Goal: Task Accomplishment & Management: Use online tool/utility

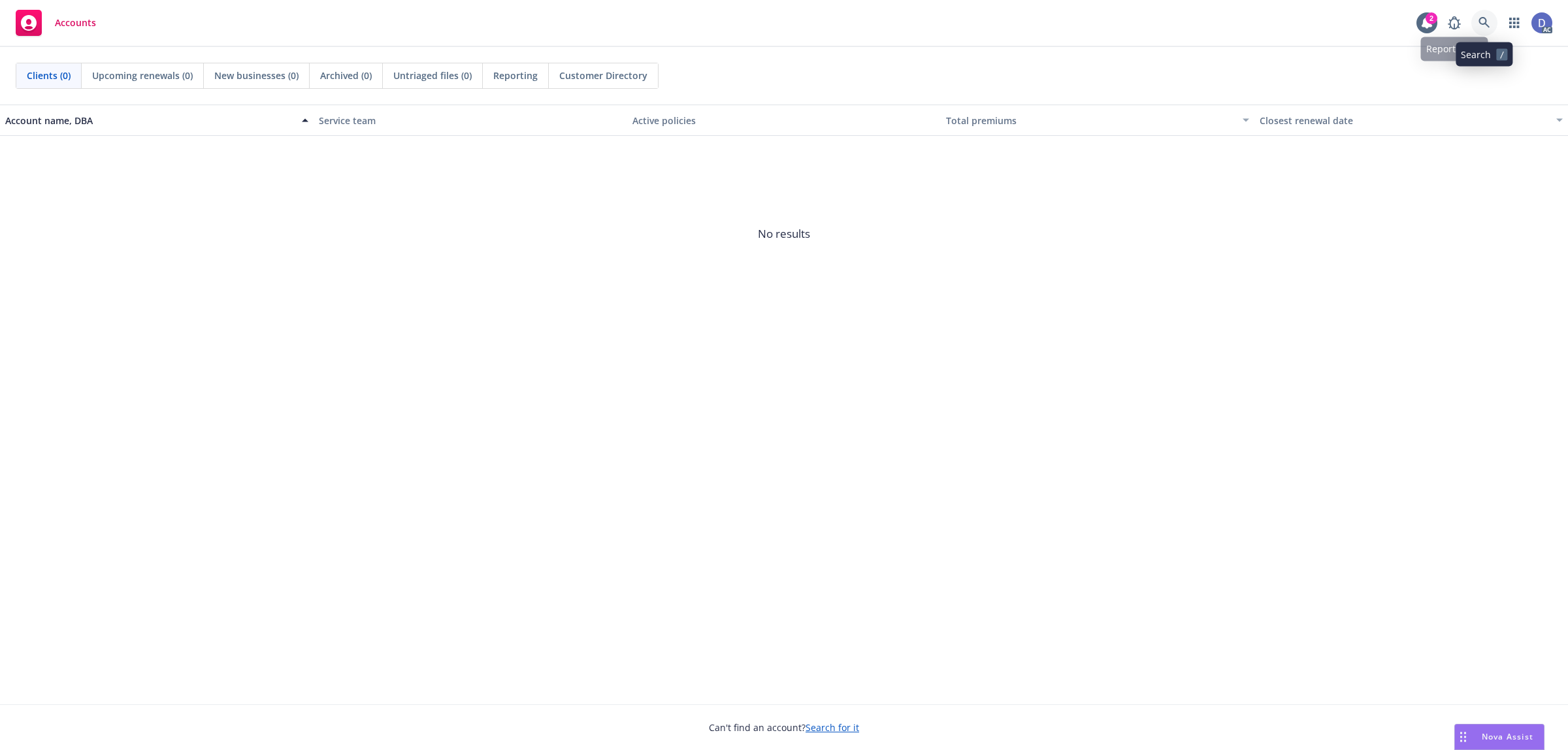
click at [1482, 23] on icon at bounding box center [1485, 23] width 12 height 12
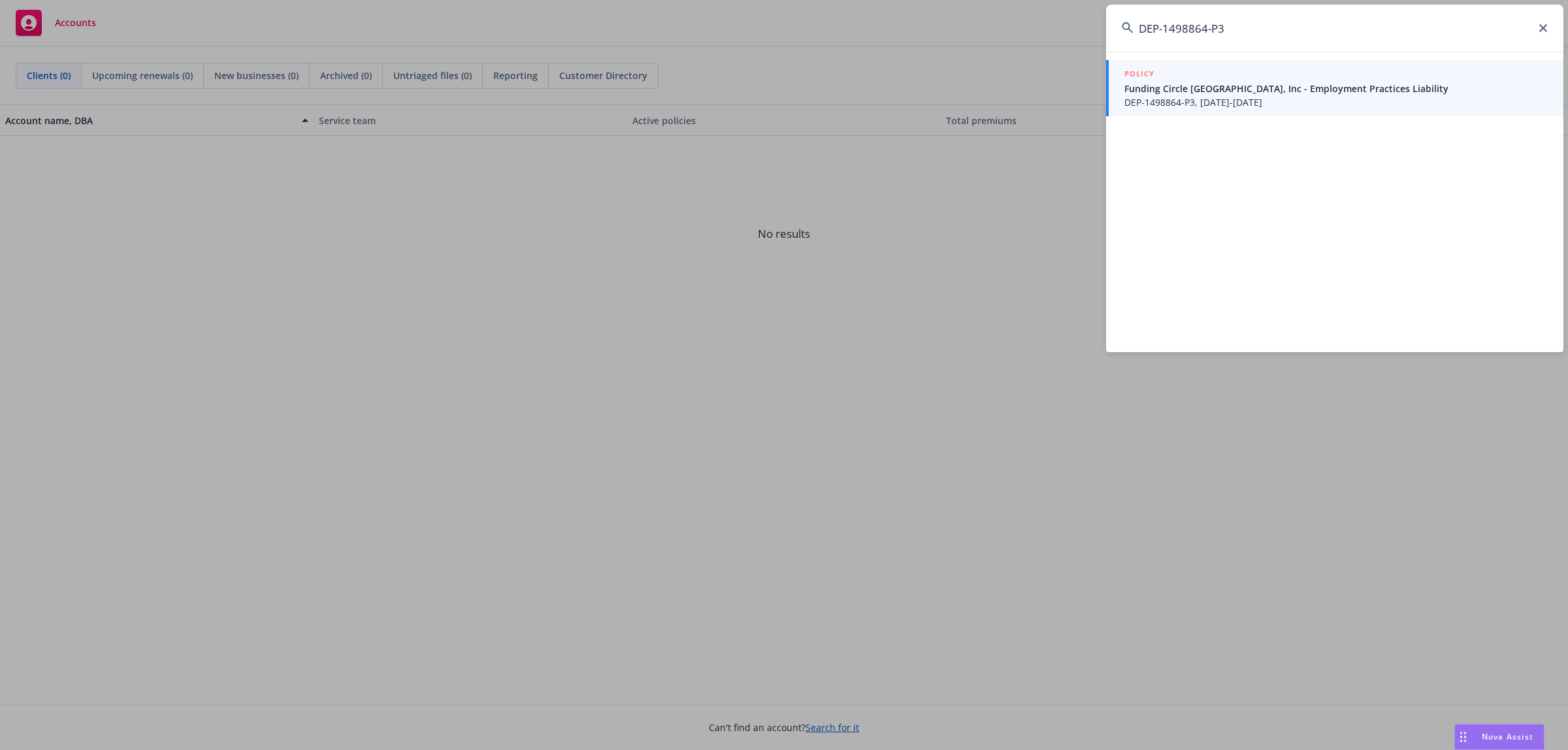
type input "DEP-1498864-P3"
click at [1230, 98] on span "DEP-1498864-P3, 11/01/2018-11/01/2019" at bounding box center [1336, 102] width 424 height 14
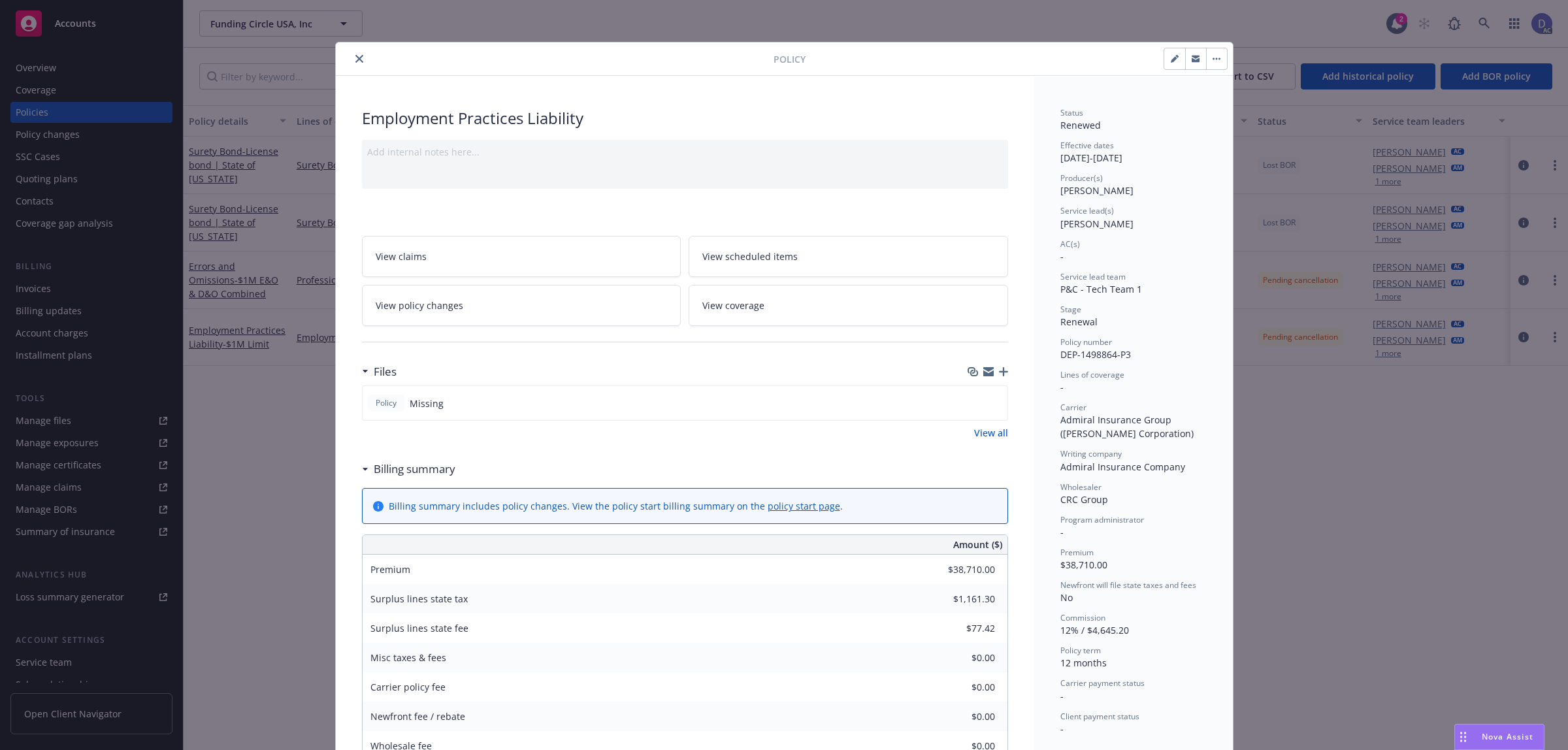
click at [355, 63] on button "close" at bounding box center [360, 59] width 16 height 16
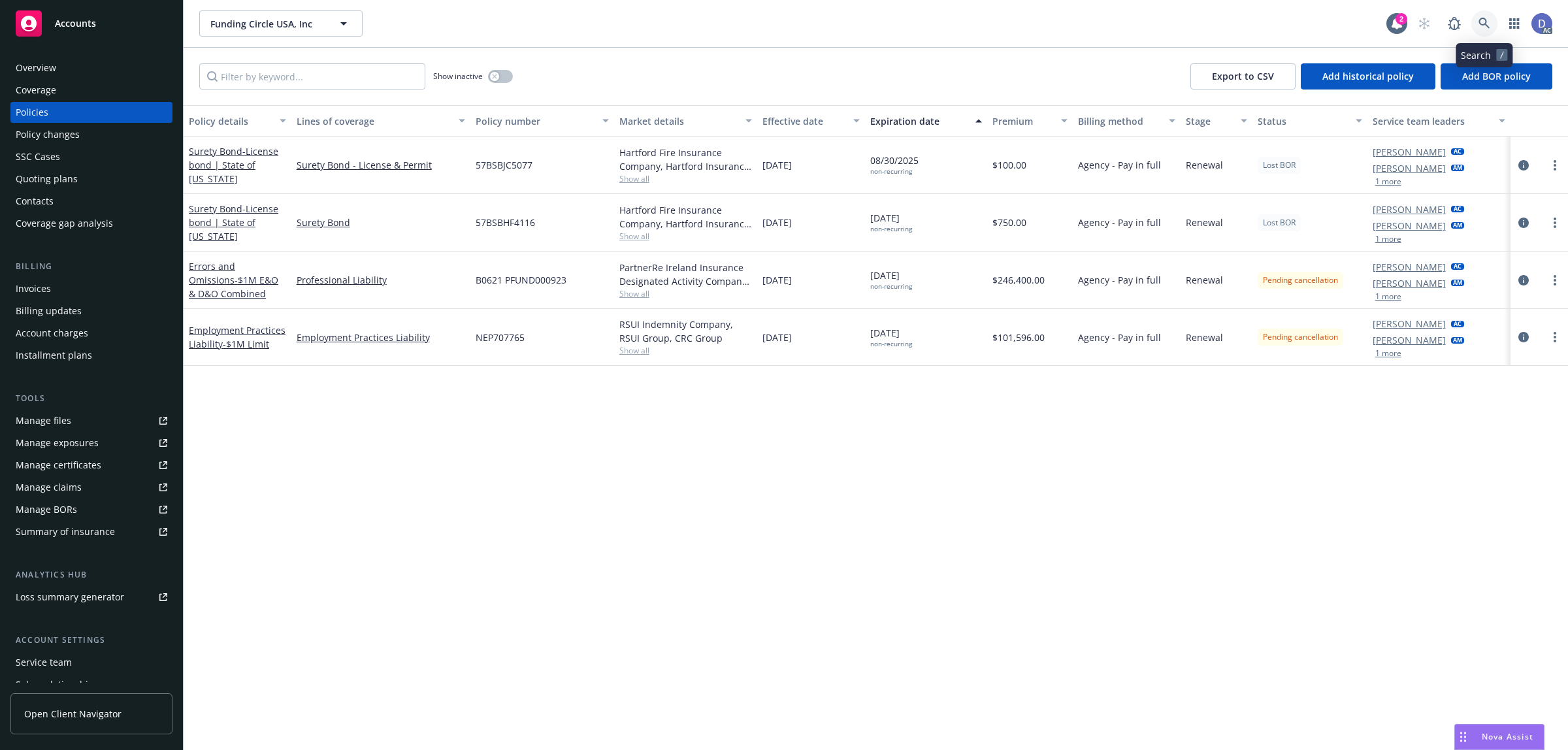
click at [1482, 25] on icon at bounding box center [1485, 23] width 12 height 12
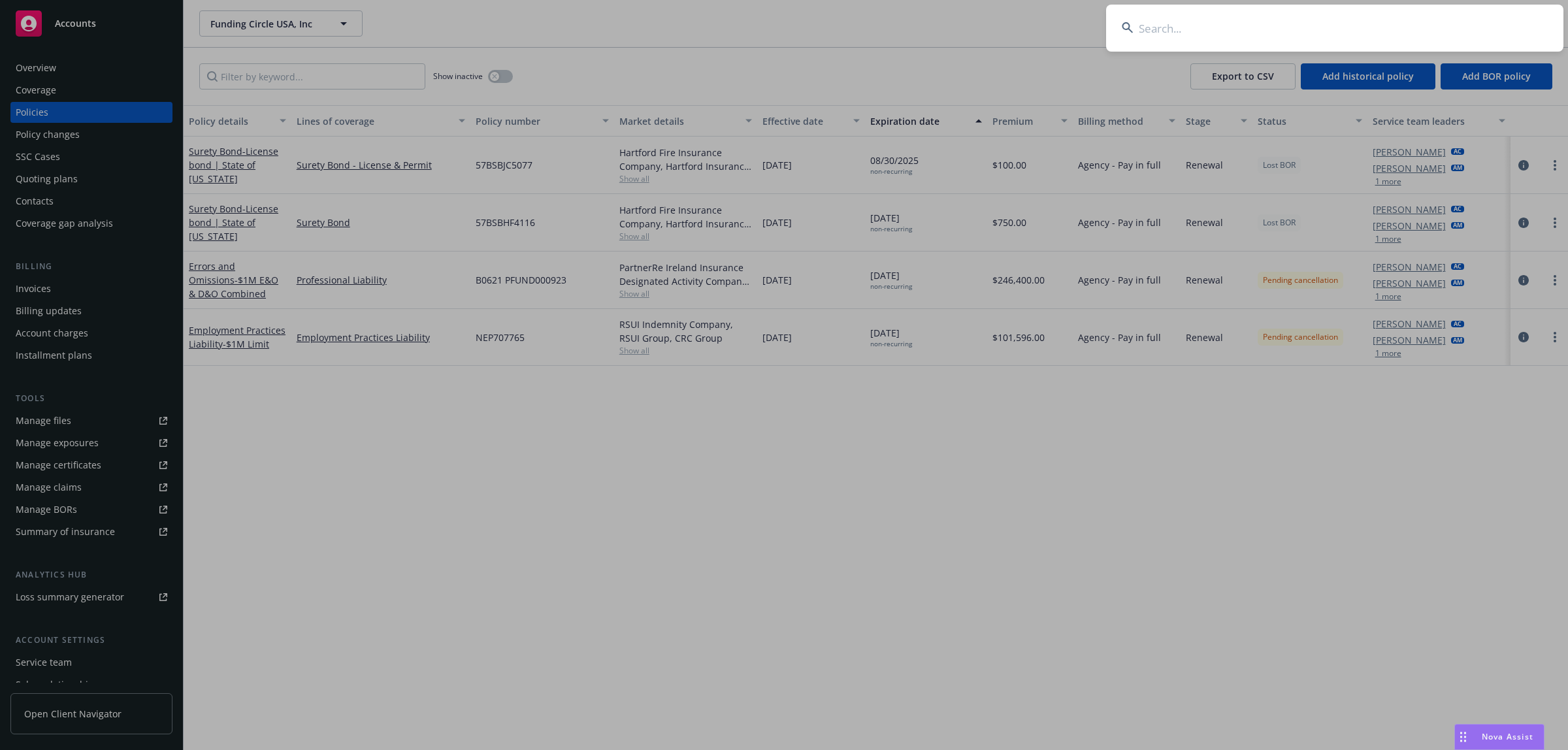
type input "DEP-1498864-P3"
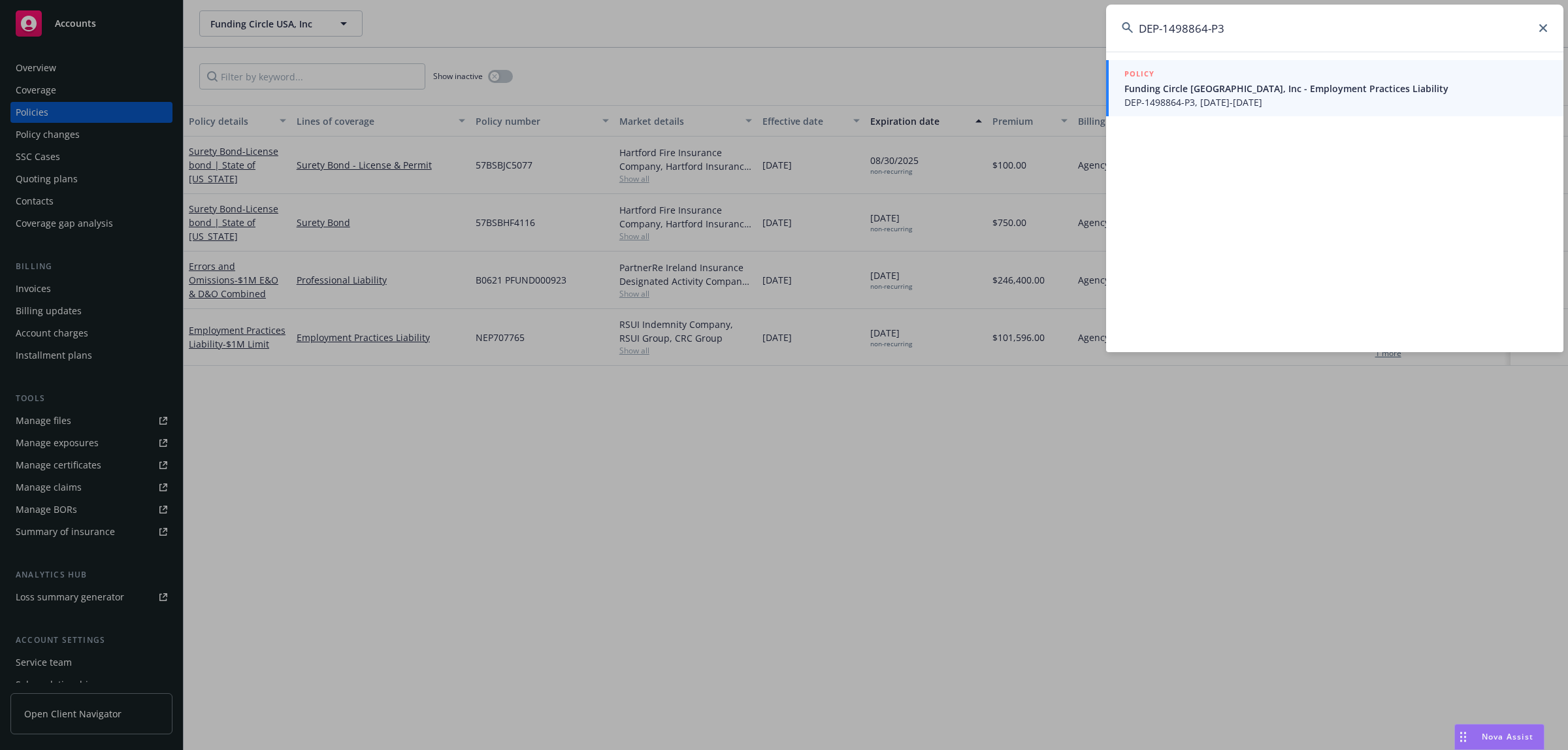
drag, startPoint x: 1029, startPoint y: 47, endPoint x: 451, endPoint y: 47, distance: 578.0
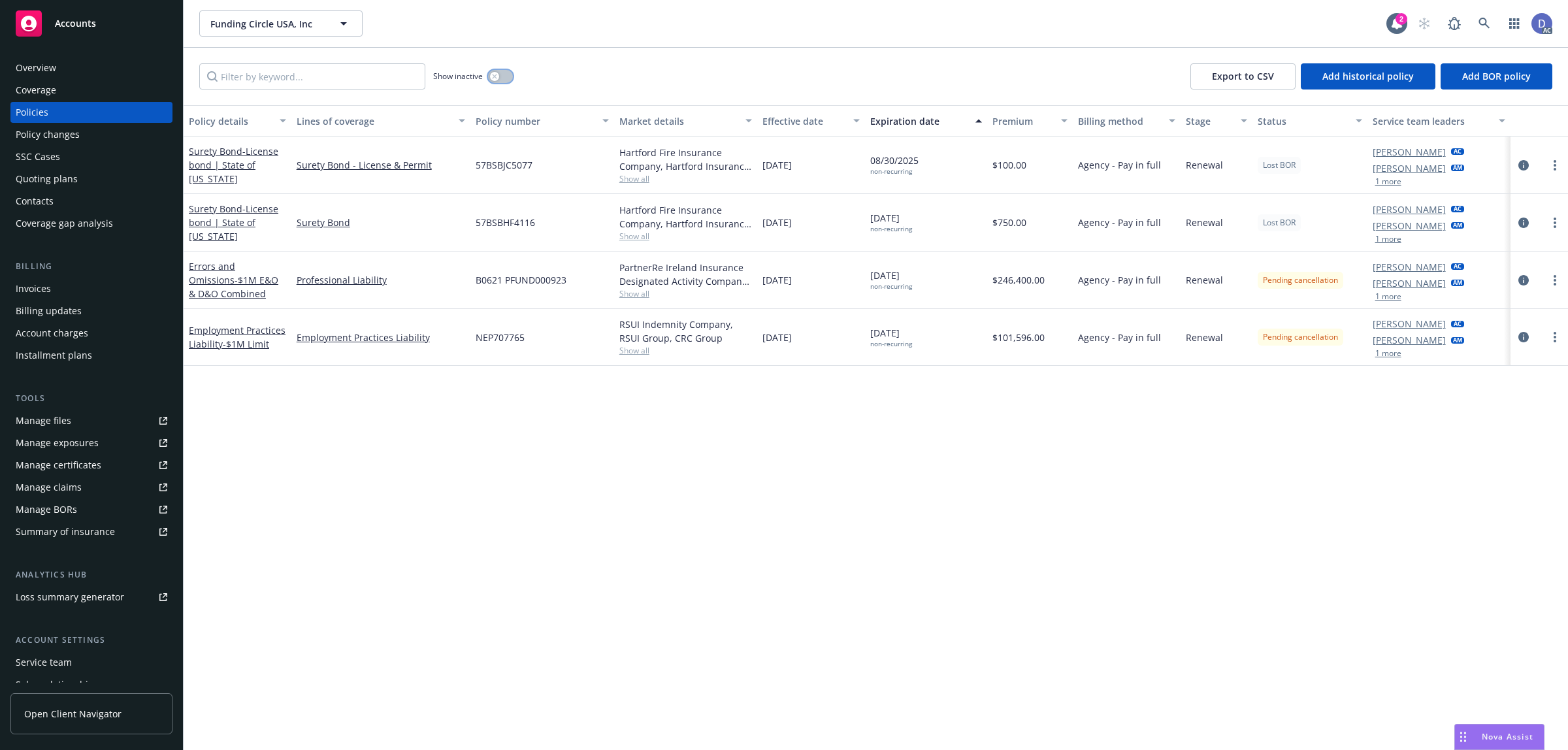
click at [504, 79] on button "button" at bounding box center [500, 76] width 25 height 13
click at [371, 79] on input "Filter by keyword..." at bounding box center [313, 76] width 226 height 26
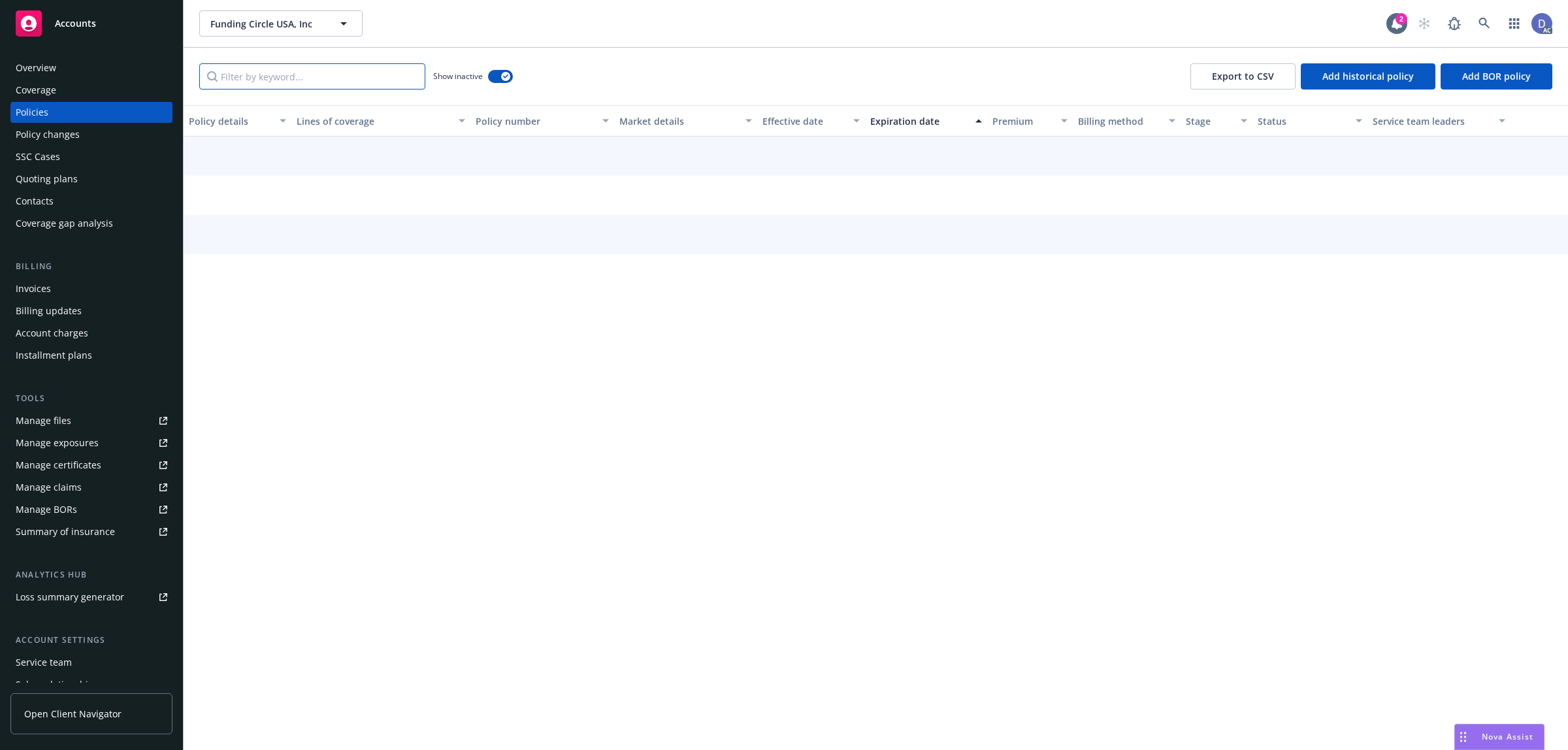
paste input "DEP-1498864-P3"
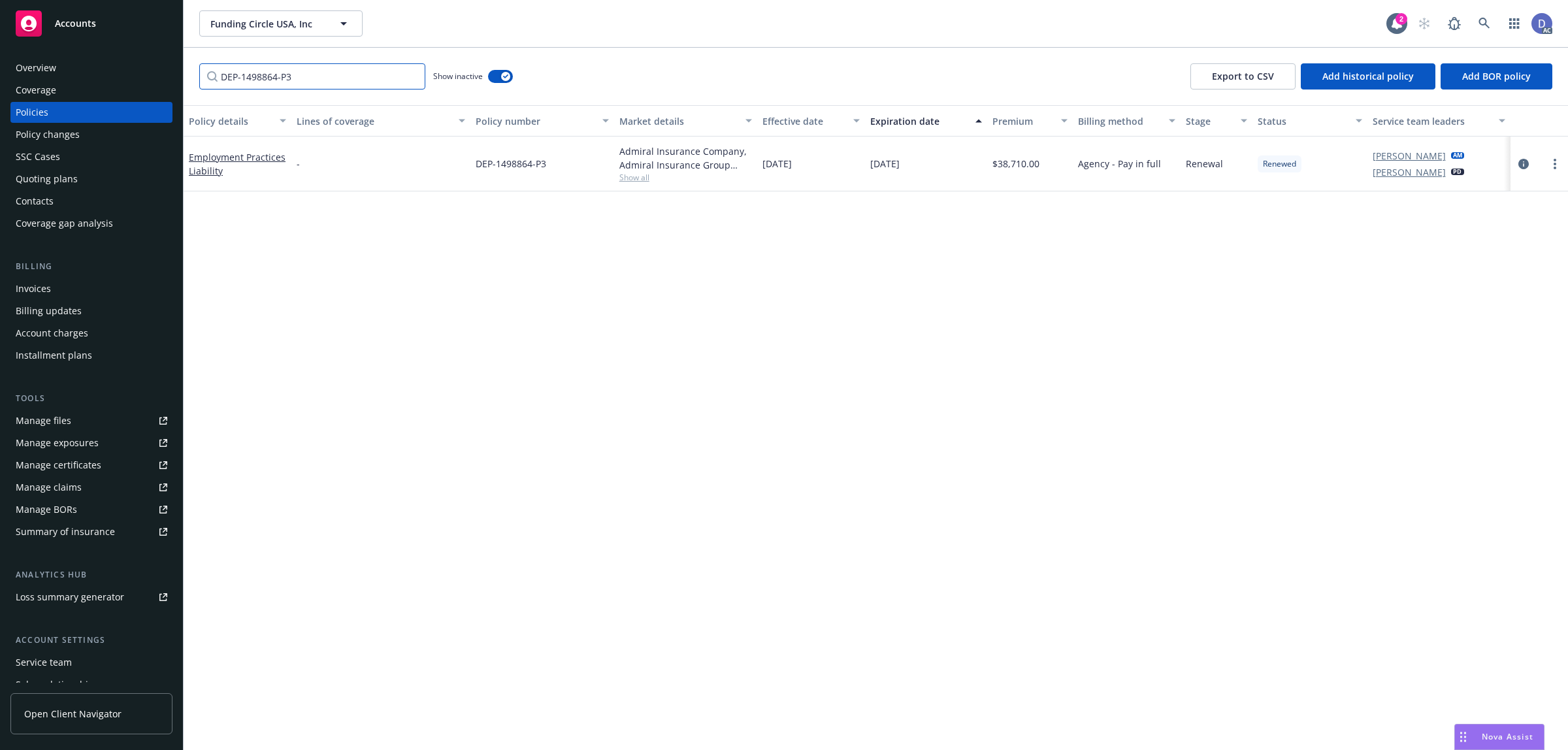
type input "DEP-1498864-P3"
click at [73, 493] on div "Manage claims" at bounding box center [48, 487] width 66 height 21
click at [79, 427] on link "Manage files" at bounding box center [91, 421] width 162 height 21
click at [89, 76] on div "Overview" at bounding box center [91, 68] width 151 height 21
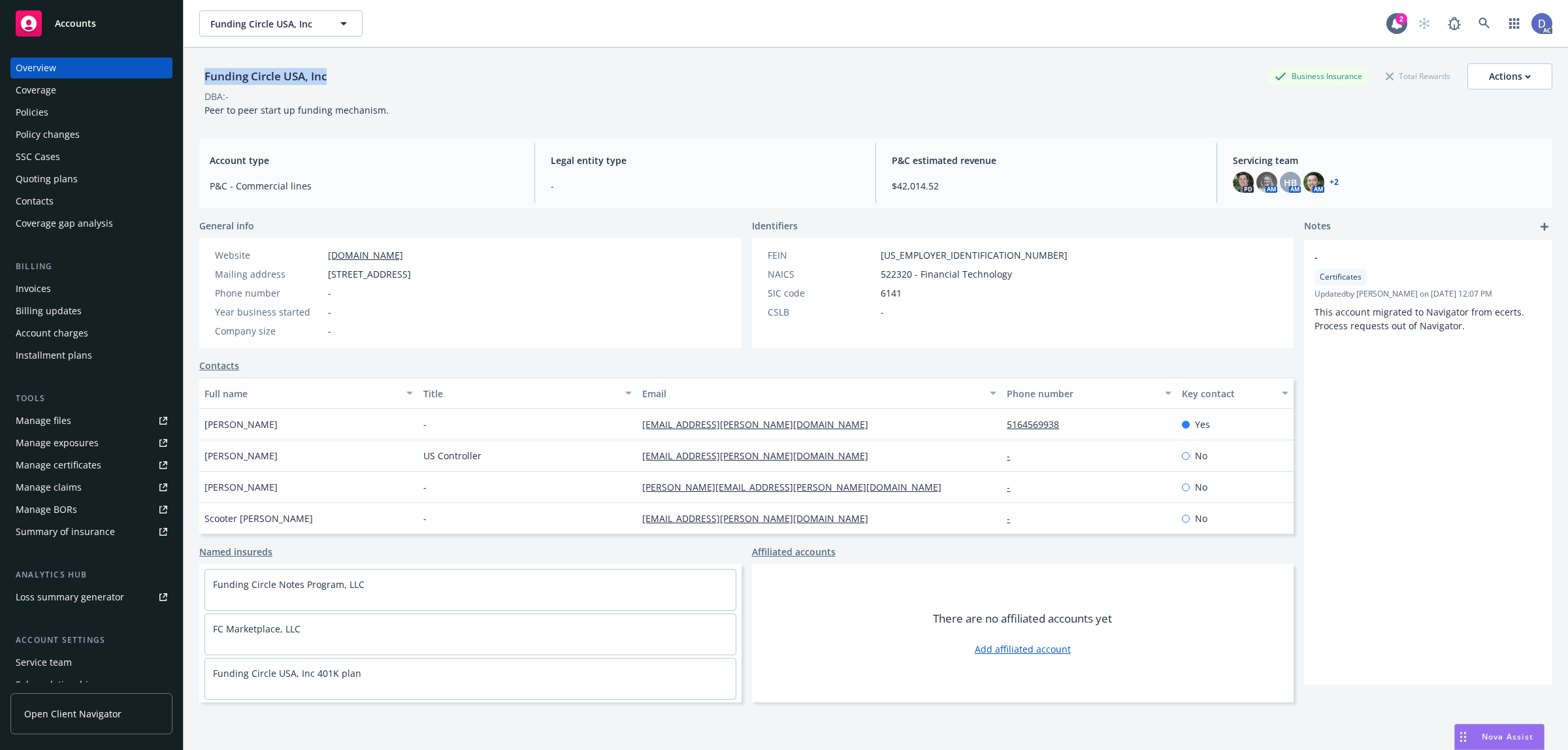
copy div "Funding Circle USA, Inc"
drag, startPoint x: 330, startPoint y: 76, endPoint x: 207, endPoint y: 86, distance: 123.4
click at [207, 86] on div "Funding Circle USA, Inc" at bounding box center [265, 76] width 132 height 26
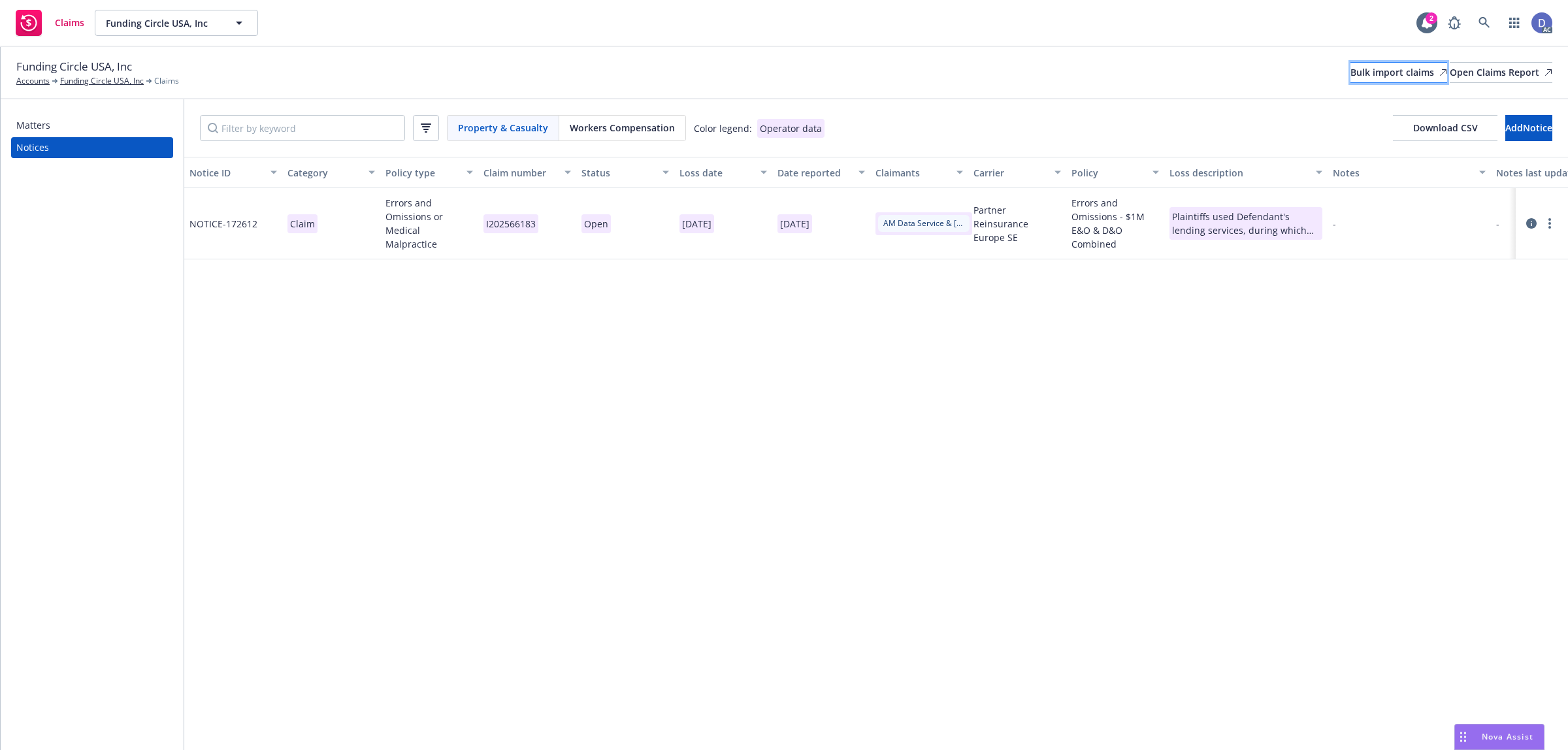
click at [1384, 71] on link "Bulk import claims" at bounding box center [1399, 73] width 97 height 21
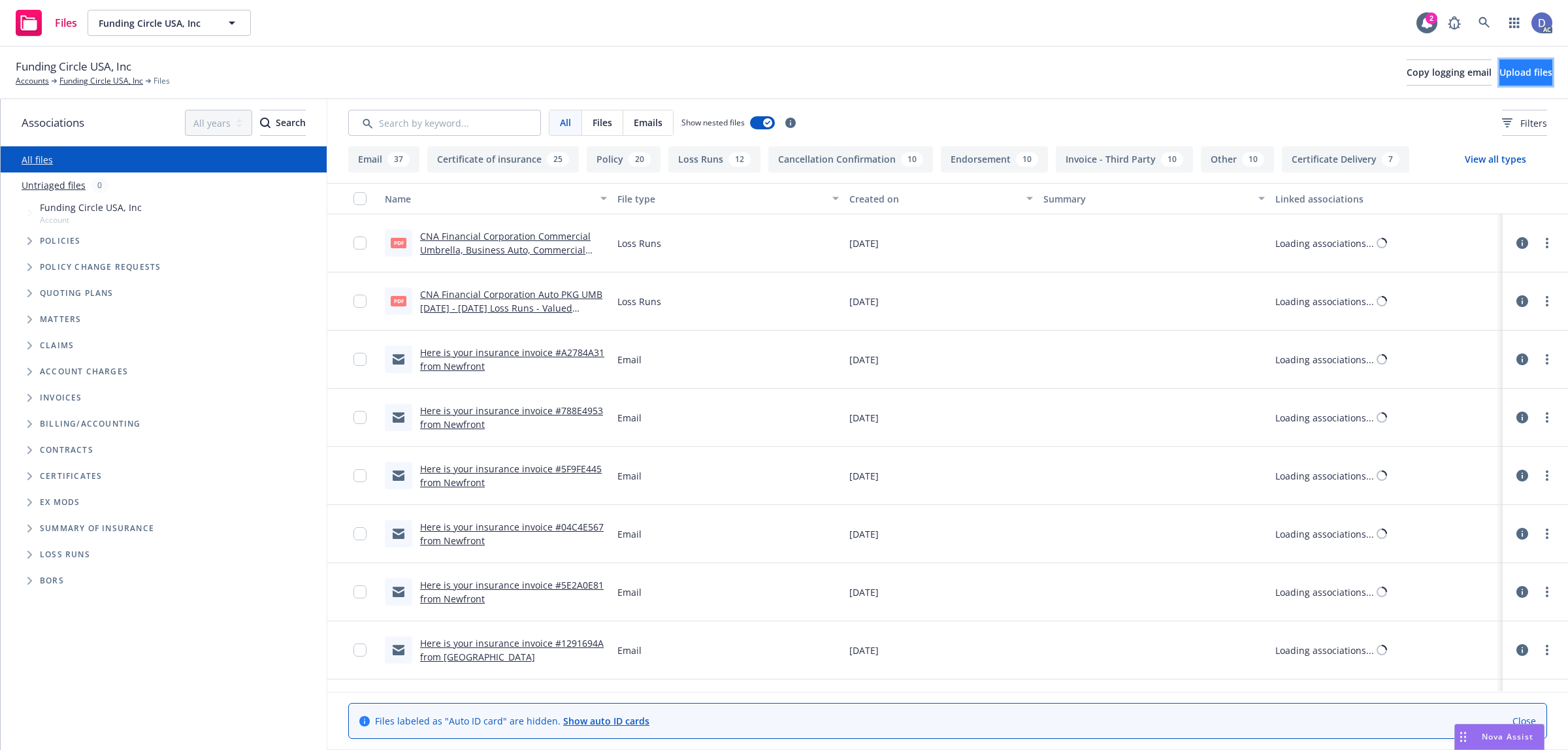
click at [1539, 79] on button "Upload files" at bounding box center [1526, 73] width 53 height 26
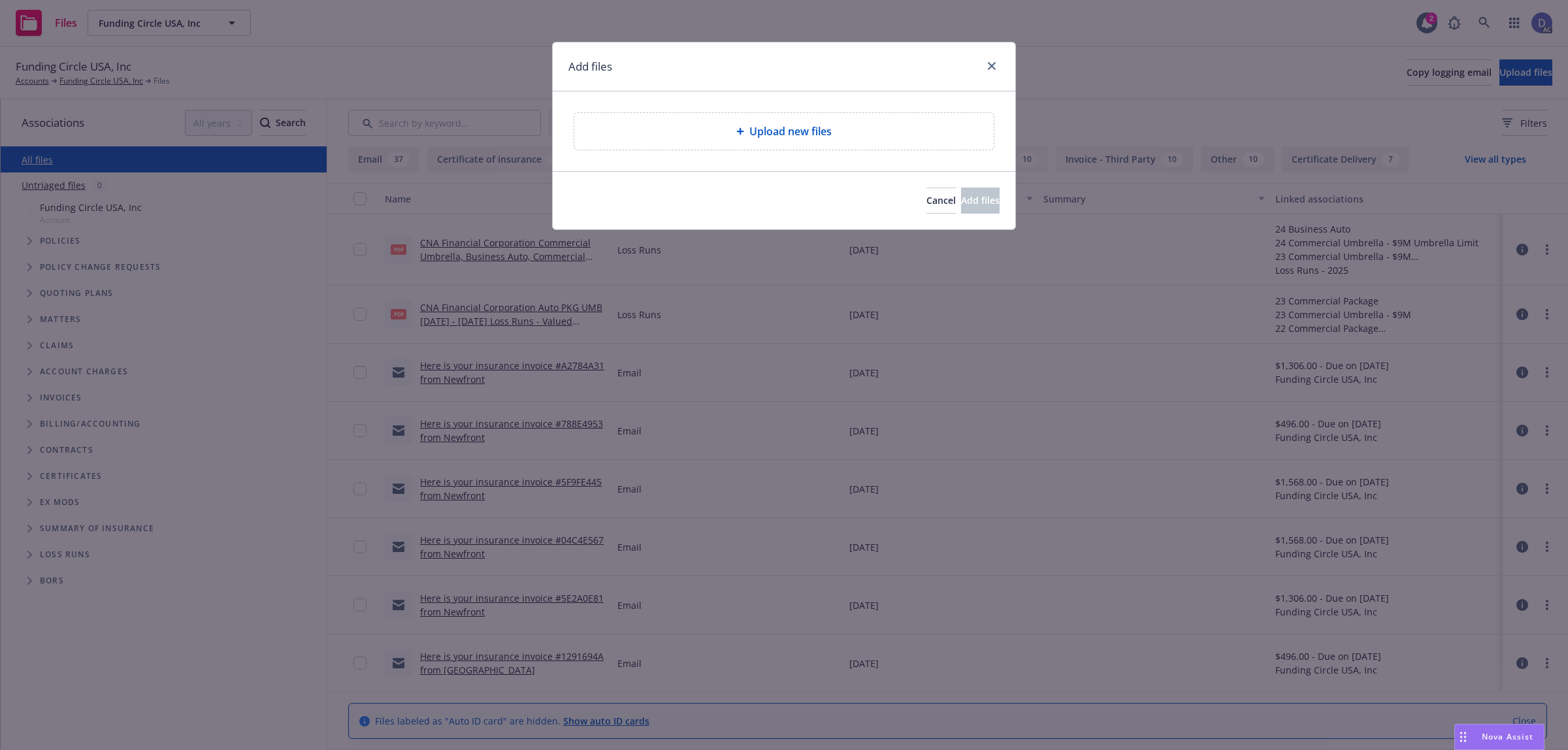
click at [798, 139] on span "Upload new files" at bounding box center [790, 131] width 82 height 16
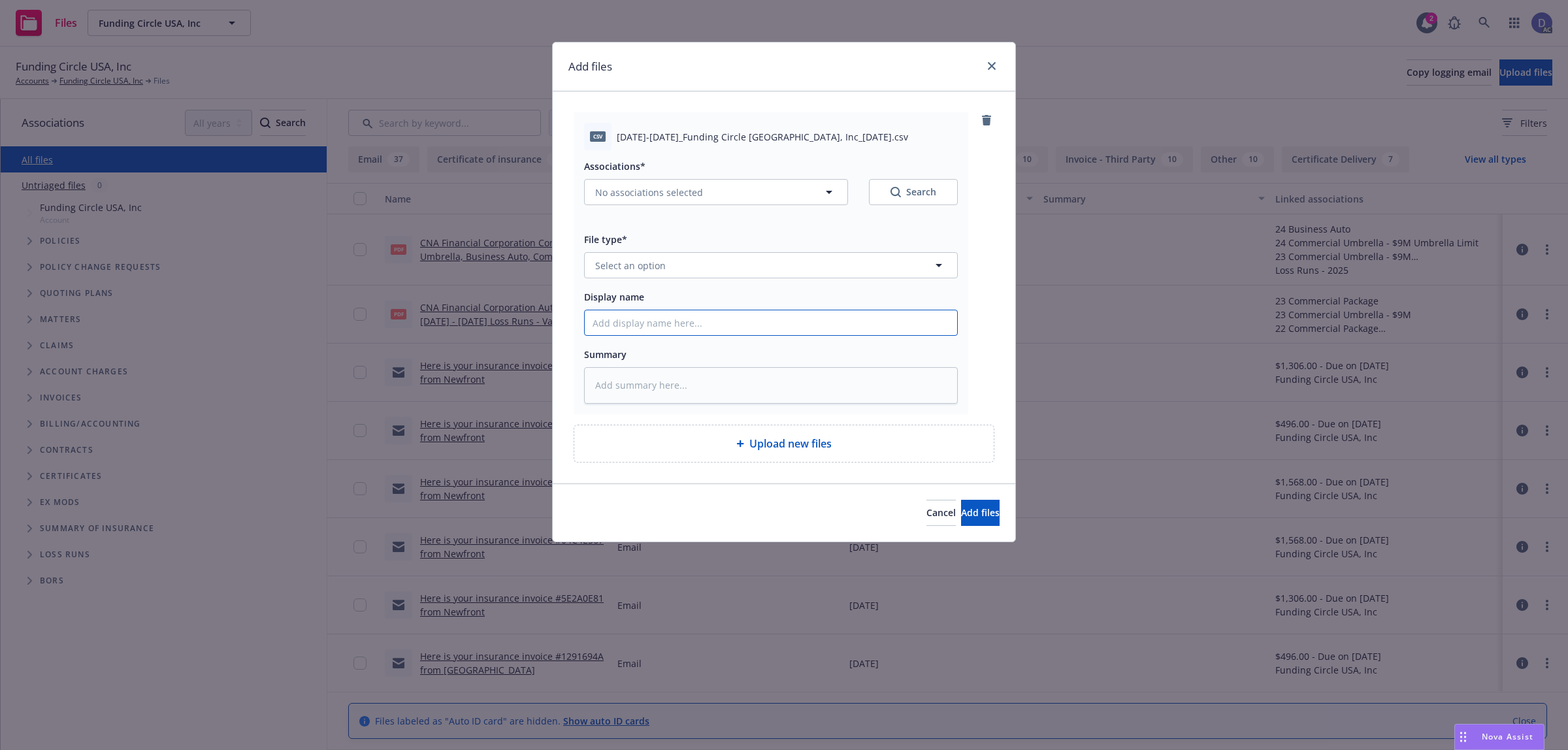
click at [903, 331] on input "Display name" at bounding box center [771, 322] width 373 height 25
paste input "2018-2019_Funding Circle USA, Inc_8-3-2024"
type input "2018-2019_Funding Circle USA, Inc_8-3-2024"
type textarea "x"
type input "2018-2019_Funding Circle USA, Inc_8-3-2024"
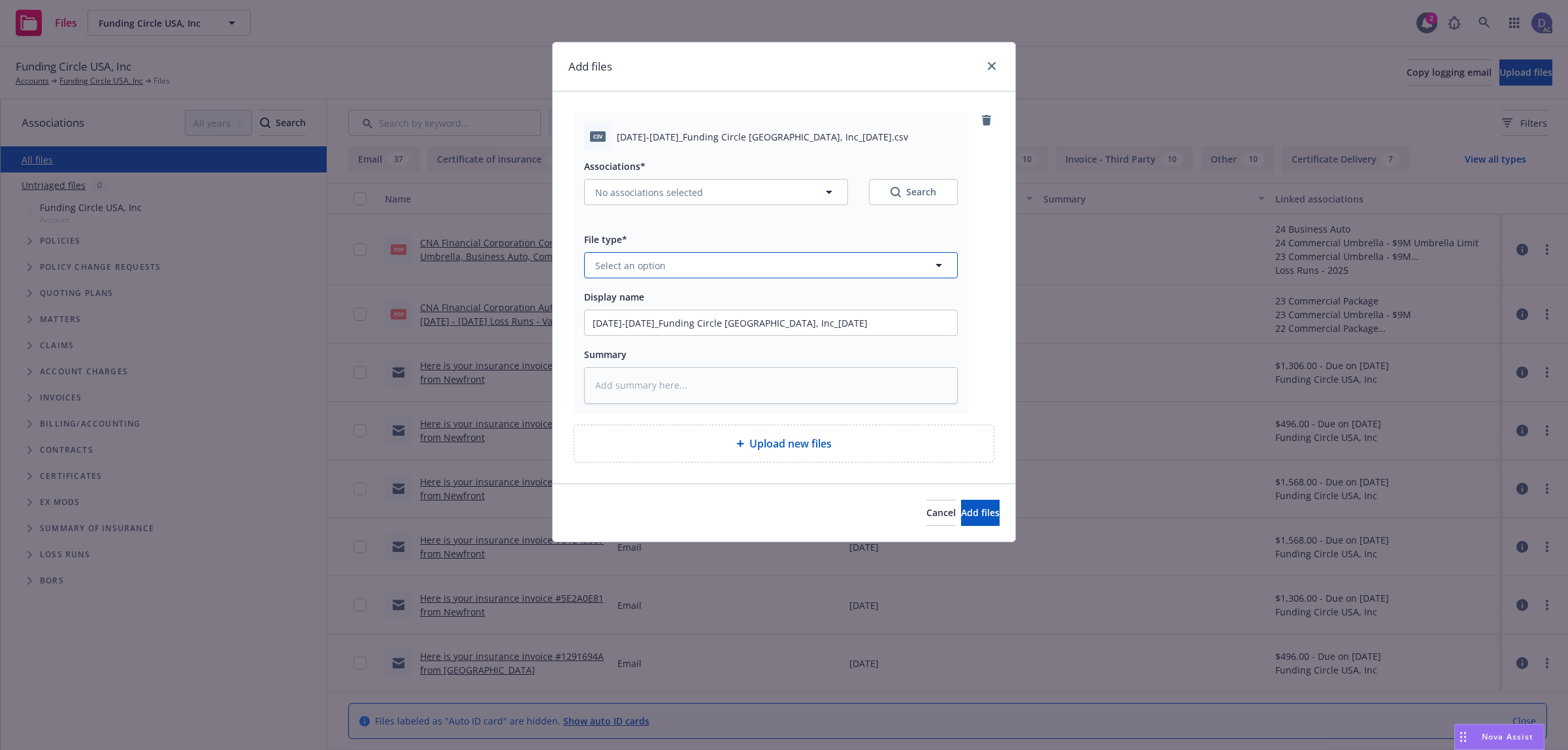
click at [905, 275] on button "Select an option" at bounding box center [771, 265] width 373 height 26
type input "olss"
type textarea "x"
type input "olss"
click at [813, 269] on div "olss" at bounding box center [771, 265] width 373 height 26
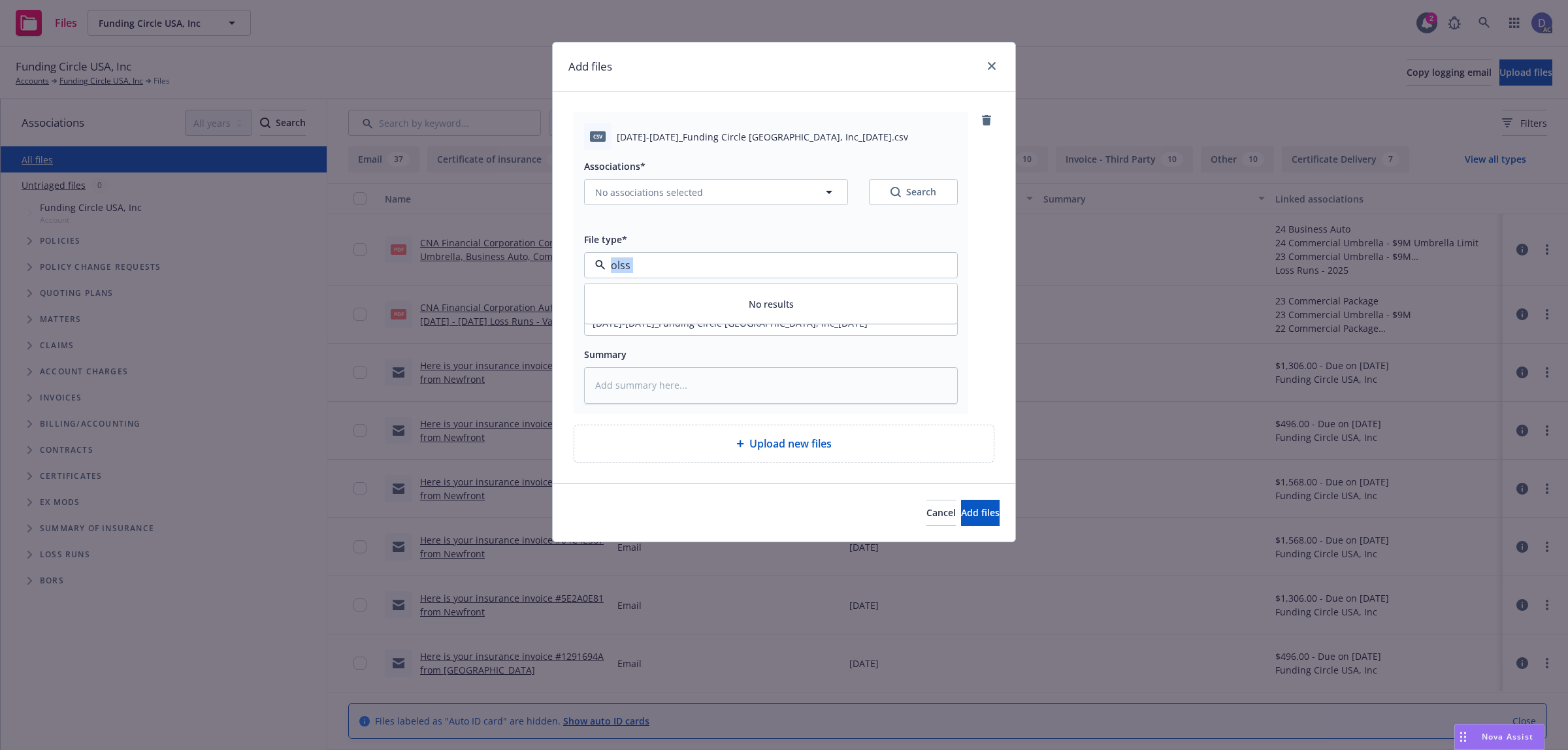
click at [813, 269] on div "olss" at bounding box center [771, 265] width 373 height 26
click at [746, 247] on div "File type*" at bounding box center [771, 239] width 373 height 16
click at [723, 265] on button "Select an option" at bounding box center [771, 265] width 373 height 26
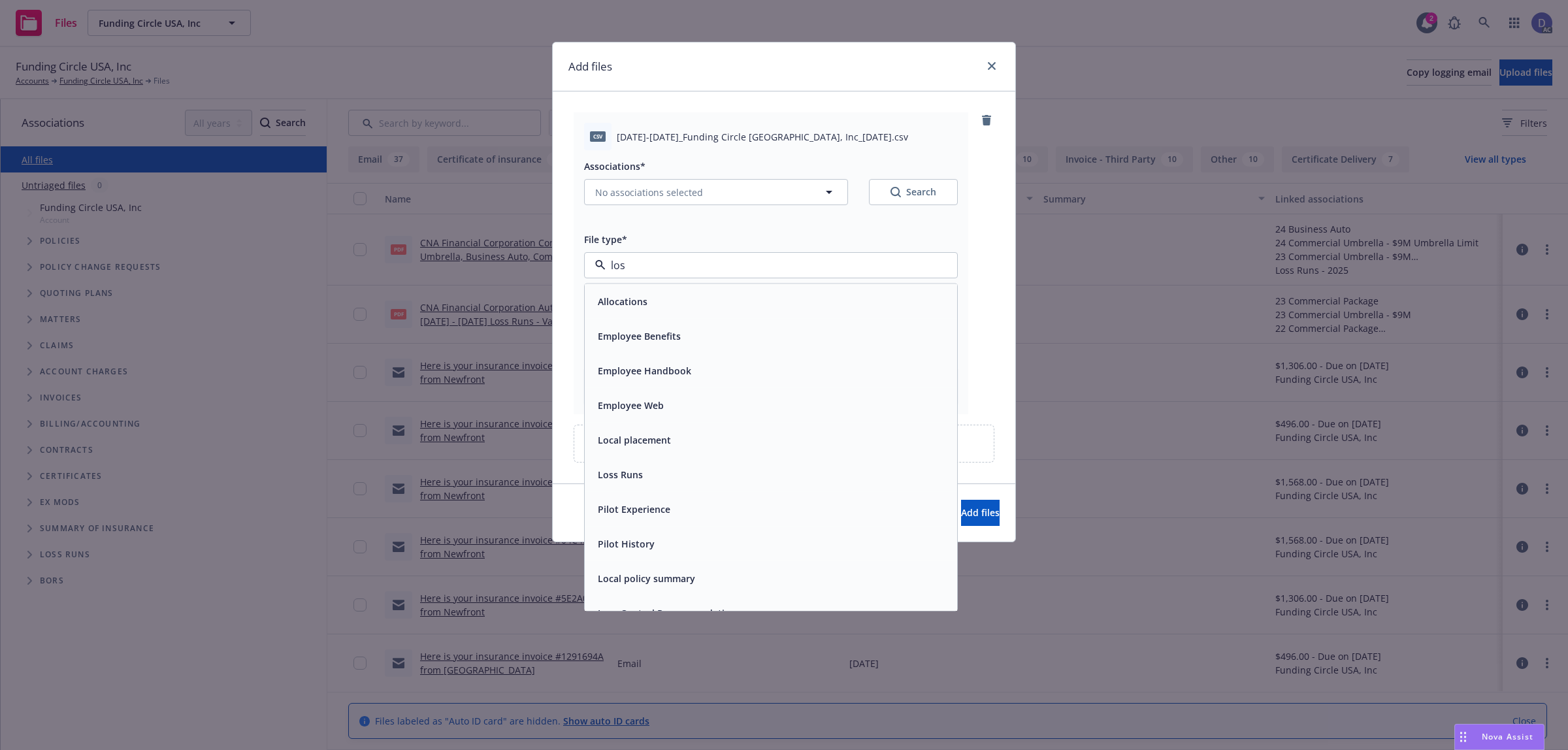
type input "loss"
click at [703, 304] on div "Loss Runs" at bounding box center [771, 302] width 373 height 35
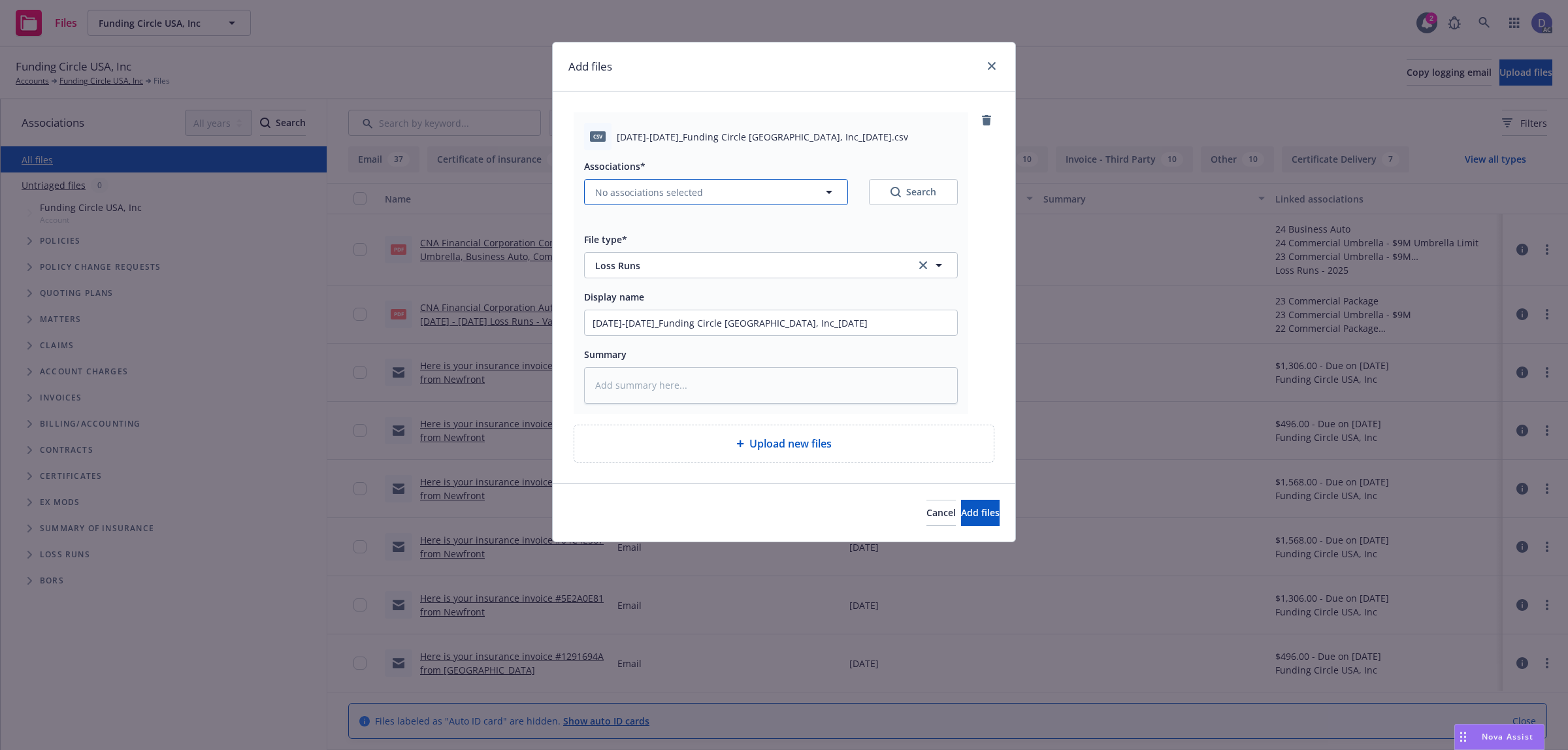
click at [725, 205] on button "No associations selected" at bounding box center [716, 192] width 264 height 26
type textarea "x"
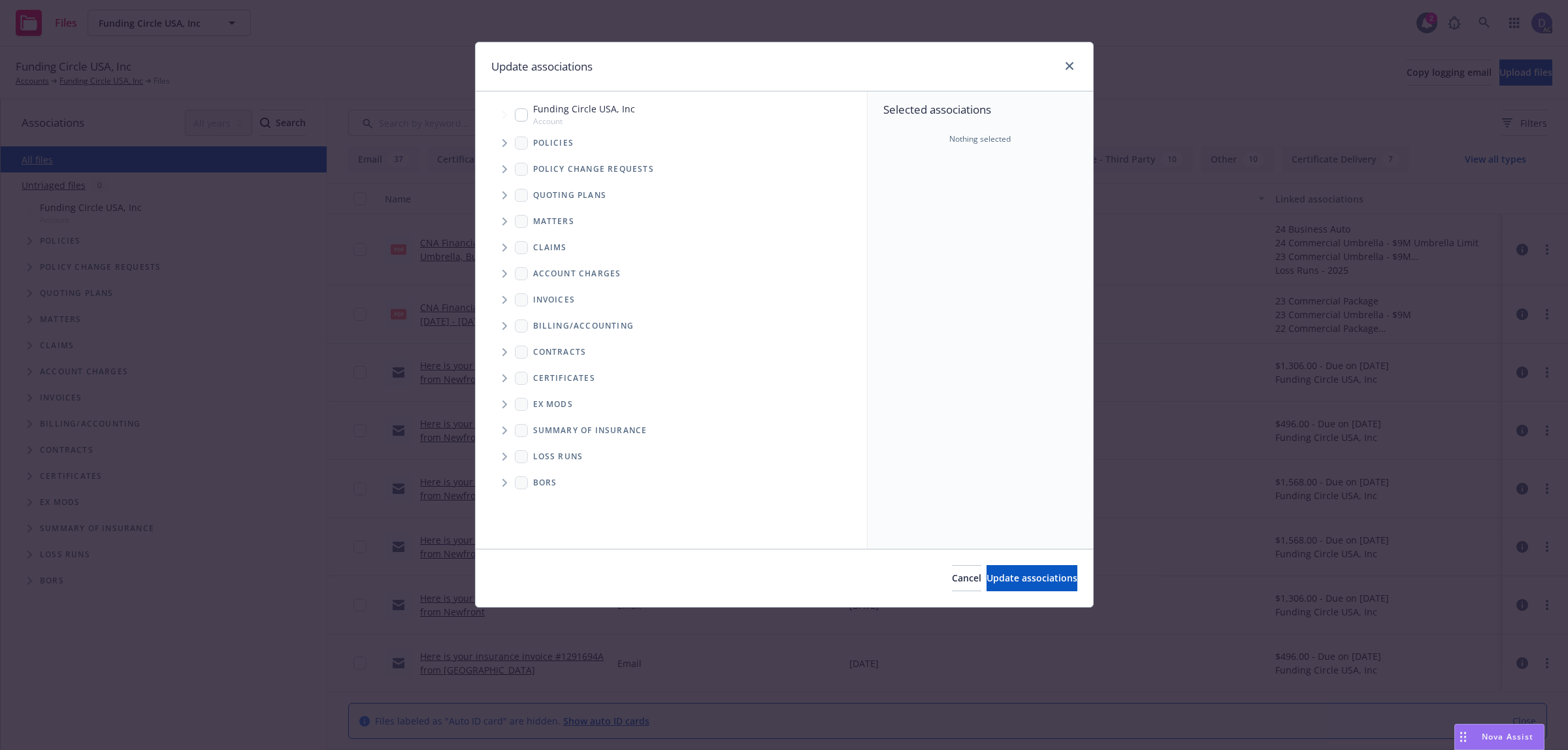
click at [515, 154] on span "Tree Example" at bounding box center [505, 143] width 21 height 21
click at [867, 156] on div "Policies" at bounding box center [679, 143] width 379 height 26
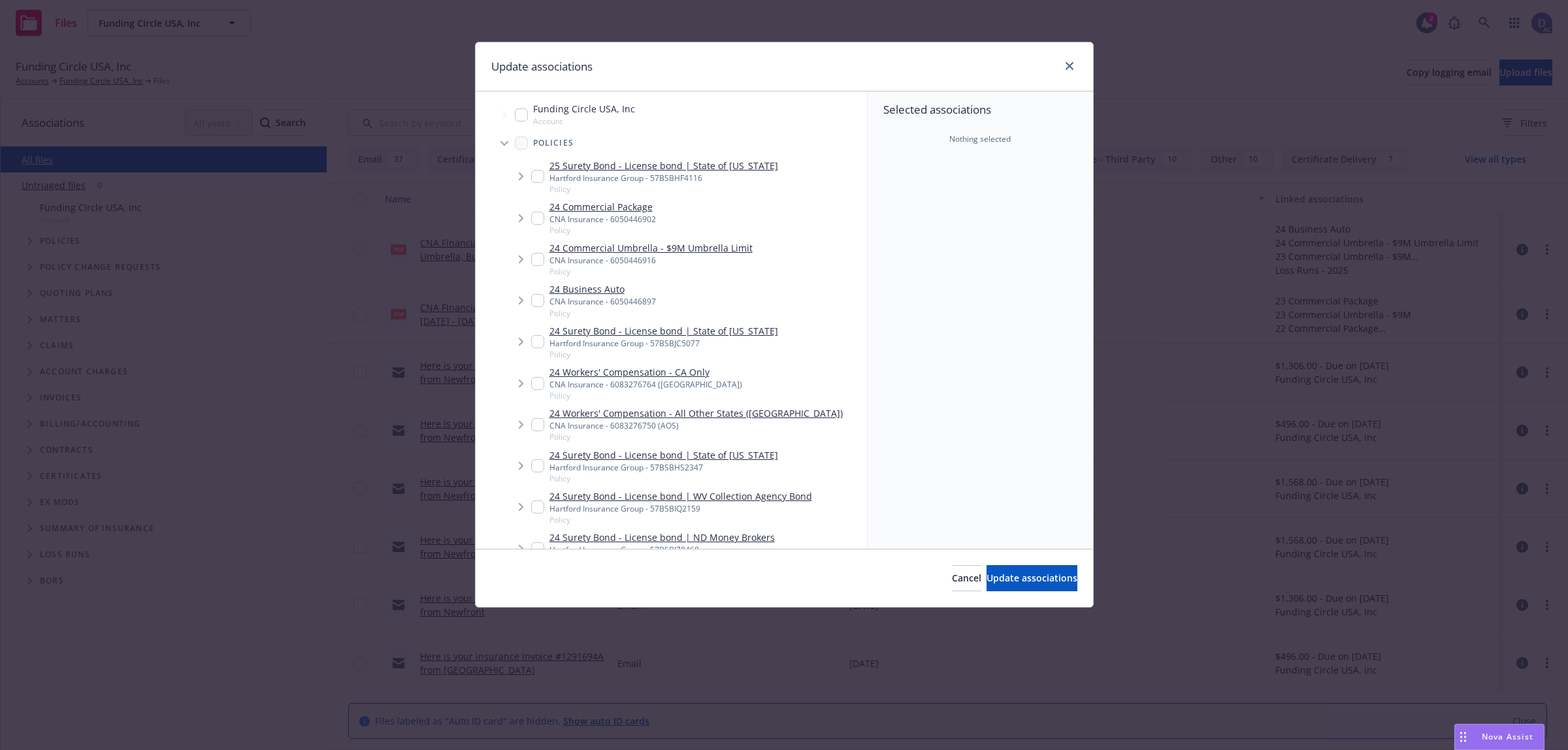
scroll to position [4936, 0]
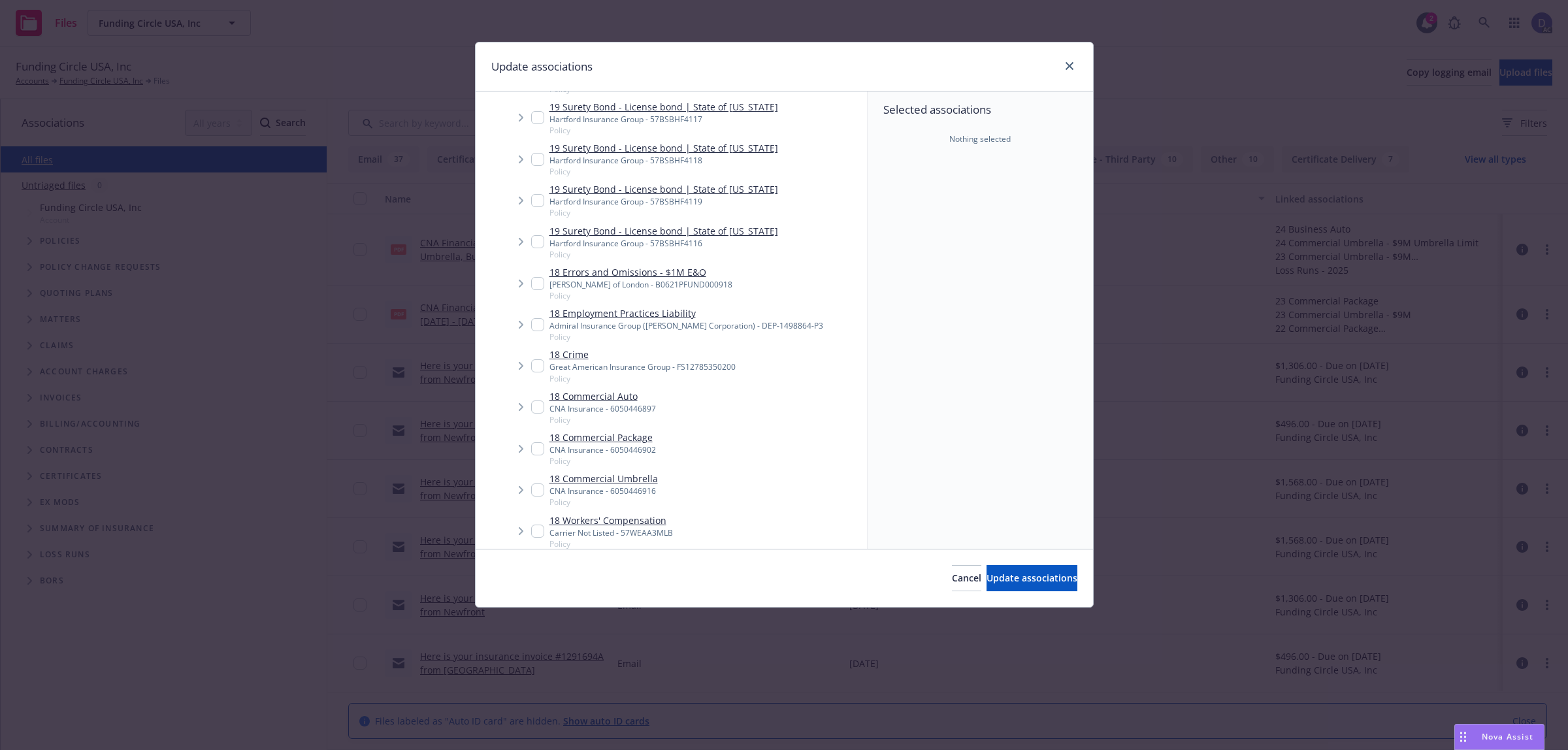
click at [773, 320] on link "18 Employment Practices Liability" at bounding box center [686, 314] width 274 height 14
checkbox input "true"
drag, startPoint x: 860, startPoint y: 537, endPoint x: 998, endPoint y: 400, distance: 194.5
click at [985, 524] on div "Accessibility guide for tree Tree Example. Navigate the tree with the arrow key…" at bounding box center [784, 320] width 617 height 457
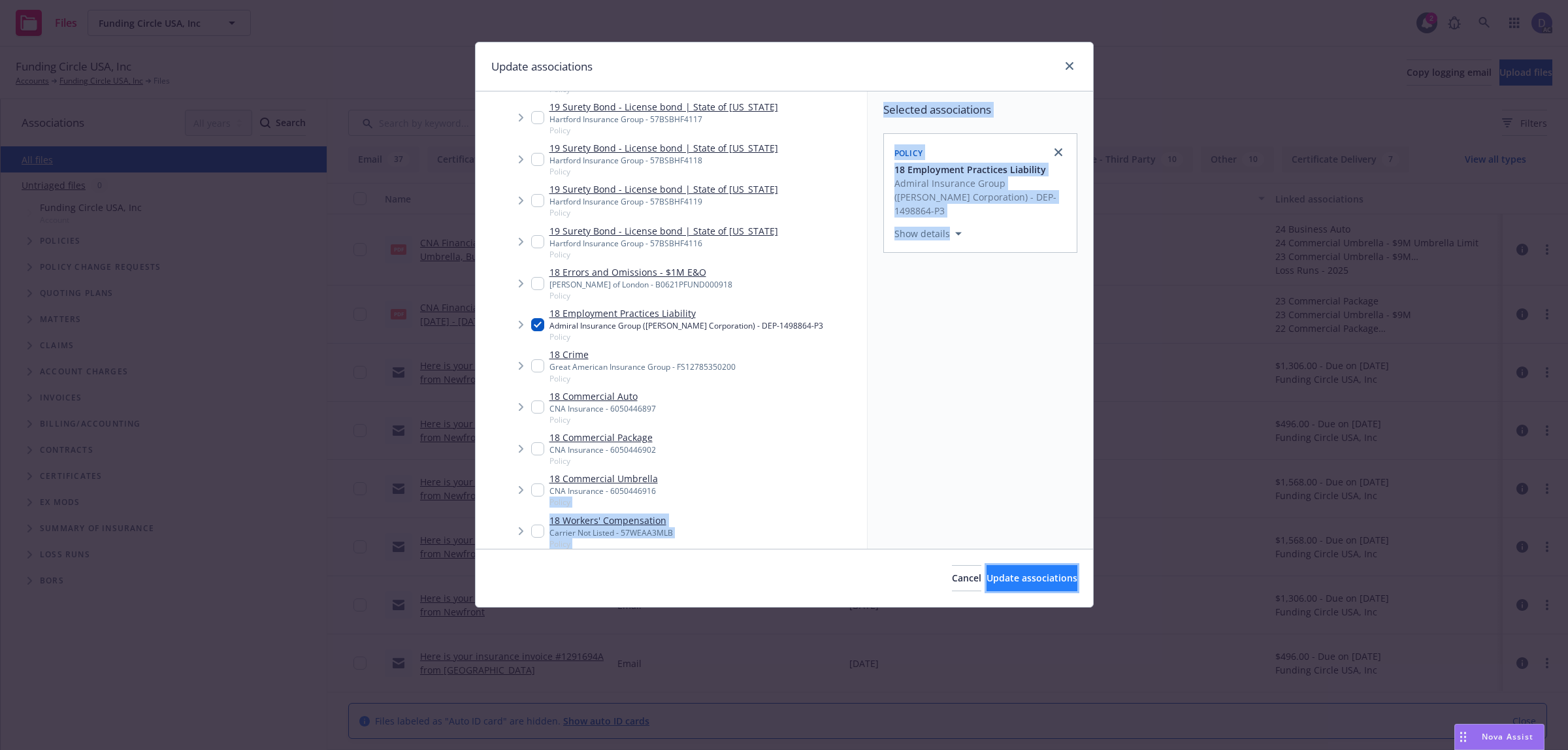
click at [987, 572] on span "Update associations" at bounding box center [1032, 578] width 91 height 12
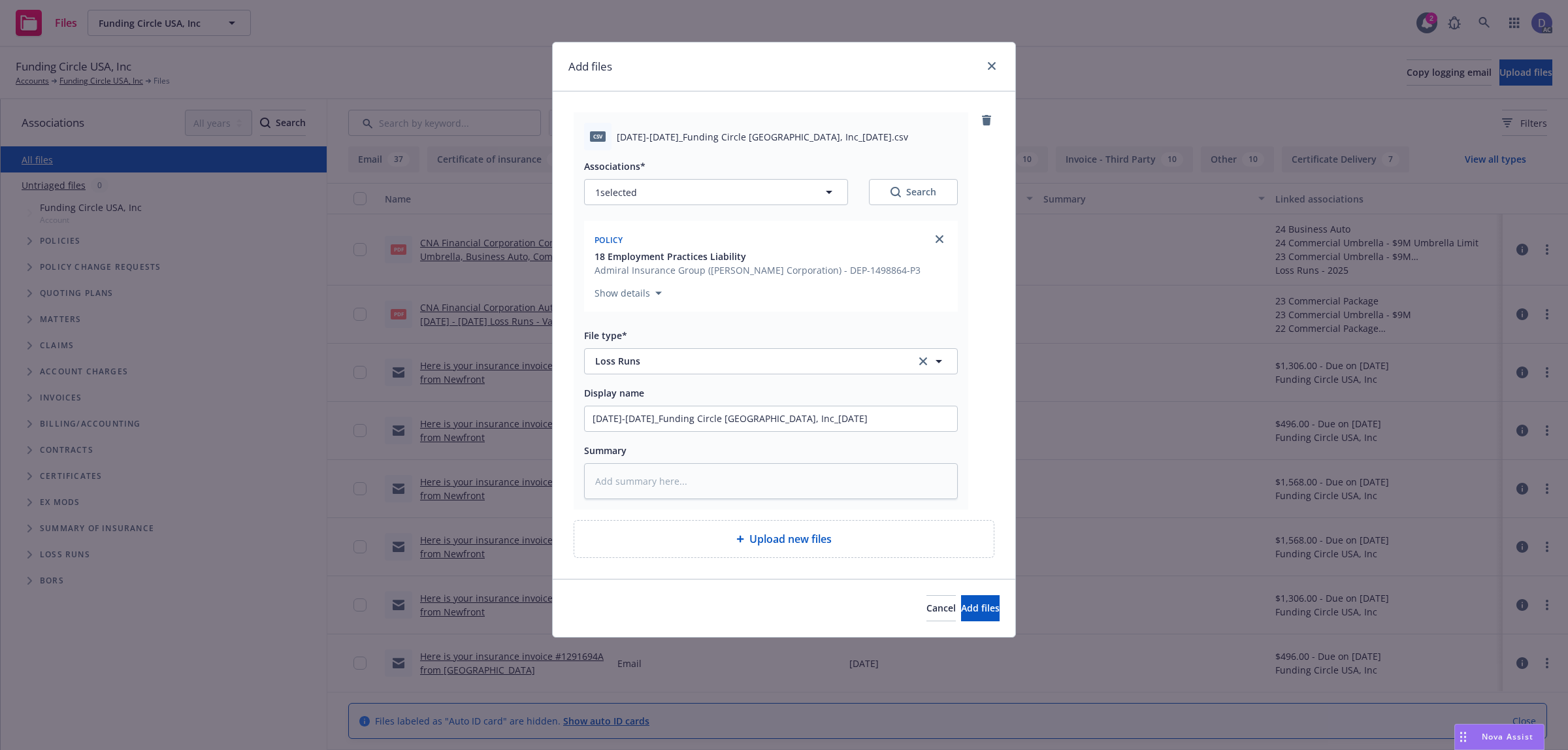
type textarea "x"
click at [967, 603] on div "Cancel Add files" at bounding box center [784, 607] width 462 height 58
click at [966, 607] on div "Cancel Add files" at bounding box center [784, 607] width 462 height 58
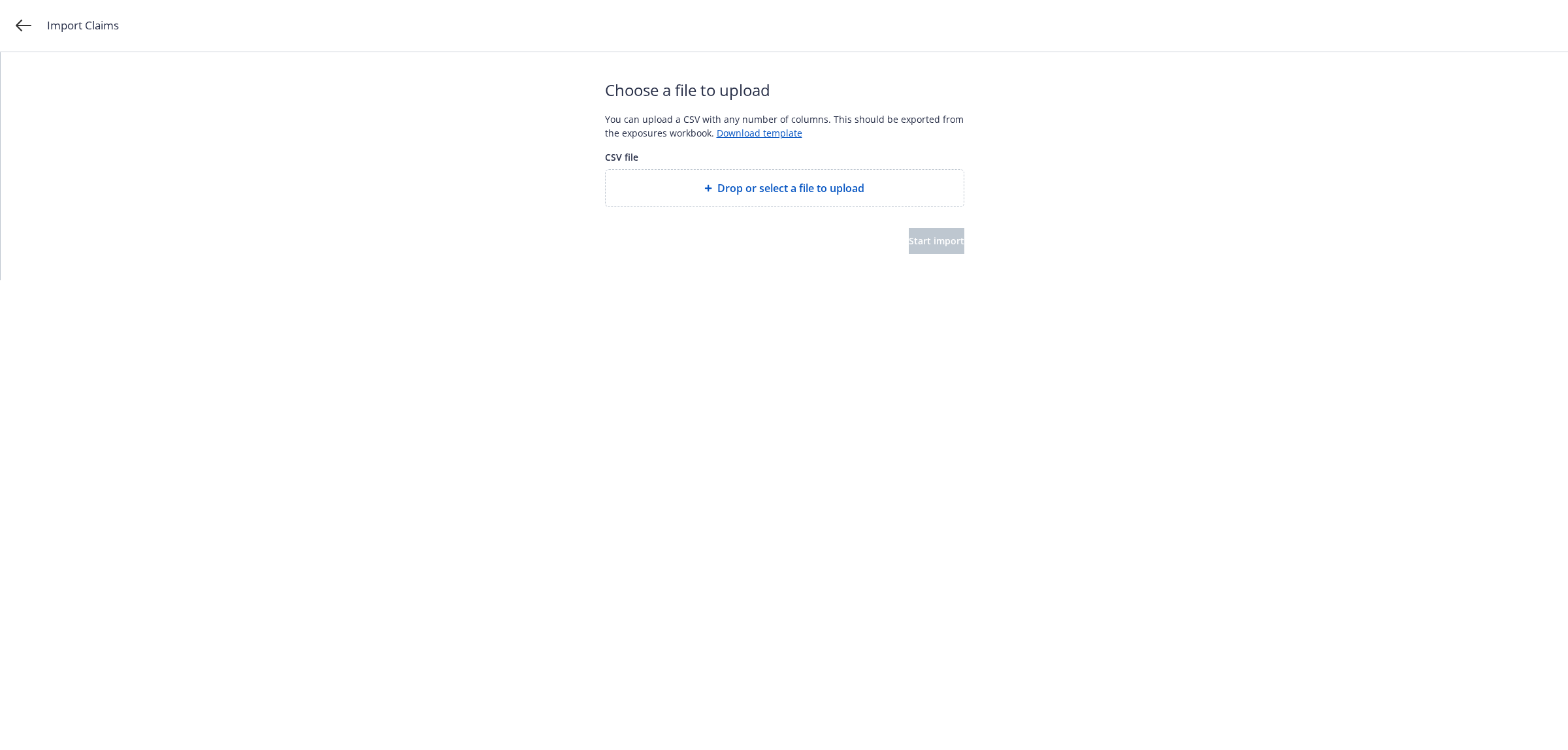
click at [819, 188] on span "Drop or select a file to upload" at bounding box center [791, 188] width 147 height 16
click at [909, 247] on button "Start import" at bounding box center [937, 241] width 55 height 26
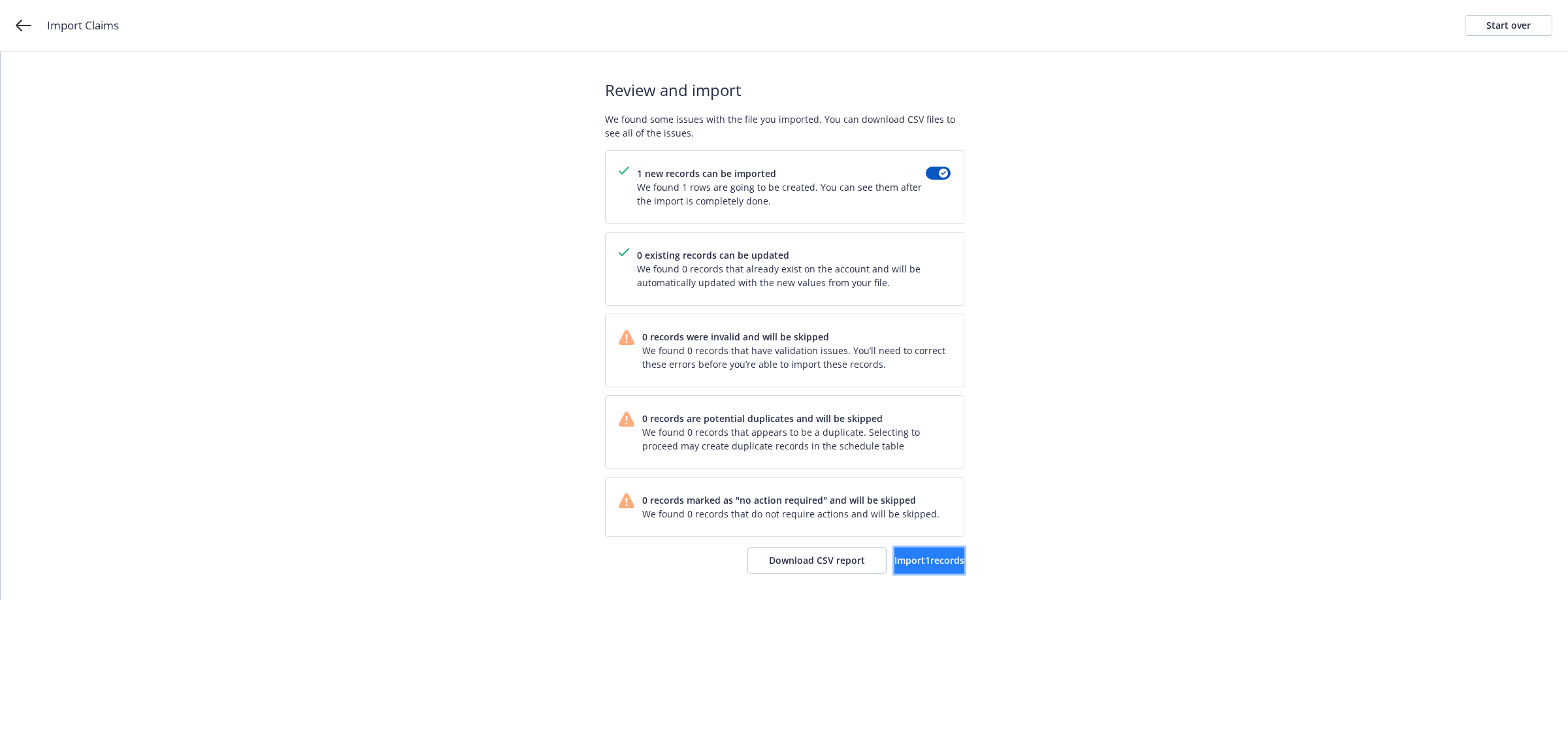
click at [900, 562] on span "Import 1 records" at bounding box center [929, 560] width 70 height 12
click at [907, 563] on span "View accounts" at bounding box center [911, 560] width 64 height 12
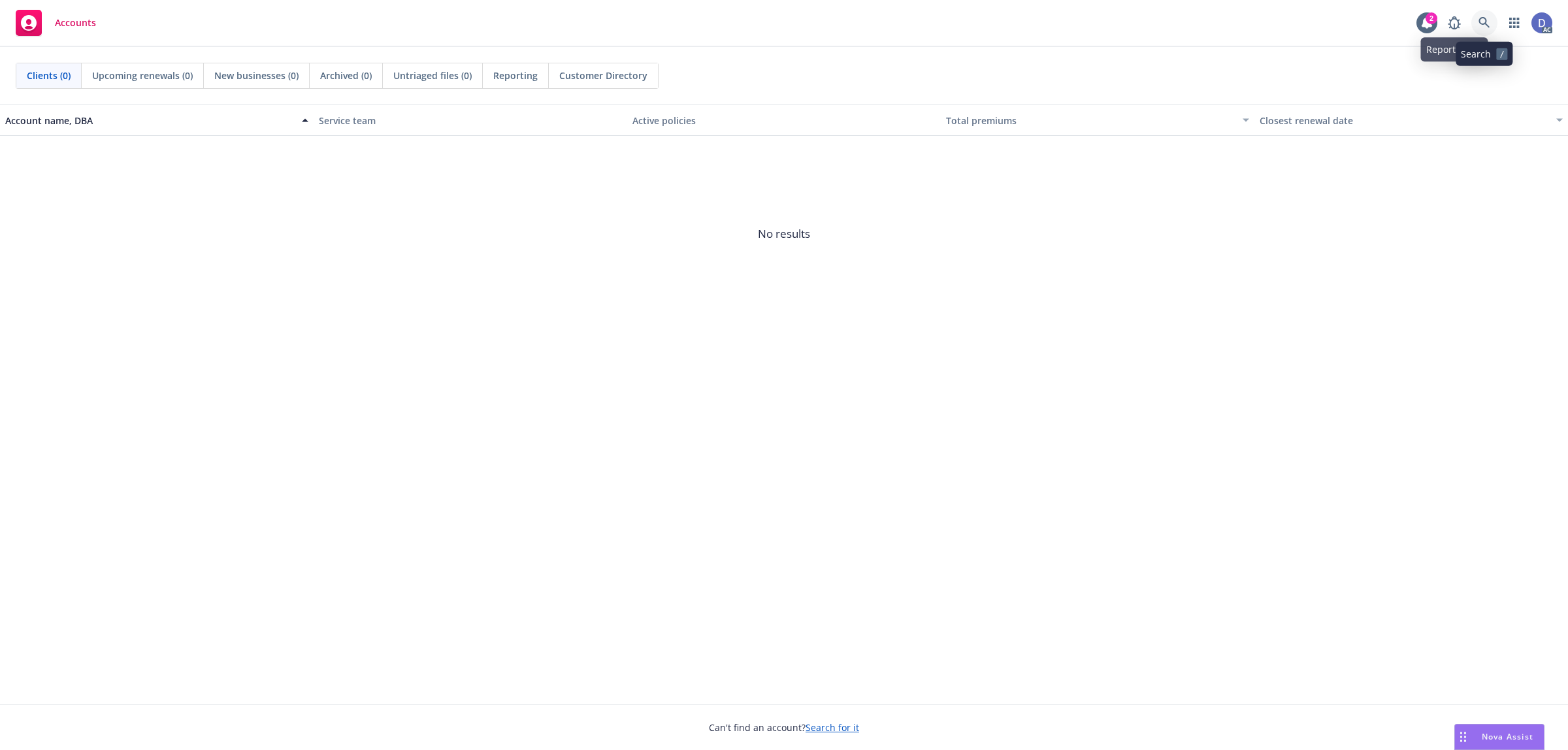
click at [1477, 17] on link at bounding box center [1485, 22] width 26 height 26
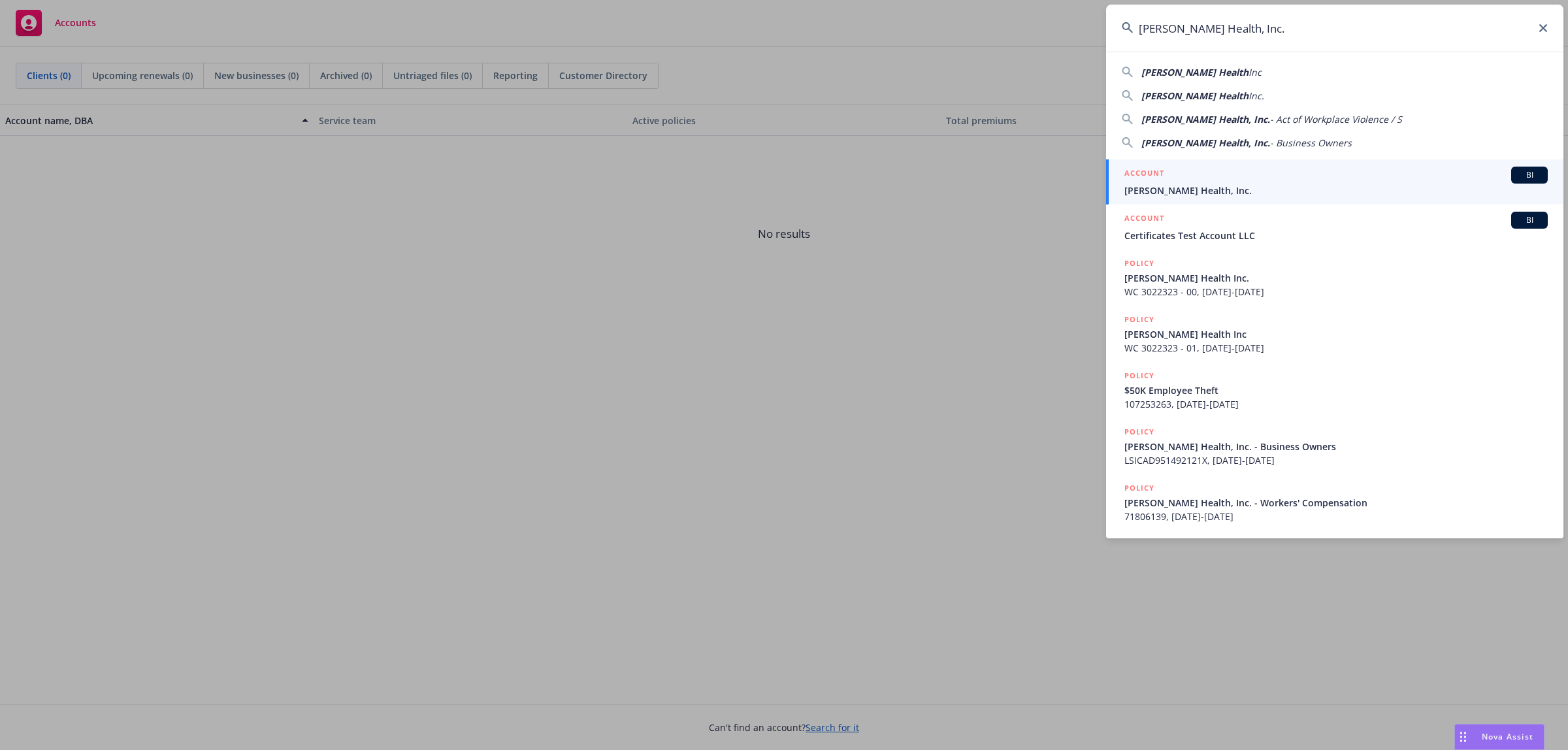
type input "Hazel Health, Inc."
click at [1207, 172] on div "ACCOUNT BI" at bounding box center [1336, 175] width 424 height 17
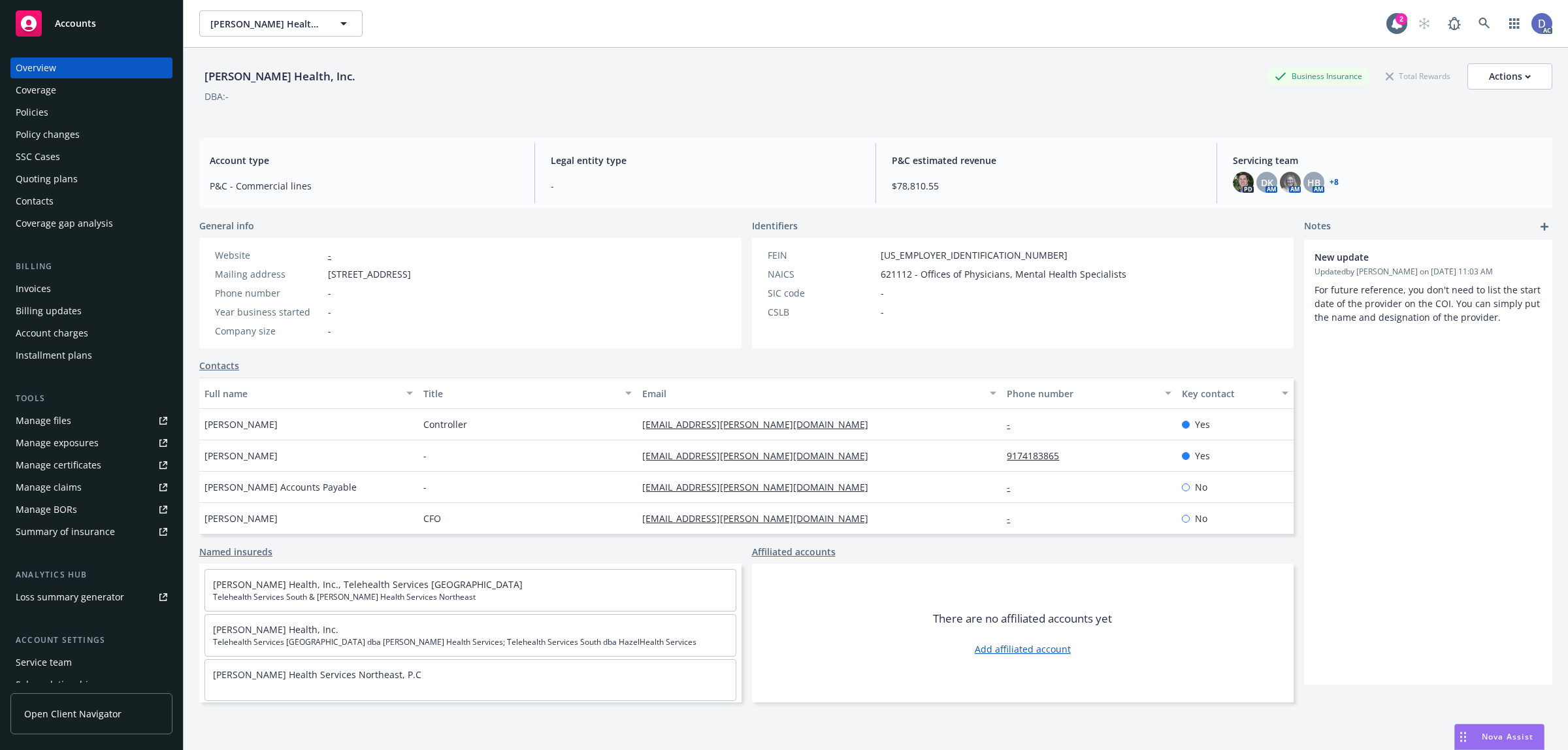
click at [59, 491] on div "Manage claims" at bounding box center [48, 487] width 66 height 21
click at [64, 432] on div "Manage exposures" at bounding box center [57, 442] width 83 height 21
click at [66, 410] on div "Manage files" at bounding box center [43, 421] width 55 height 21
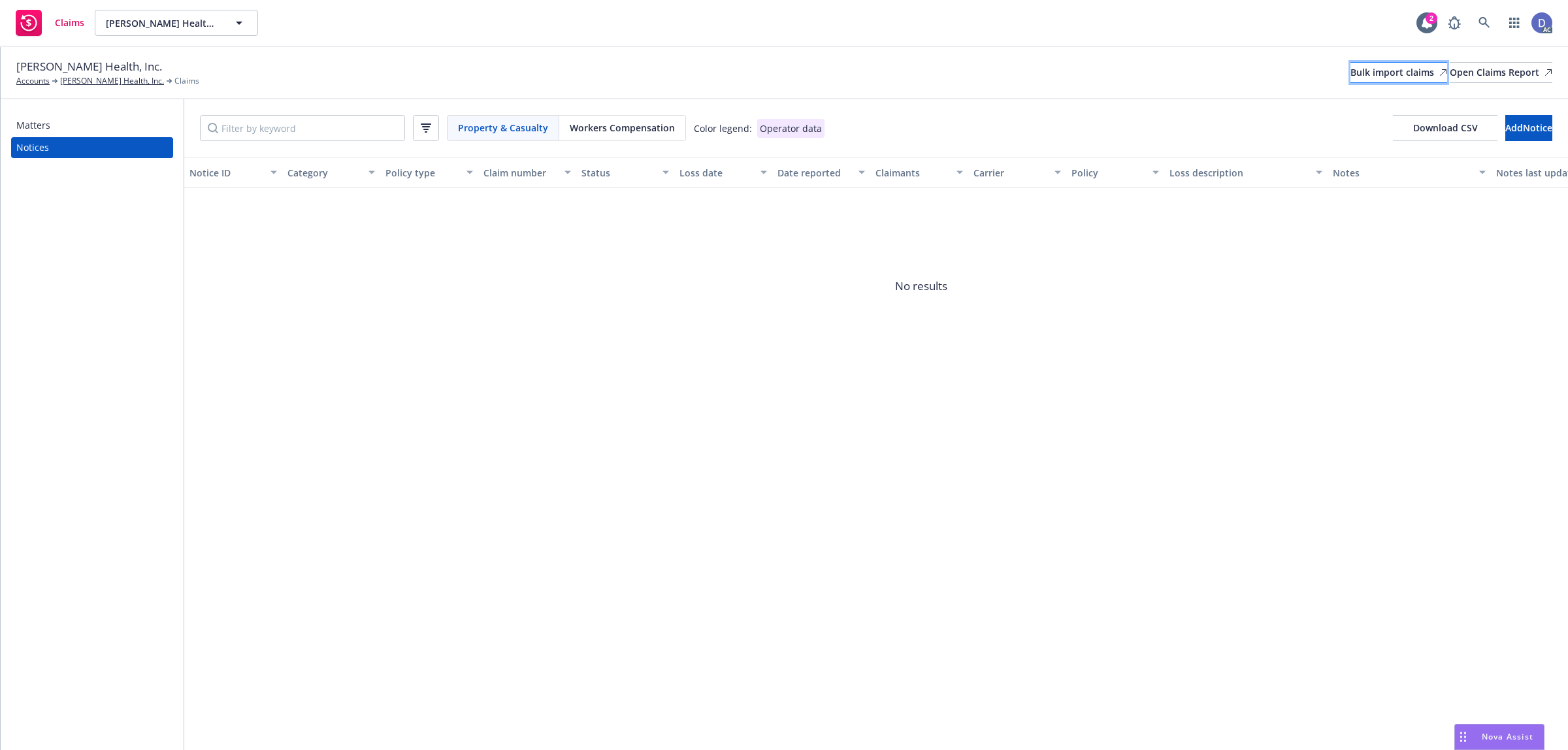
click at [1361, 79] on div "Bulk import claims" at bounding box center [1399, 73] width 97 height 20
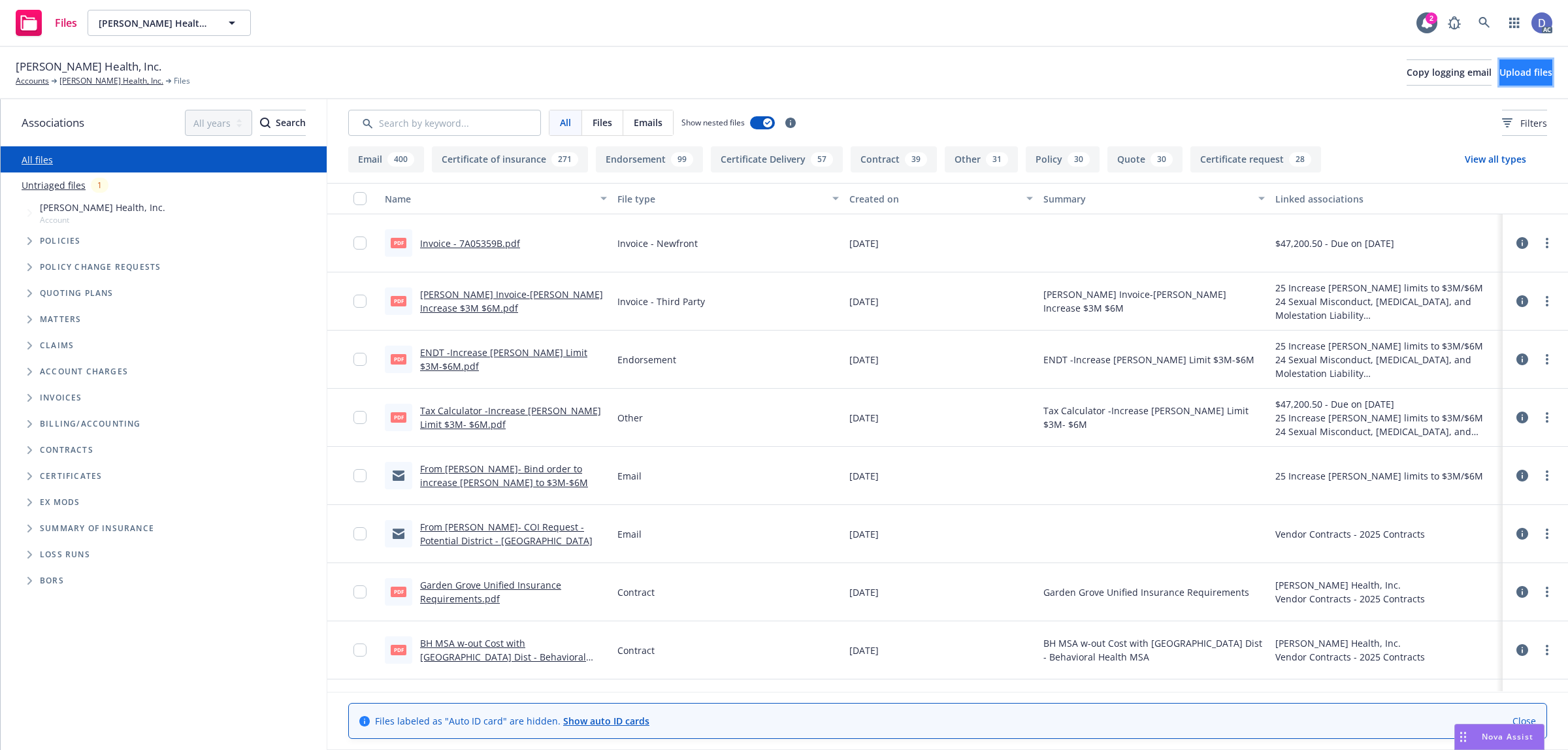
click at [1529, 64] on button "Upload files" at bounding box center [1526, 73] width 53 height 26
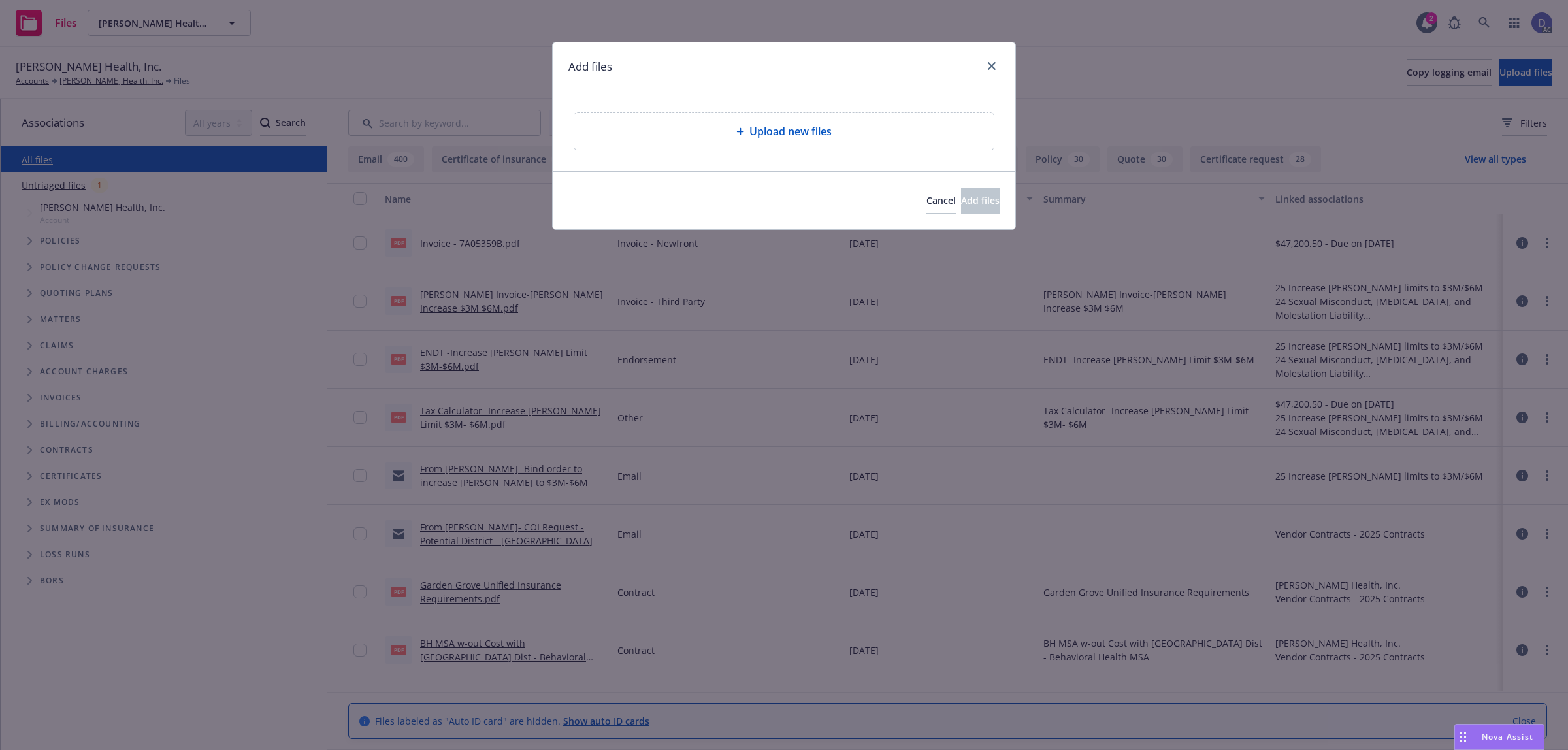
click at [674, 141] on div "Upload new files" at bounding box center [784, 131] width 419 height 36
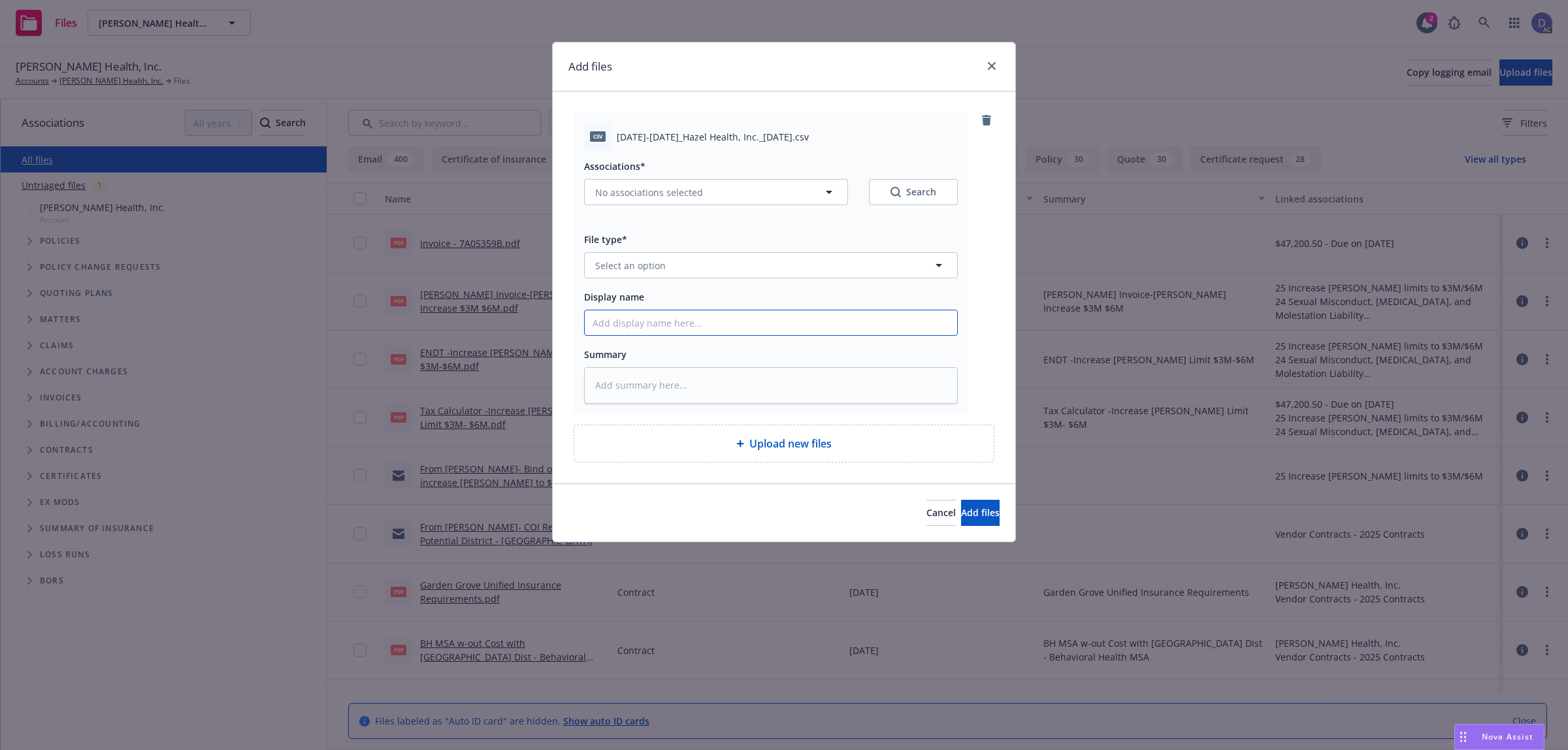
click at [797, 318] on input "Display name" at bounding box center [771, 322] width 373 height 25
paste input "2023-2024_Hazel Health, Inc._9-18-2024"
type input "2023-2024_Hazel Health, Inc._9-18-2024"
type textarea "x"
type input "2023-2024_Hazel Health, Inc._9-18-2024"
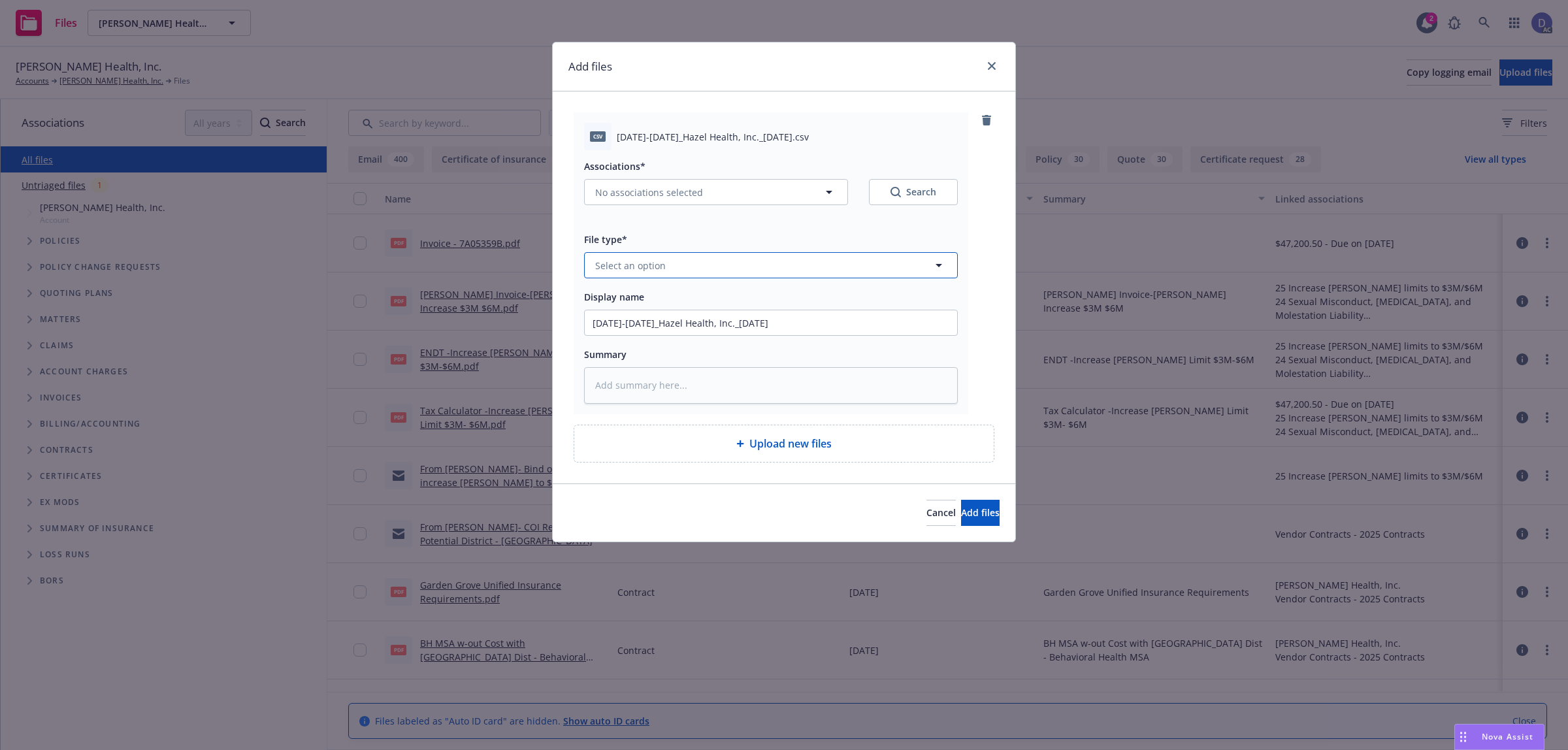
click at [822, 276] on button "Select an option" at bounding box center [771, 265] width 373 height 26
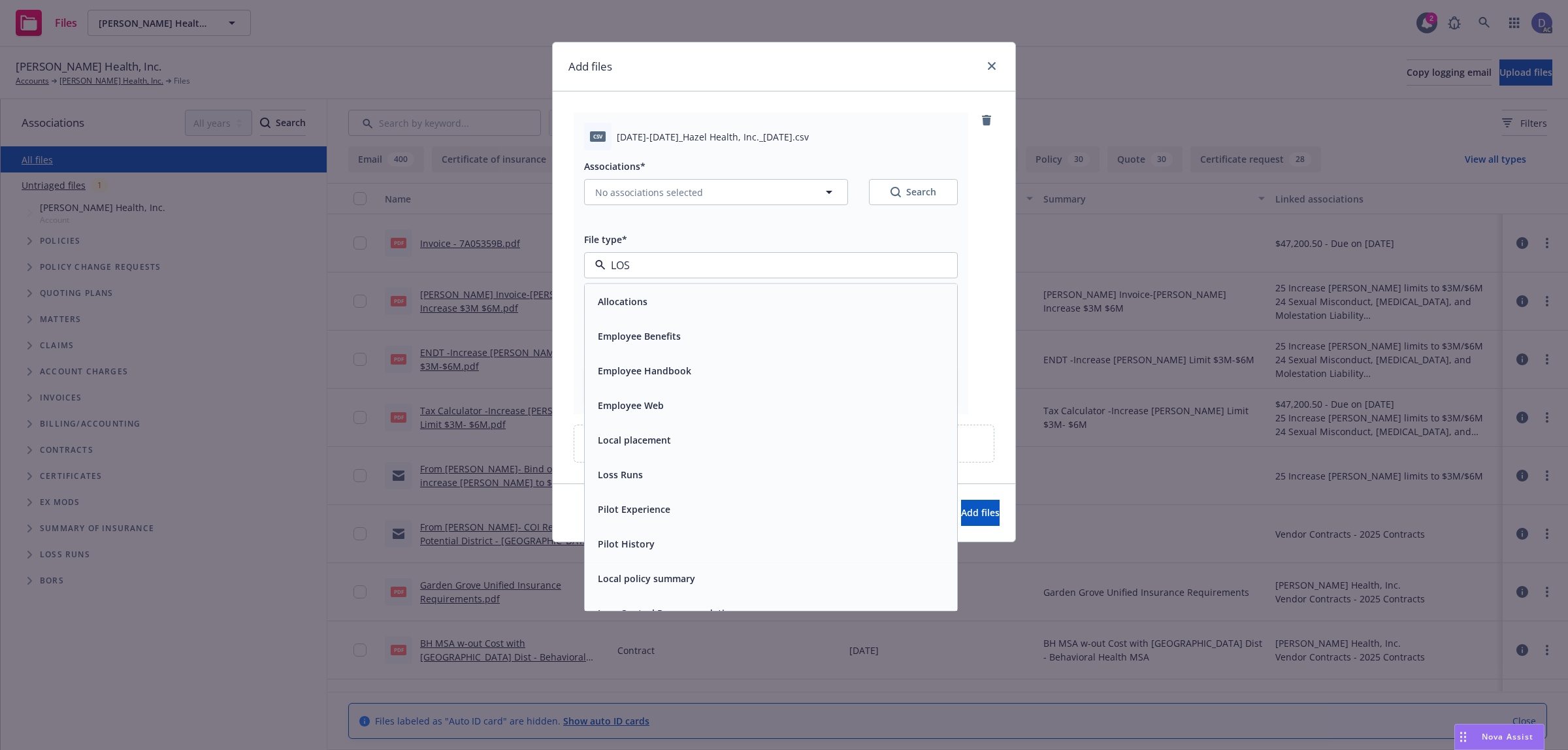
type input "LOSS"
click at [818, 289] on div "Loss Runs" at bounding box center [771, 302] width 373 height 35
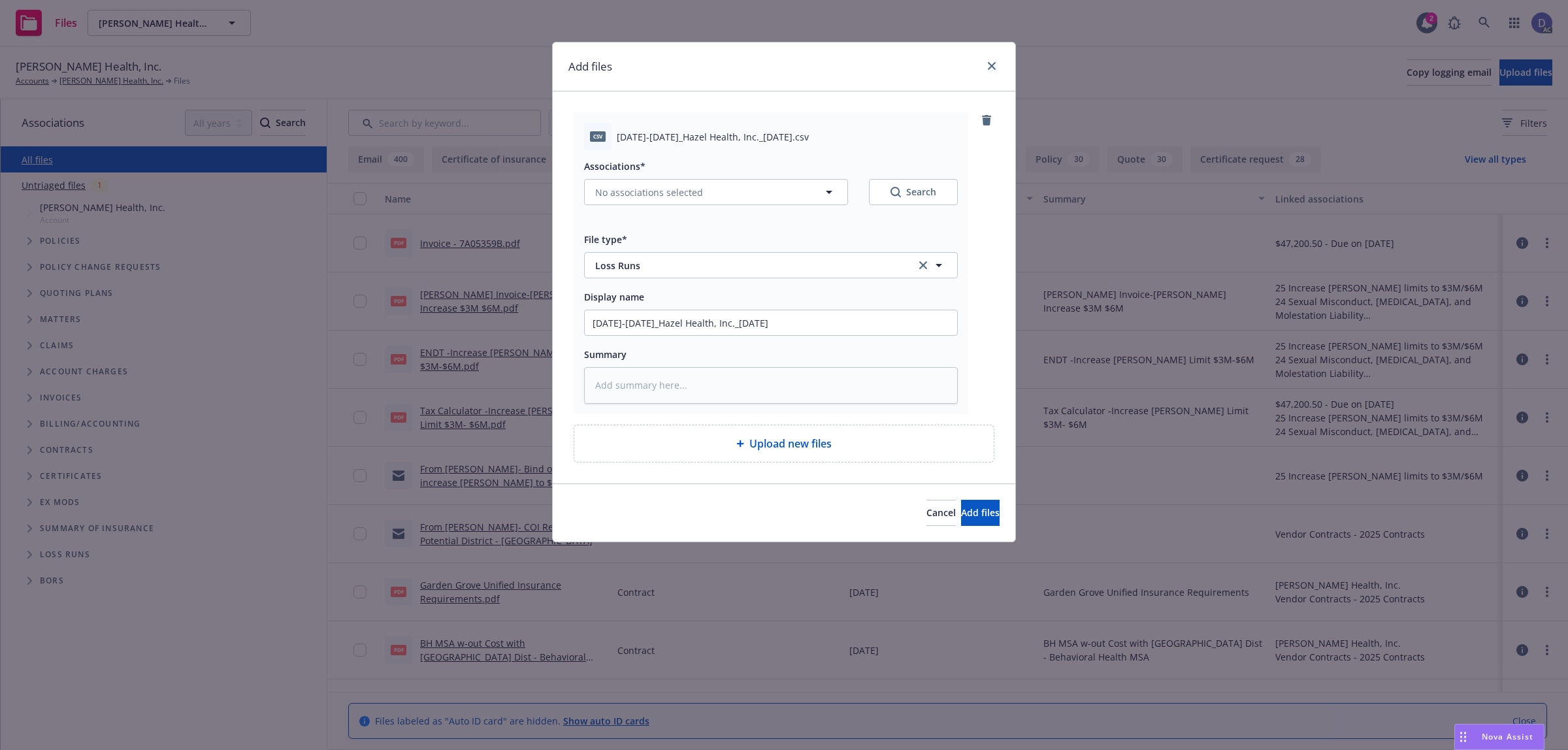
click at [663, 206] on div "Associations* No associations selected Search" at bounding box center [771, 189] width 373 height 63
click at [660, 200] on button "No associations selected" at bounding box center [716, 192] width 264 height 26
type textarea "x"
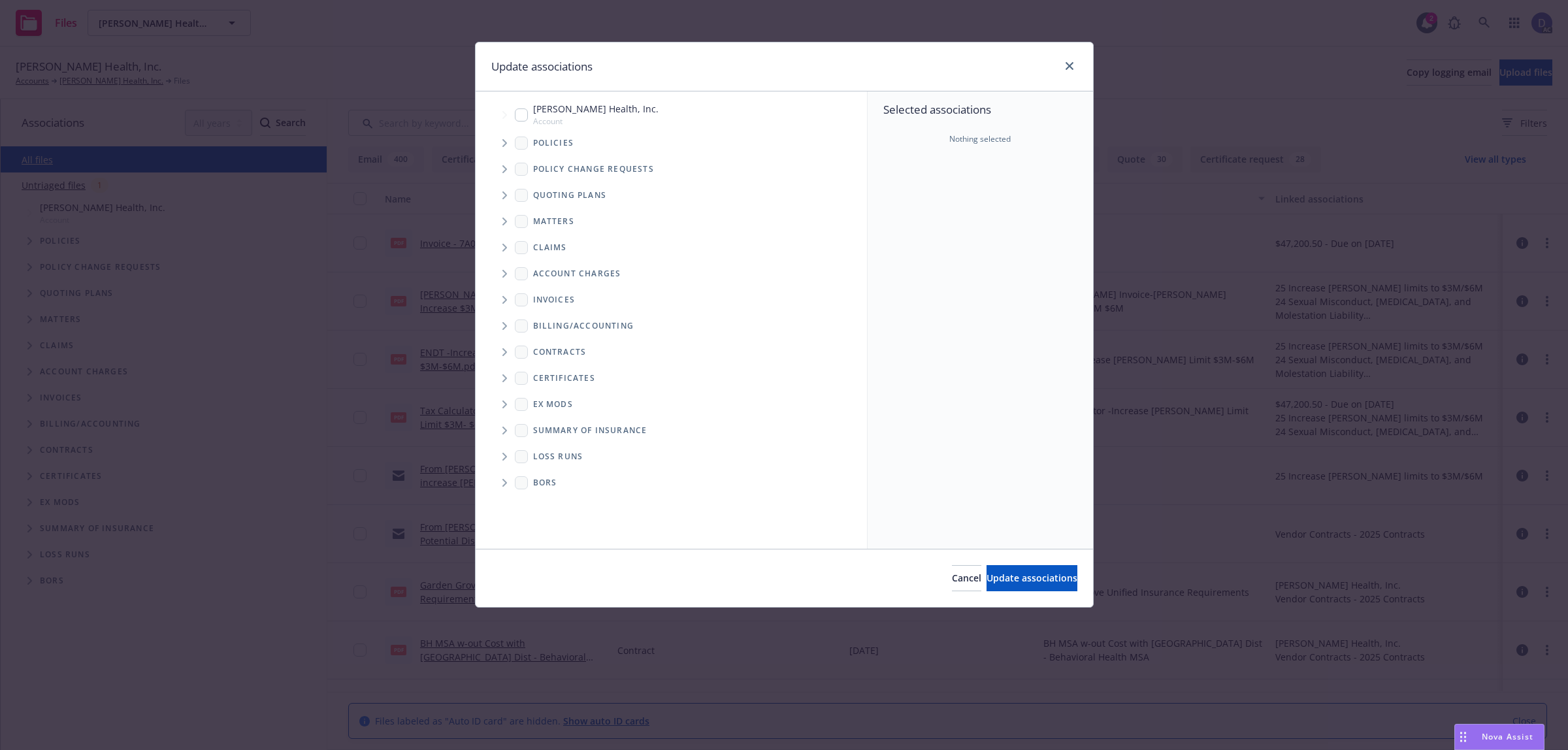
click at [505, 143] on icon "Tree Example" at bounding box center [504, 143] width 4 height 8
click at [932, 200] on div "Selected associations Nothing selected" at bounding box center [980, 320] width 226 height 457
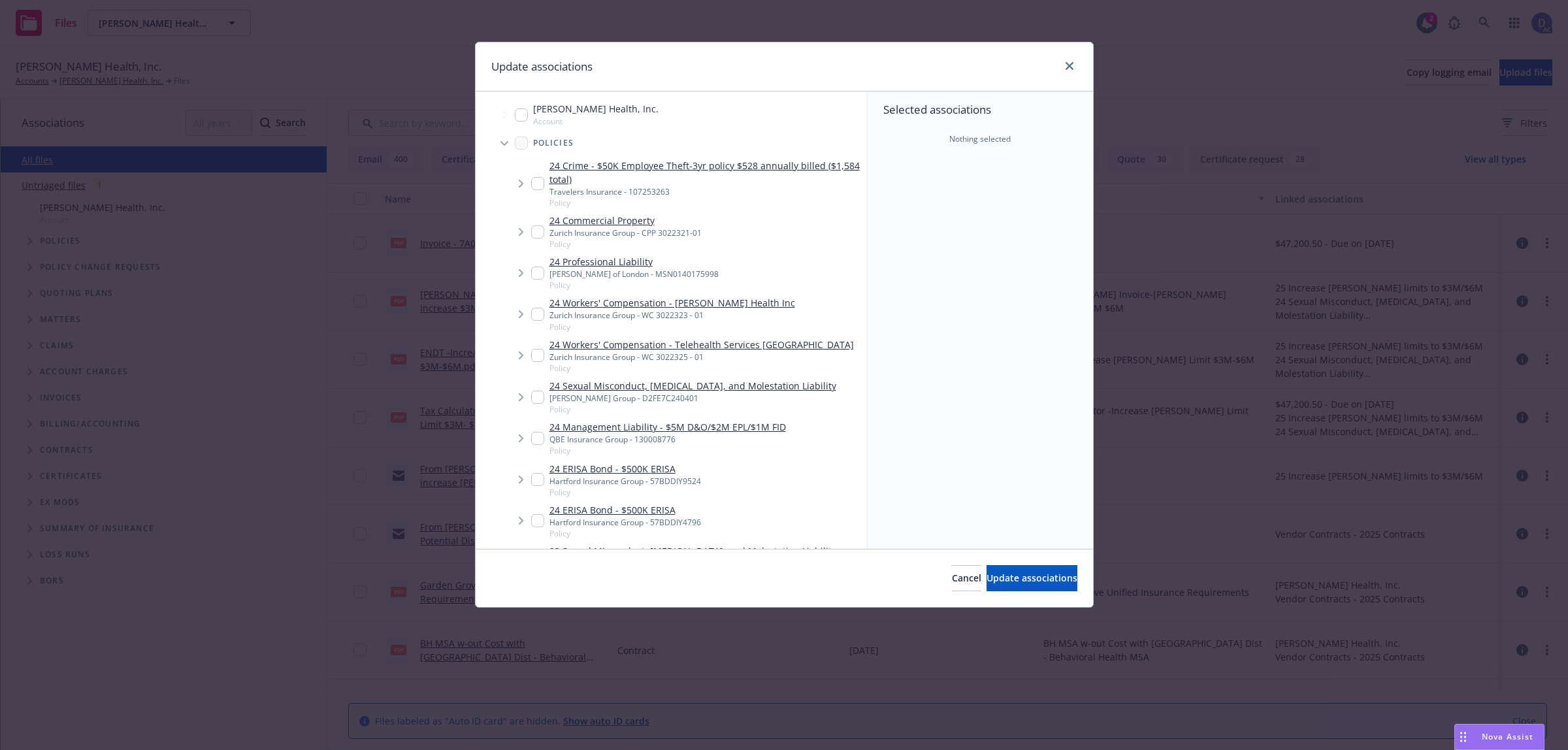
click at [687, 298] on link "24 Workers' Compensation - Hazel Health Inc" at bounding box center [672, 302] width 245 height 14
checkbox input "true"
click at [1000, 580] on span "Update associations" at bounding box center [1032, 578] width 91 height 12
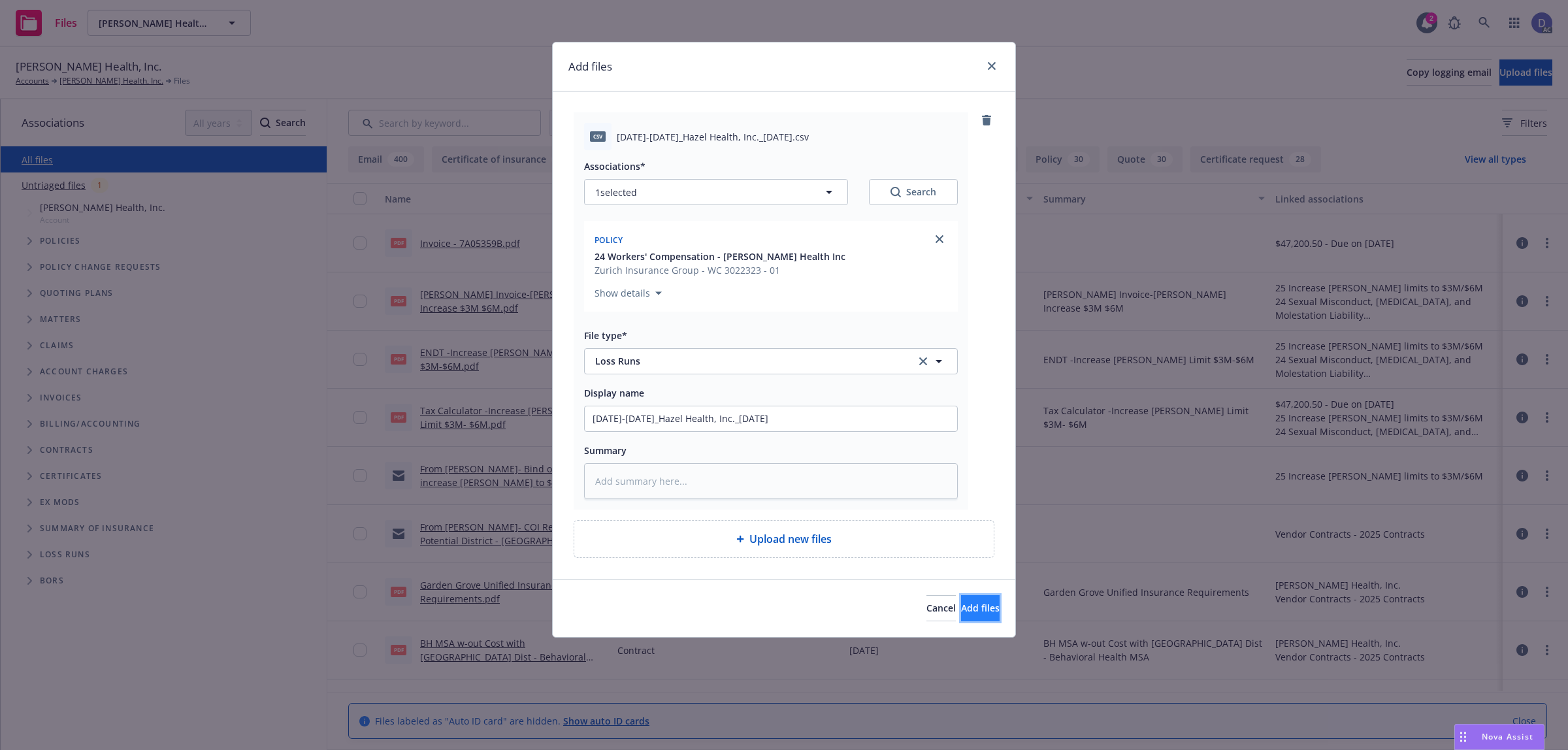
click at [961, 596] on button "Add files" at bounding box center [980, 608] width 39 height 26
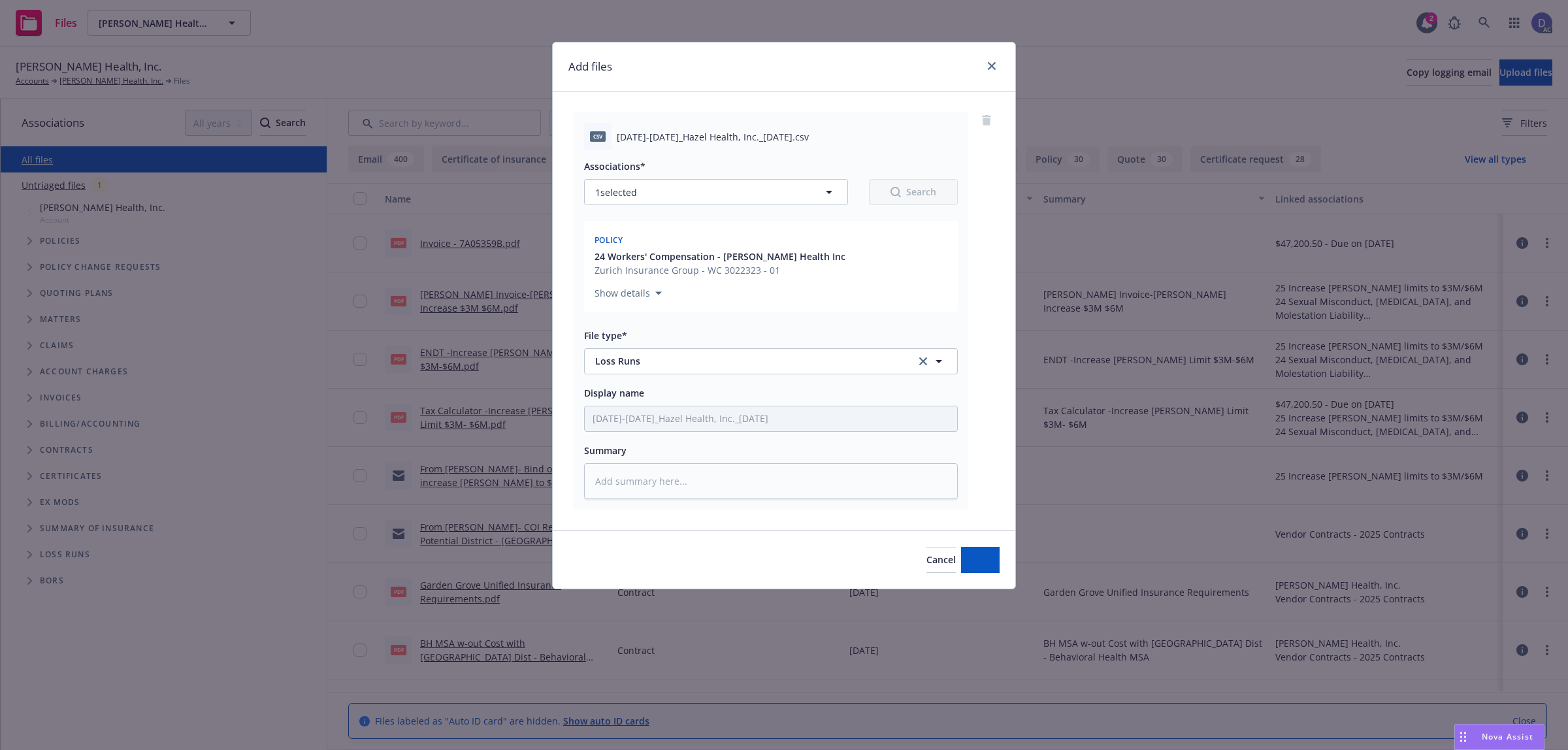
type textarea "x"
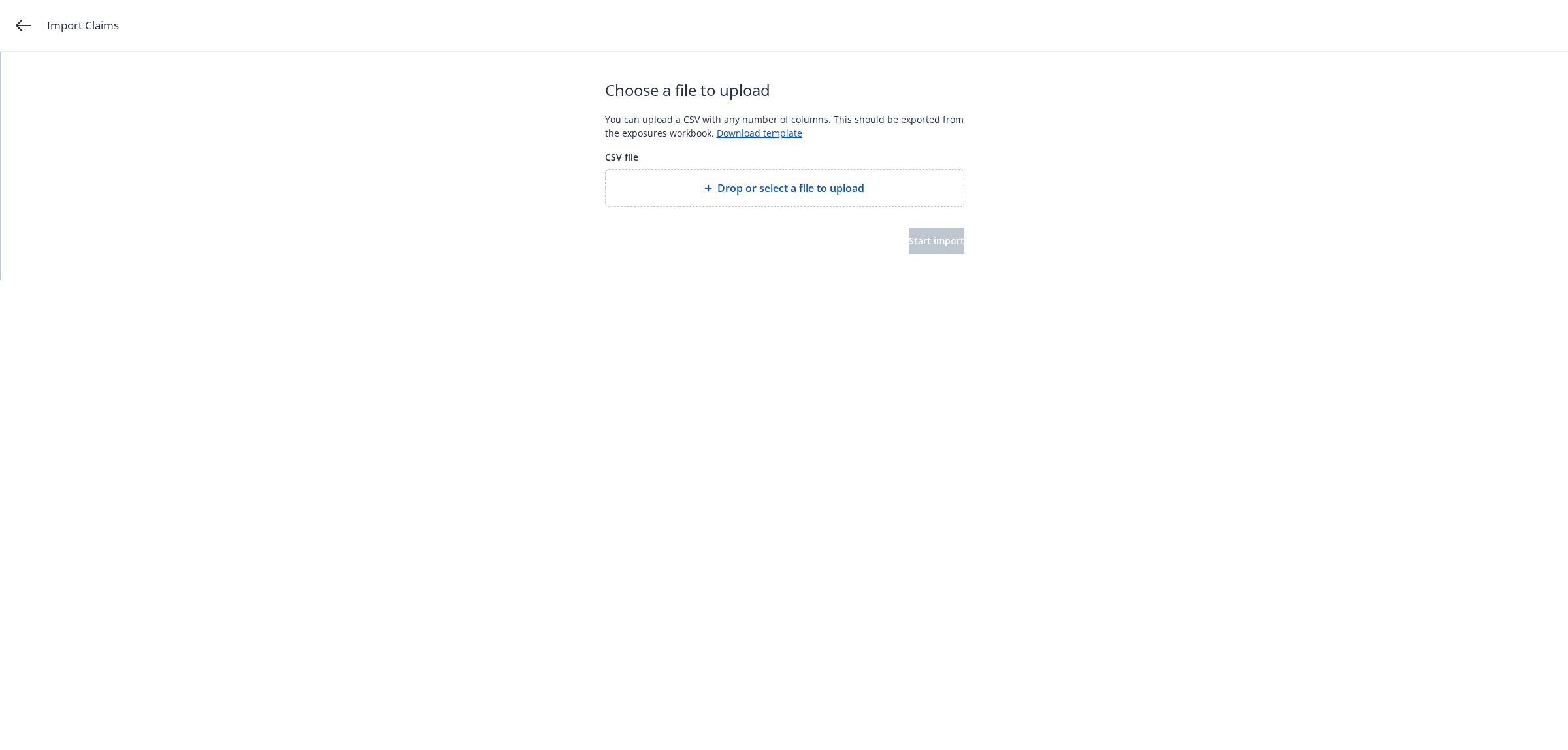
click at [729, 187] on span "Drop or select a file to upload" at bounding box center [791, 188] width 147 height 16
click at [919, 248] on button "Start import" at bounding box center [937, 241] width 55 height 26
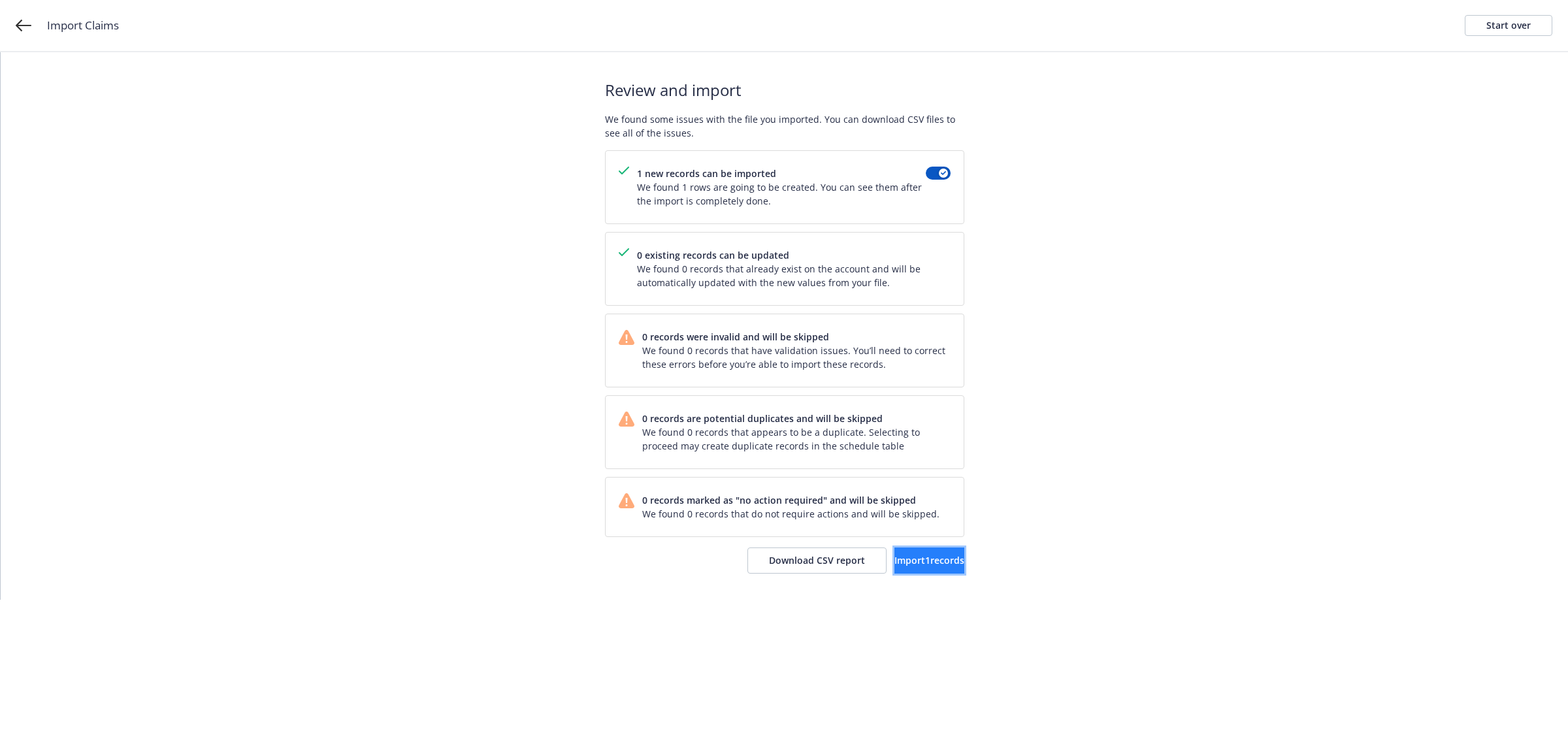
click at [895, 554] on button "Import 1 records" at bounding box center [929, 561] width 70 height 26
click at [900, 570] on link "View accounts" at bounding box center [911, 561] width 107 height 26
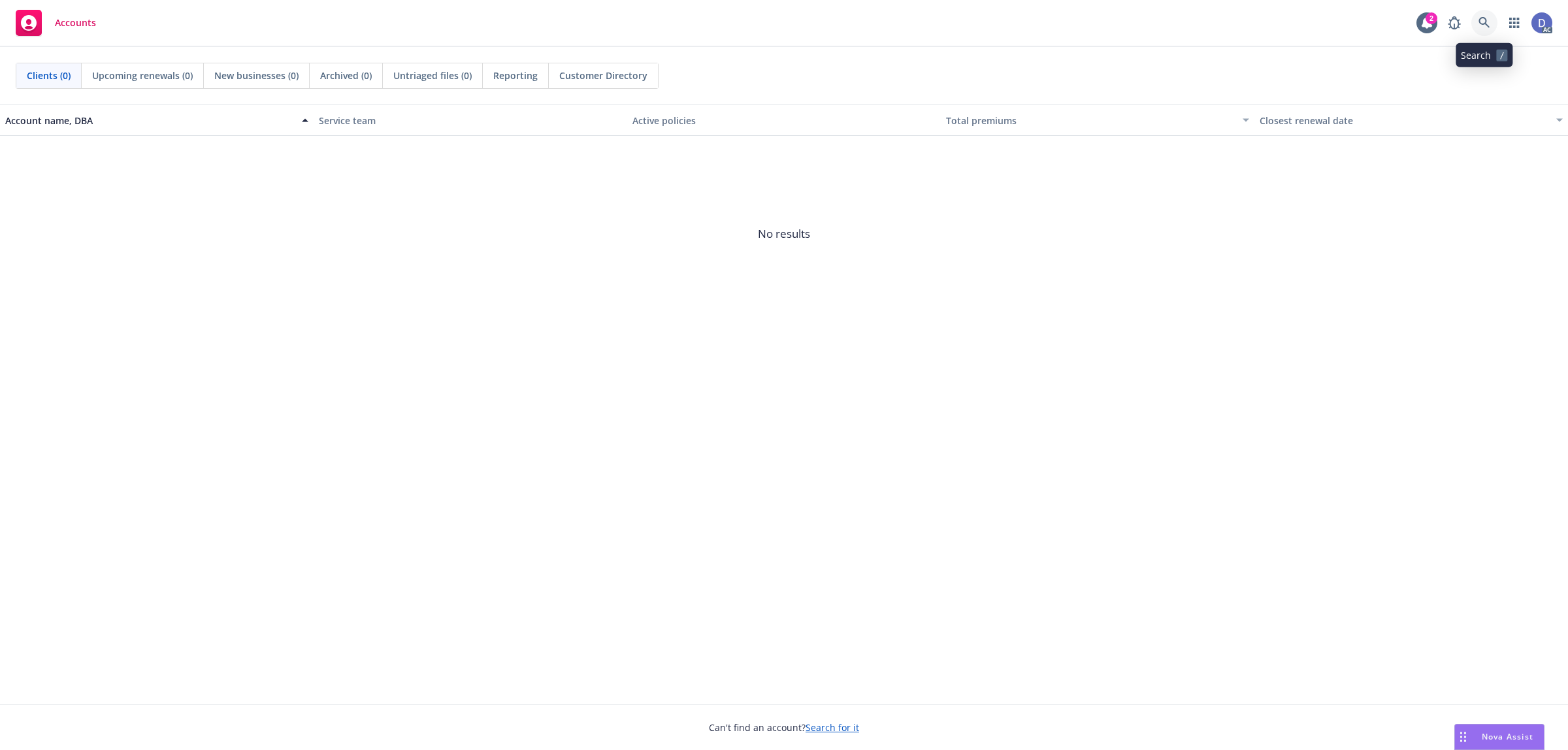
click at [1491, 27] on link at bounding box center [1485, 22] width 26 height 26
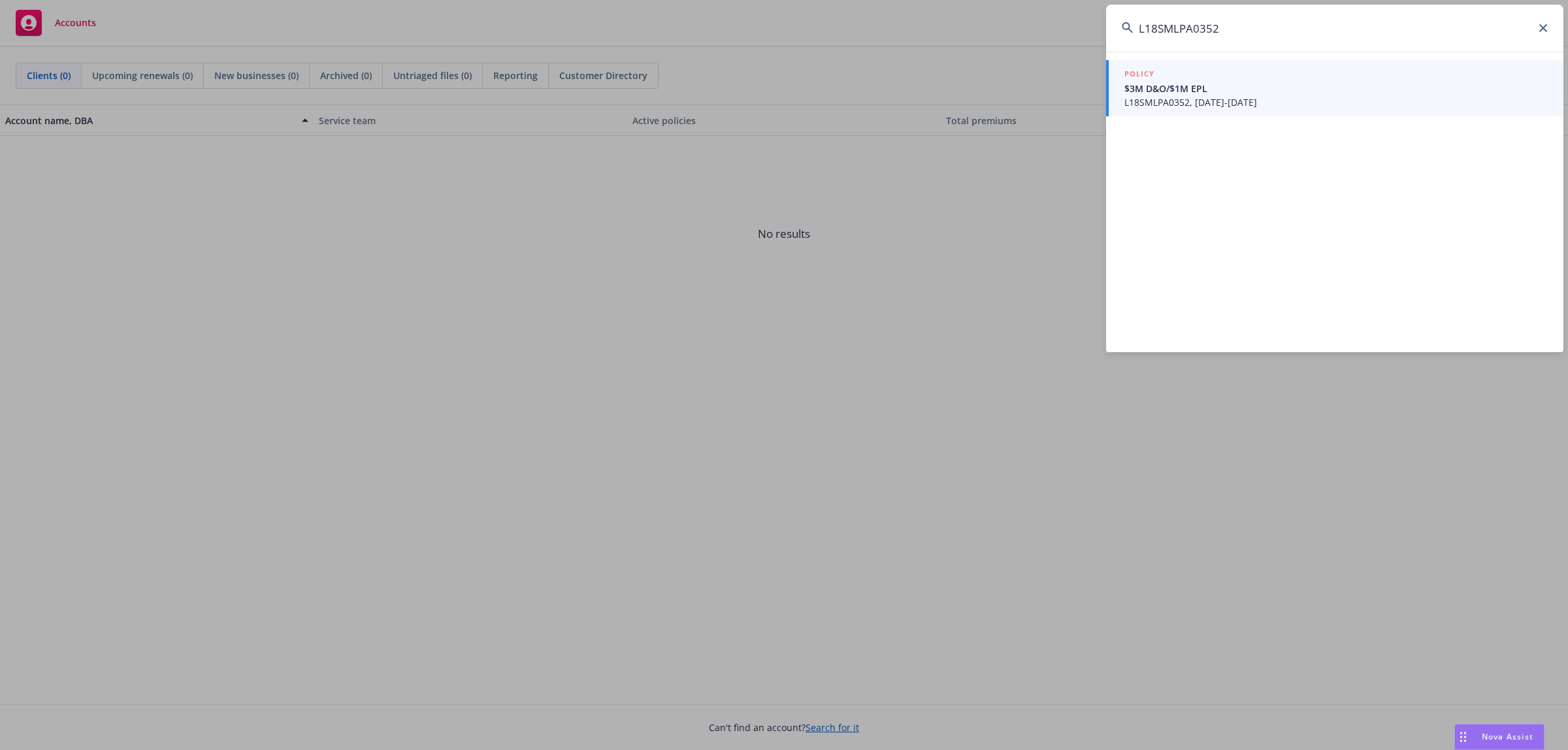
type input "L18SMLPA0352"
click at [1255, 109] on span "L18SMLPA0352, [DATE]-[DATE]" at bounding box center [1336, 102] width 424 height 14
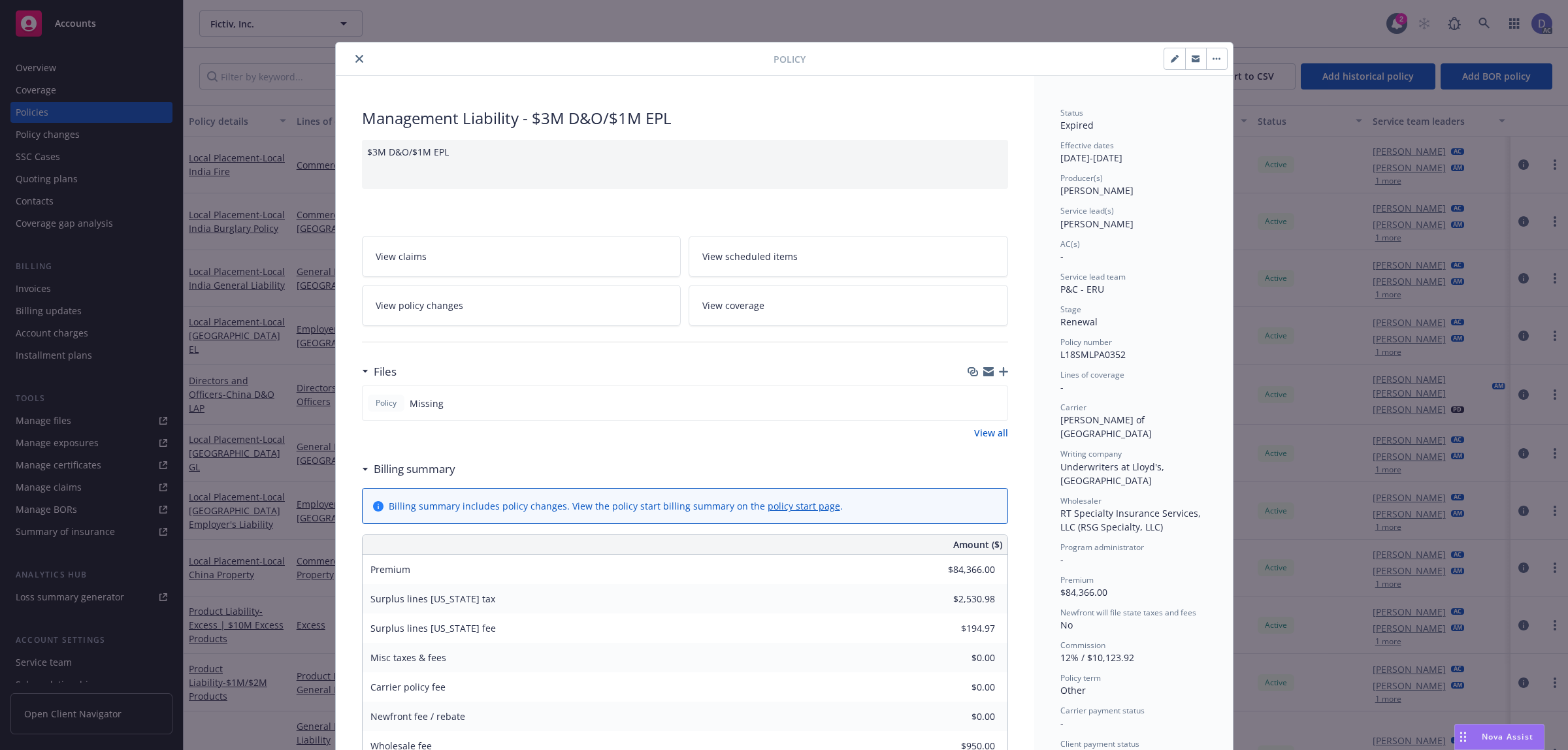
click at [1102, 353] on span "L18SMLPA0352" at bounding box center [1093, 354] width 66 height 12
copy span "L18SMLPA0352"
click at [1088, 353] on span "L18SMLPA0352" at bounding box center [1093, 354] width 66 height 12
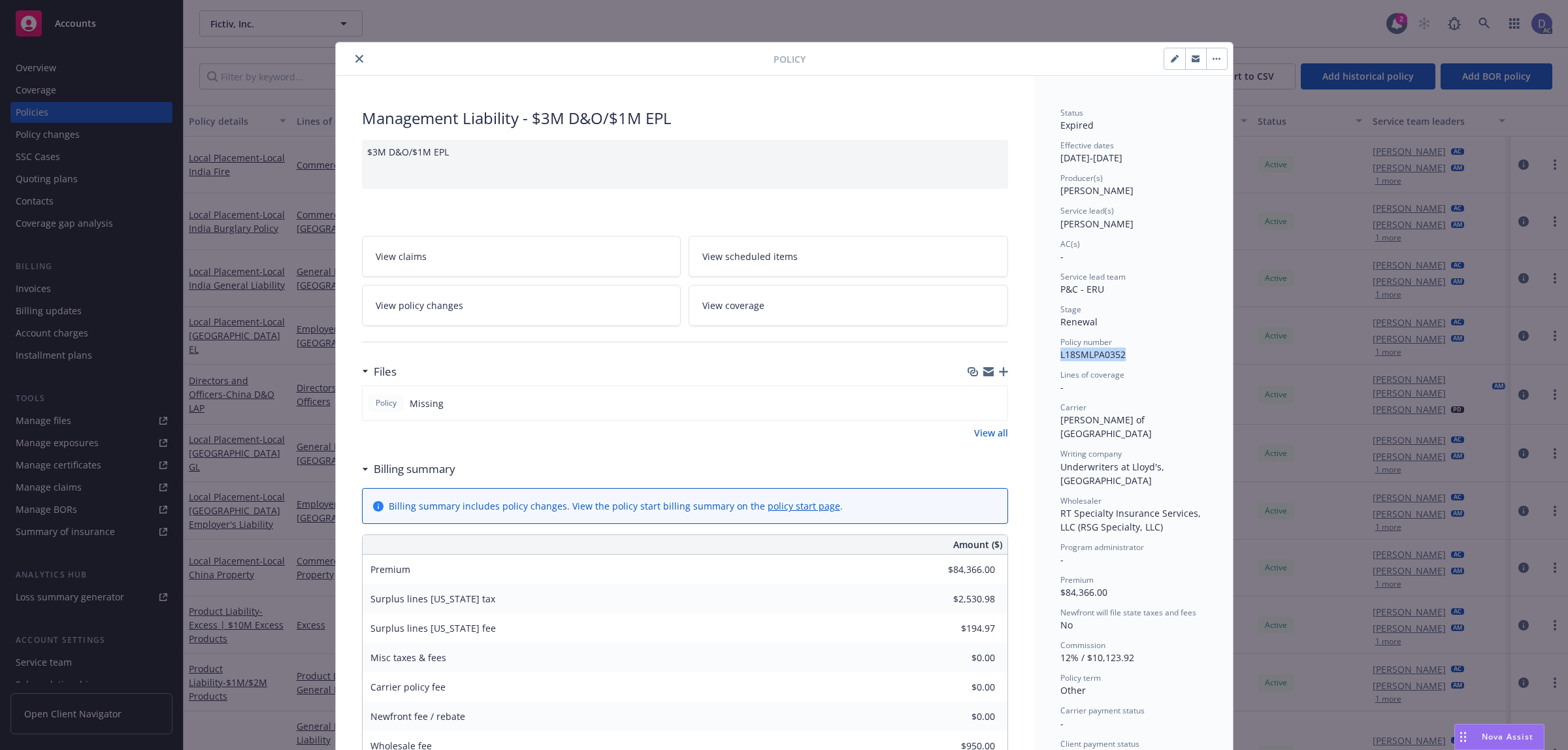
click at [355, 60] on icon "close" at bounding box center [359, 59] width 8 height 8
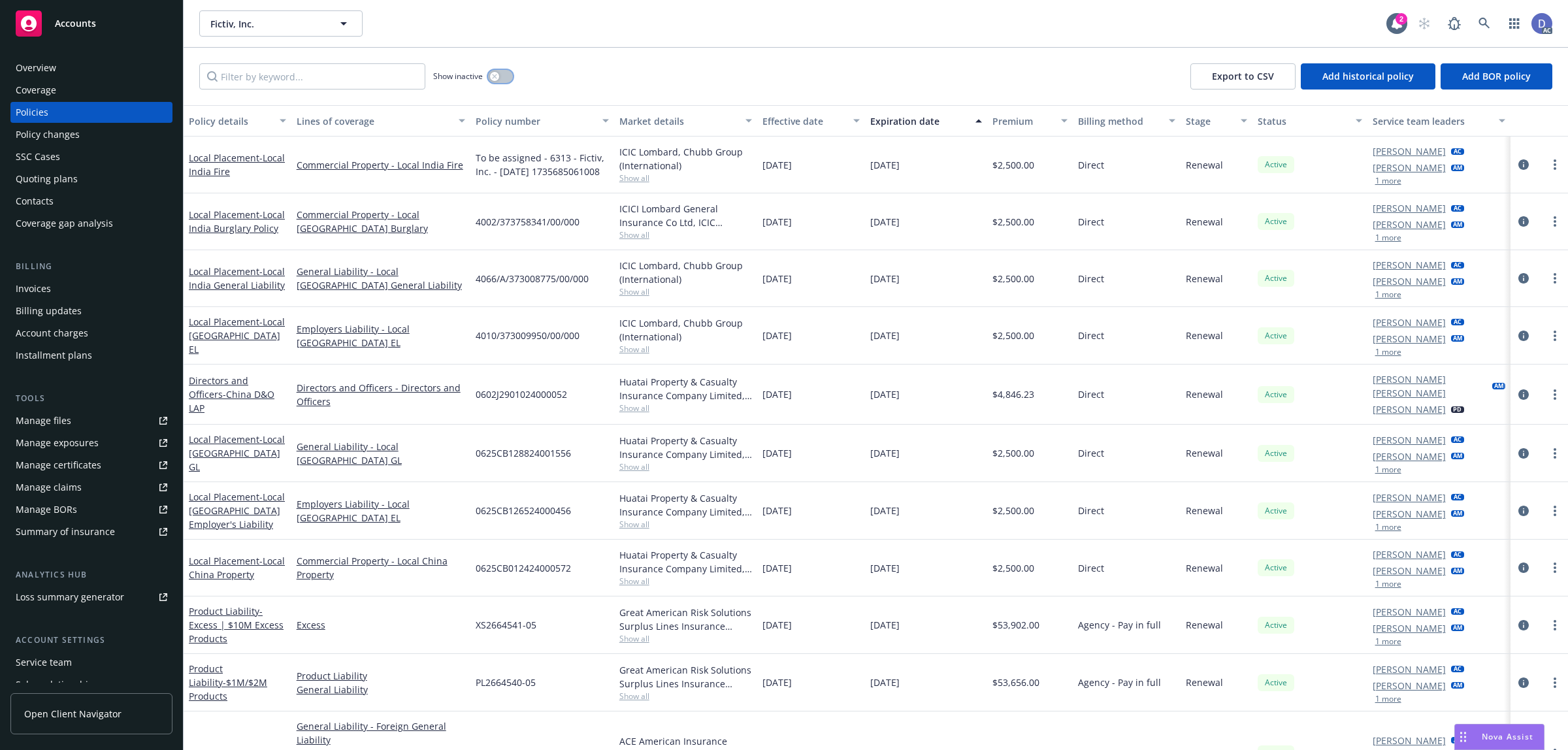
click at [500, 79] on button "button" at bounding box center [500, 76] width 25 height 13
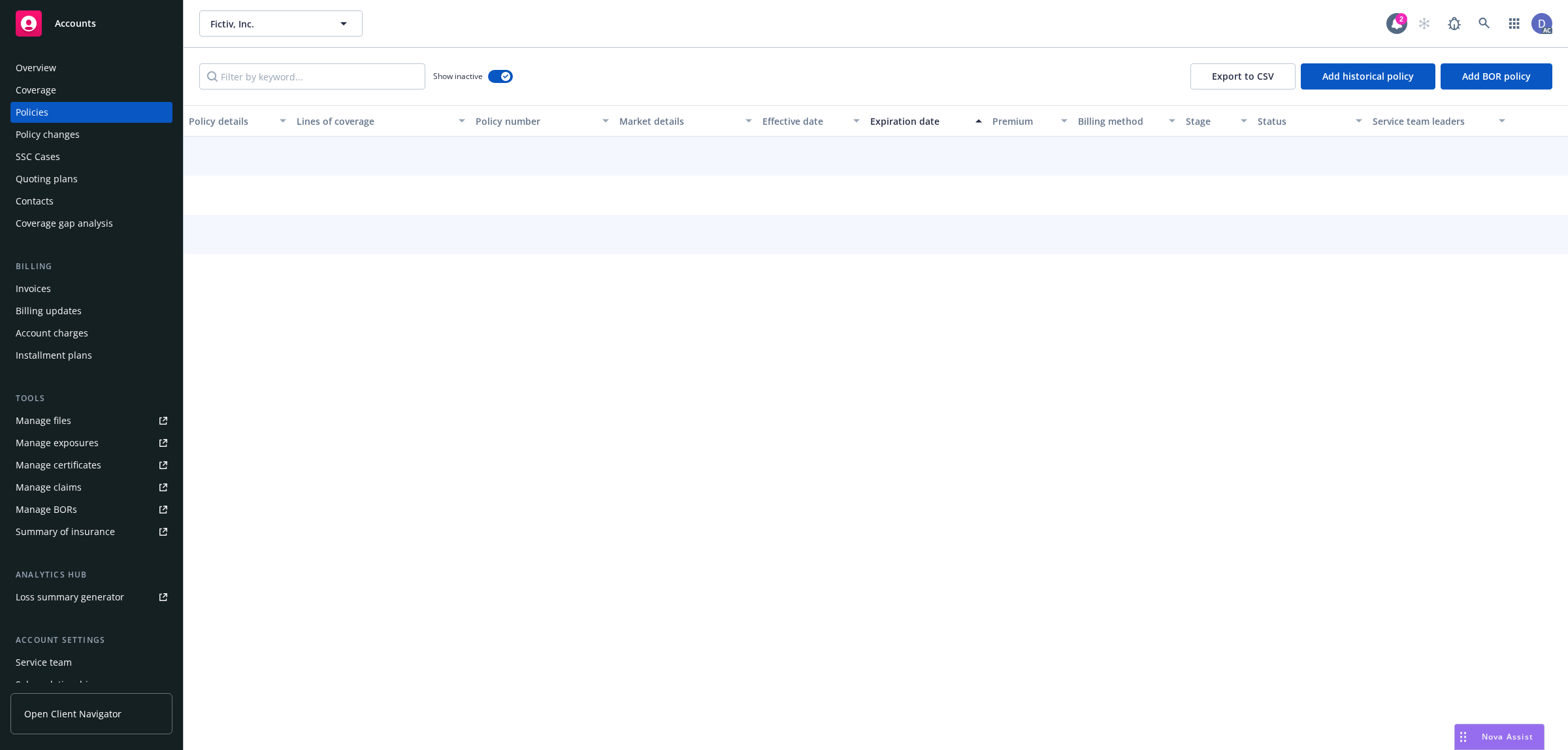
click at [354, 90] on div "Show inactive Export to CSV Add historical policy Add BOR policy" at bounding box center [876, 76] width 1385 height 58
click at [354, 79] on input "Filter by keyword..." at bounding box center [313, 76] width 226 height 26
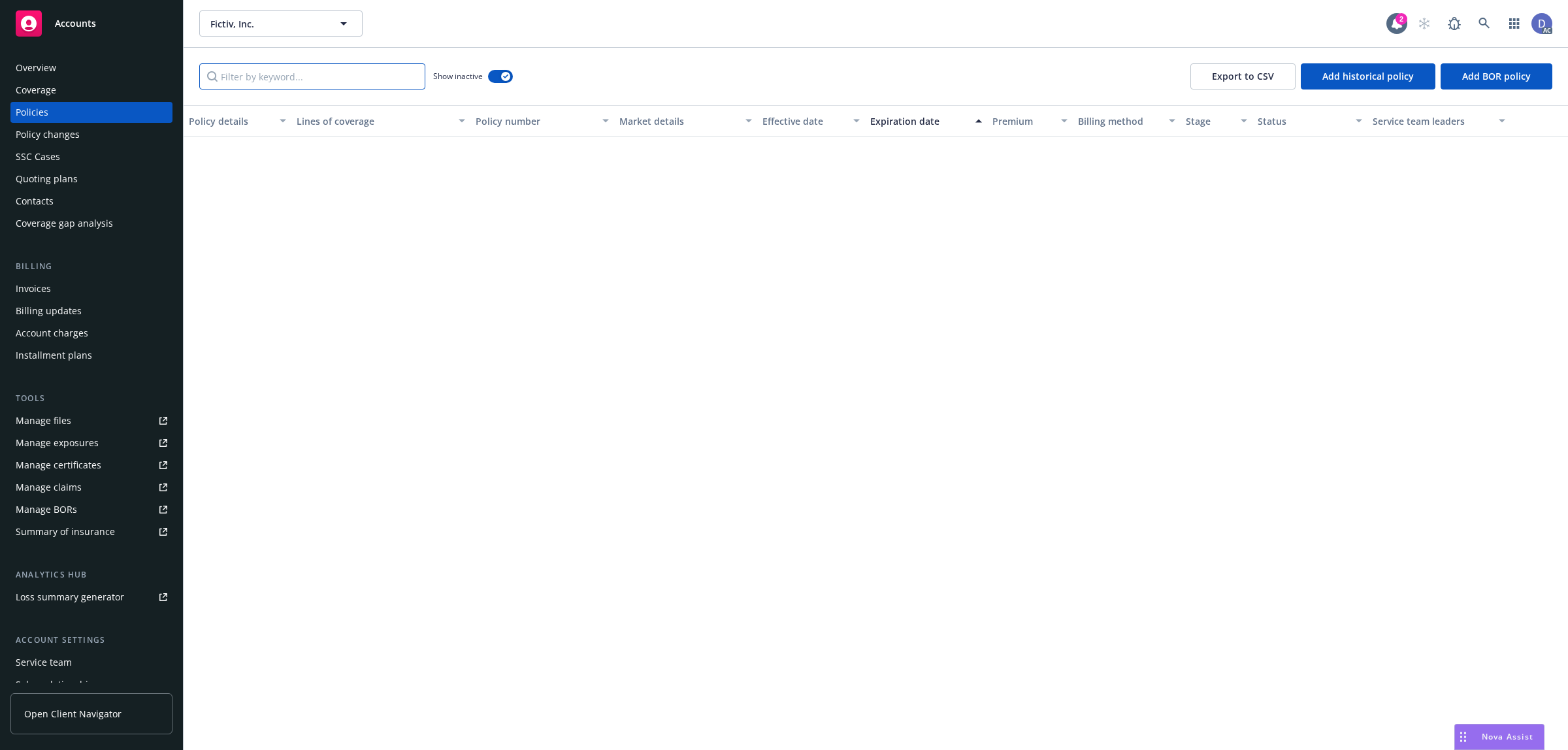
paste input "L18SMLPA0352"
type input "L18SMLPA0352"
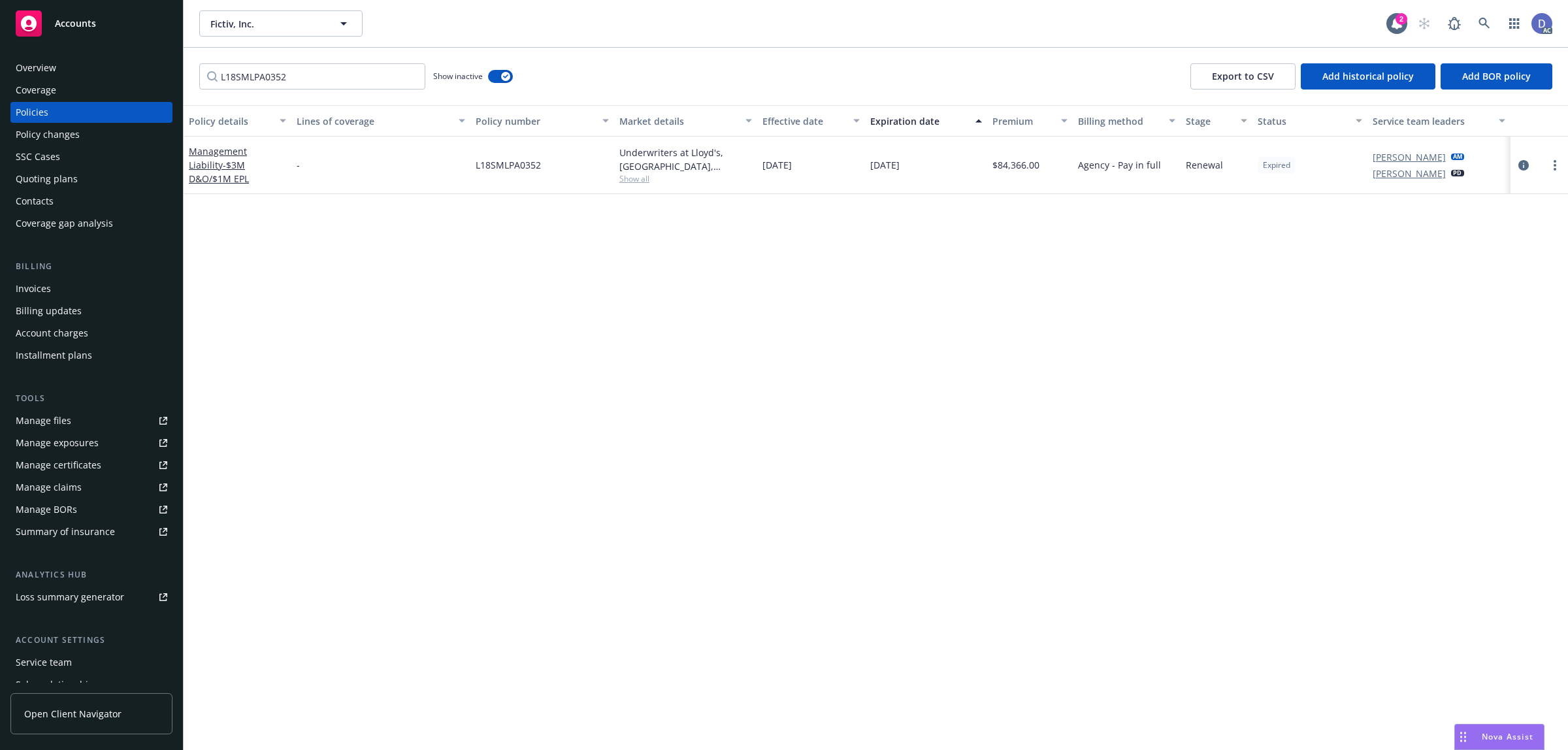
click at [70, 491] on div "Manage claims" at bounding box center [48, 487] width 66 height 21
click at [77, 431] on div "Manage files Manage exposures Manage certificates Manage claims Manage BORs Sum…" at bounding box center [91, 476] width 162 height 132
click at [71, 429] on link "Manage files" at bounding box center [91, 421] width 162 height 21
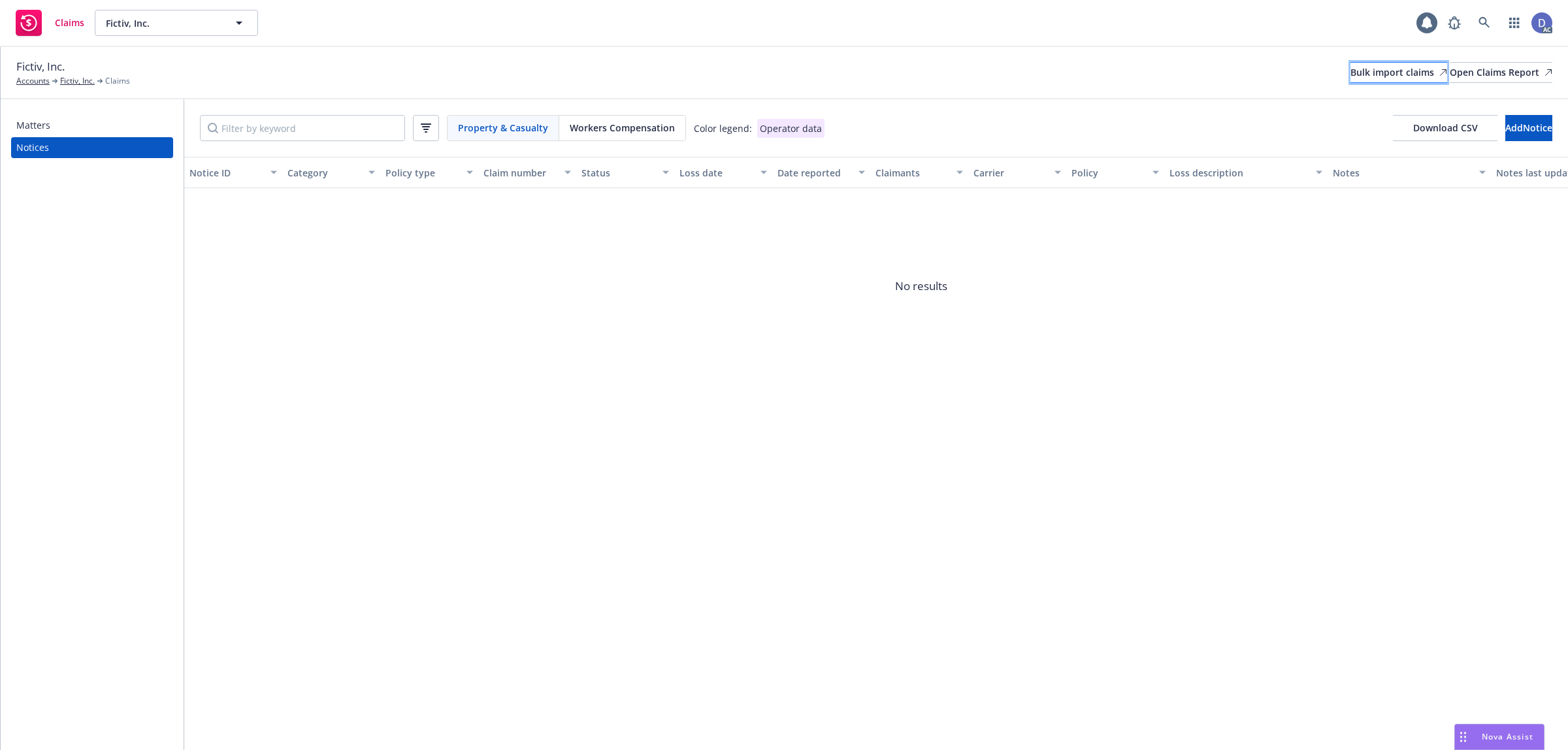
click at [1351, 80] on div "Bulk import claims" at bounding box center [1399, 73] width 97 height 20
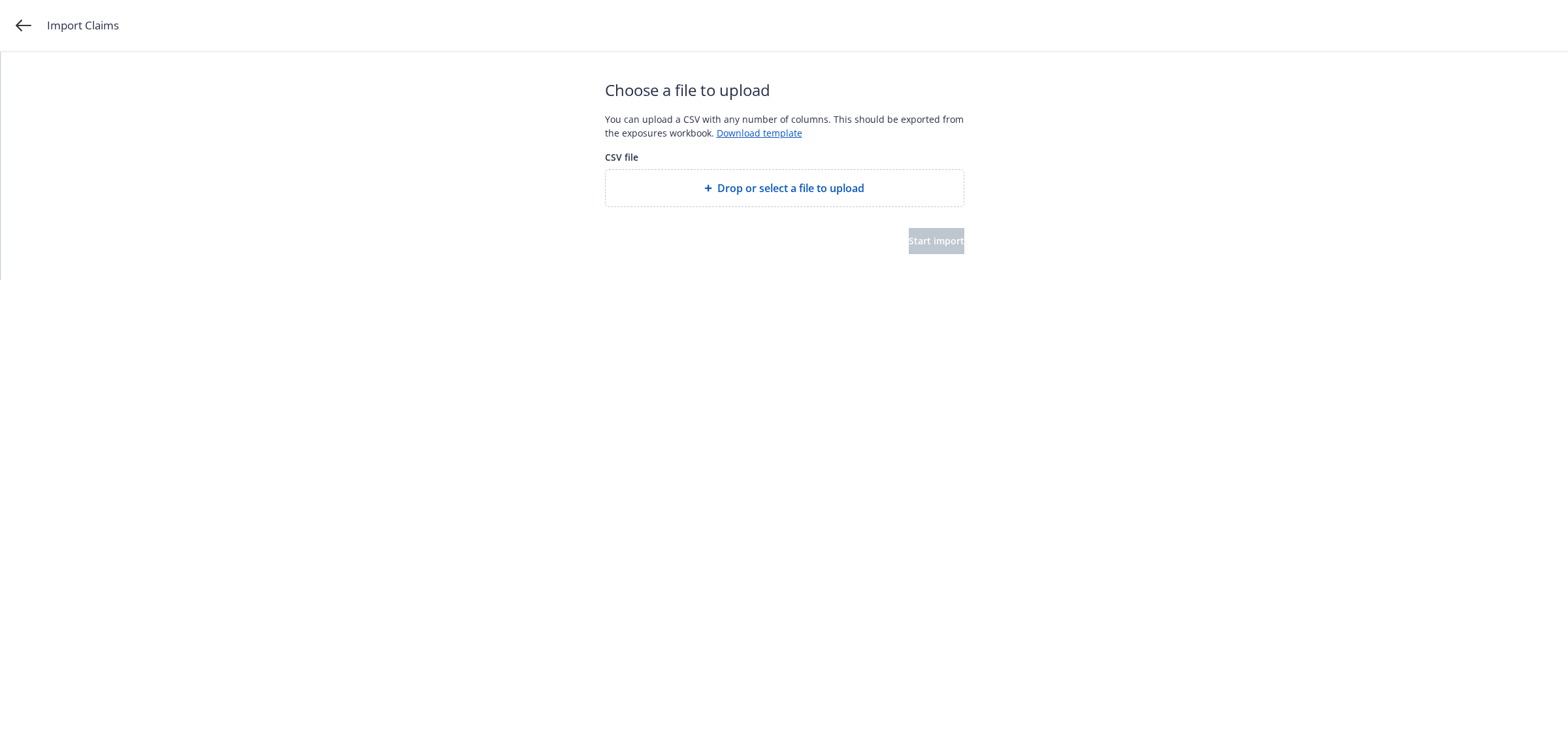
click at [824, 187] on span "Drop or select a file to upload" at bounding box center [791, 188] width 147 height 16
click at [939, 230] on button "Start import" at bounding box center [937, 241] width 55 height 26
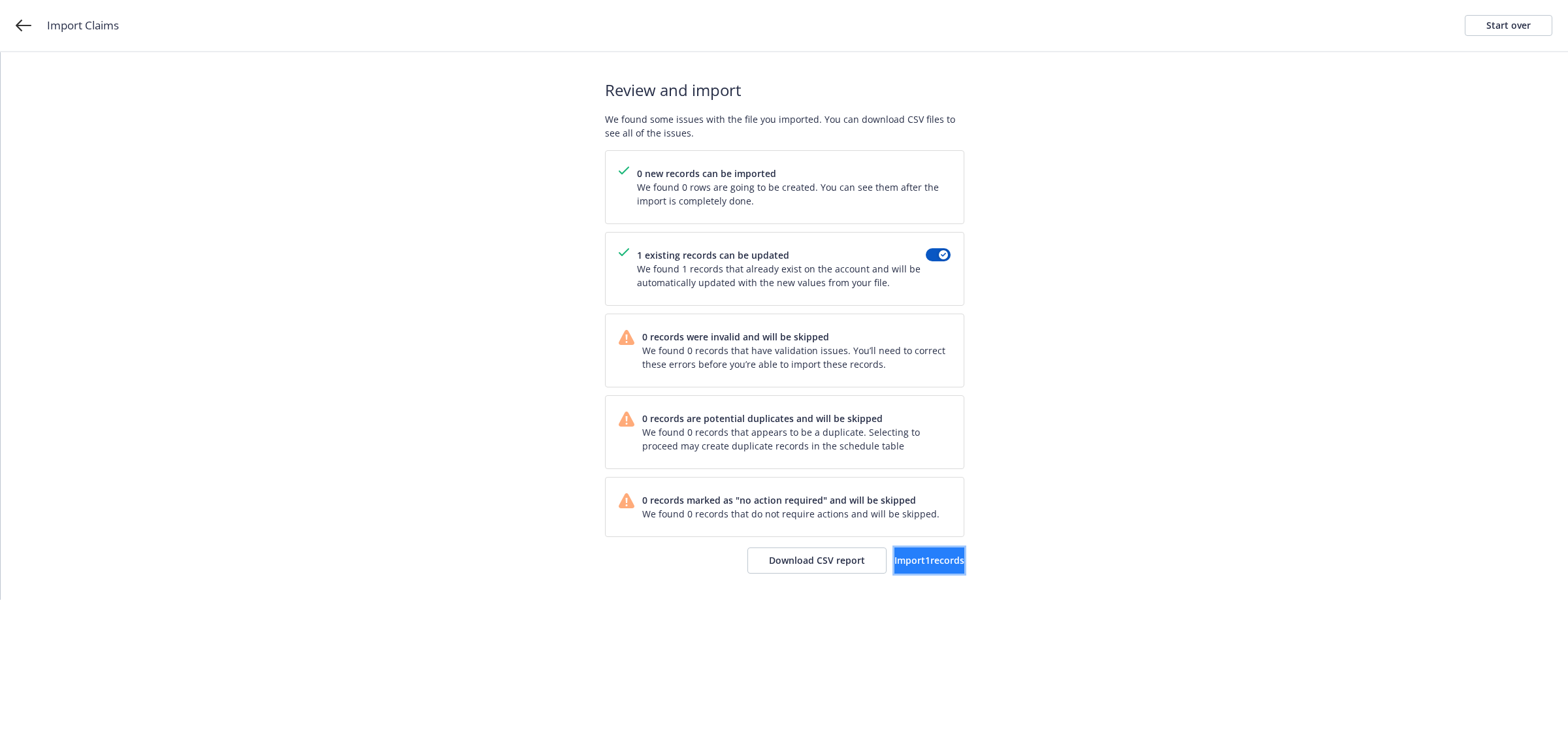
click at [907, 556] on span "Import 1 records" at bounding box center [929, 560] width 70 height 12
drag, startPoint x: 907, startPoint y: 563, endPoint x: 909, endPoint y: 543, distance: 20.1
click at [908, 565] on span "View accounts" at bounding box center [911, 560] width 64 height 12
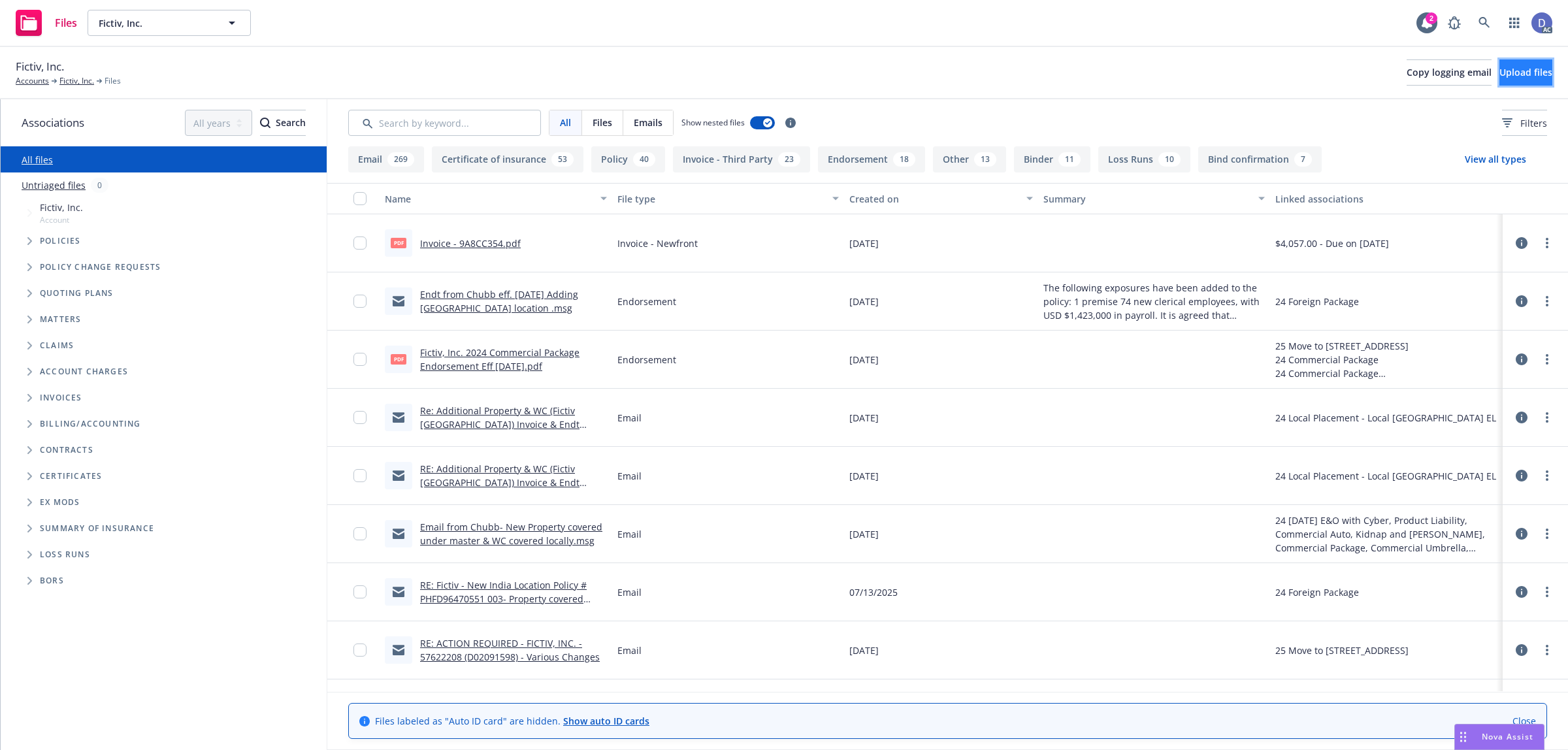
click at [1514, 67] on span "Upload files" at bounding box center [1526, 72] width 53 height 12
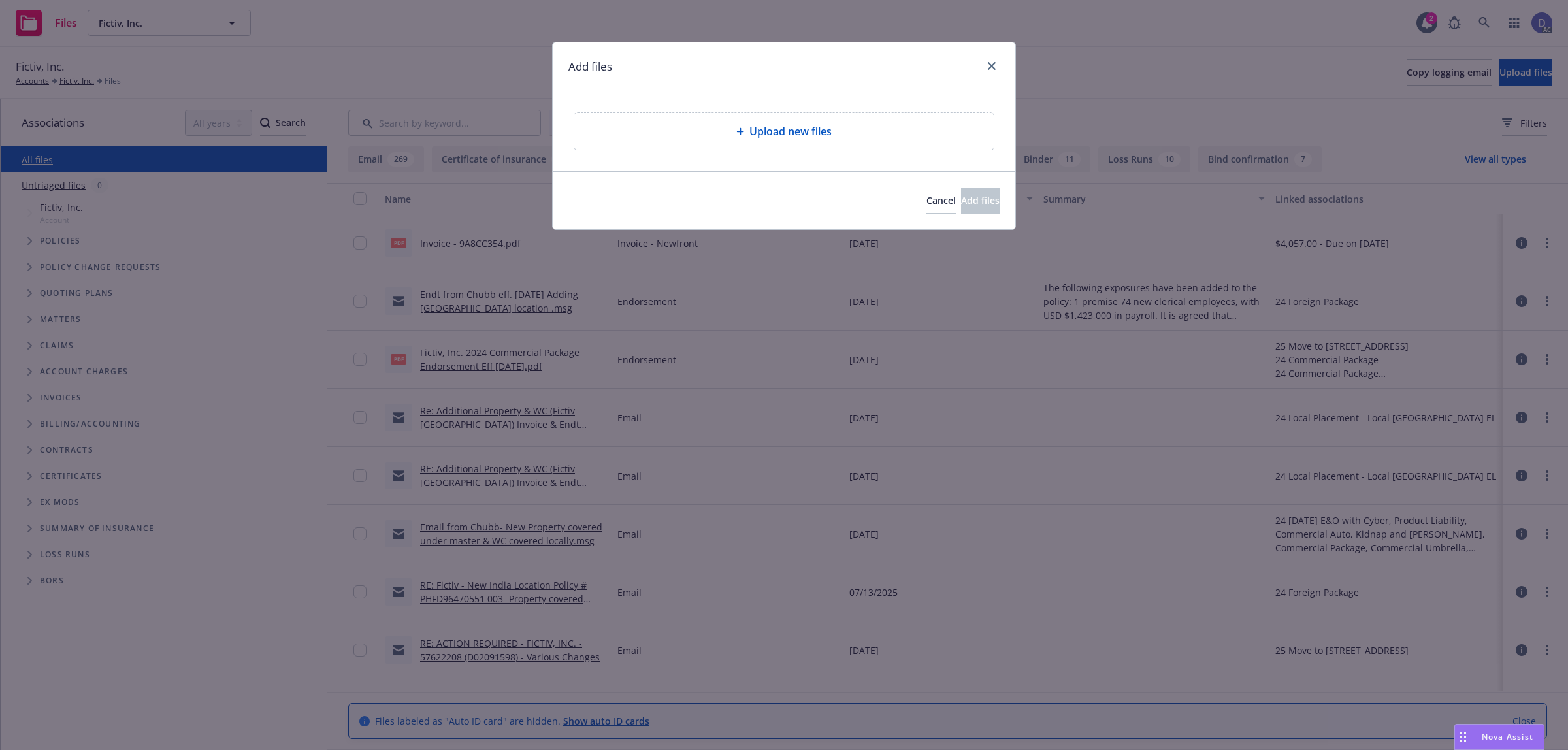
click at [763, 114] on div "Upload new files" at bounding box center [784, 131] width 419 height 36
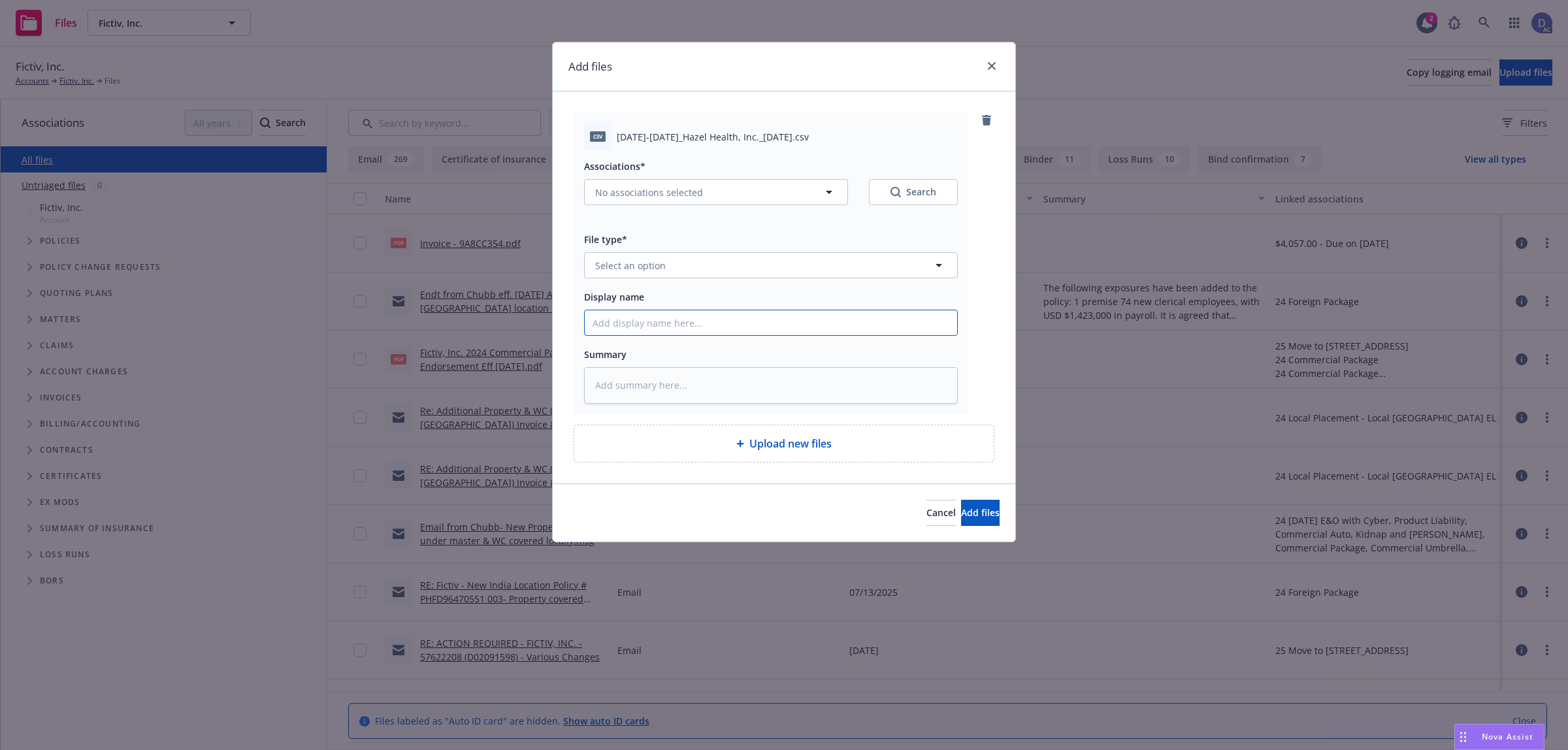
drag, startPoint x: 789, startPoint y: 326, endPoint x: 805, endPoint y: 299, distance: 31.4
click at [789, 326] on input "Display name" at bounding box center [771, 322] width 373 height 25
paste input "L18SMLPA0352"
type input "L18SMLPA0352"
type textarea "x"
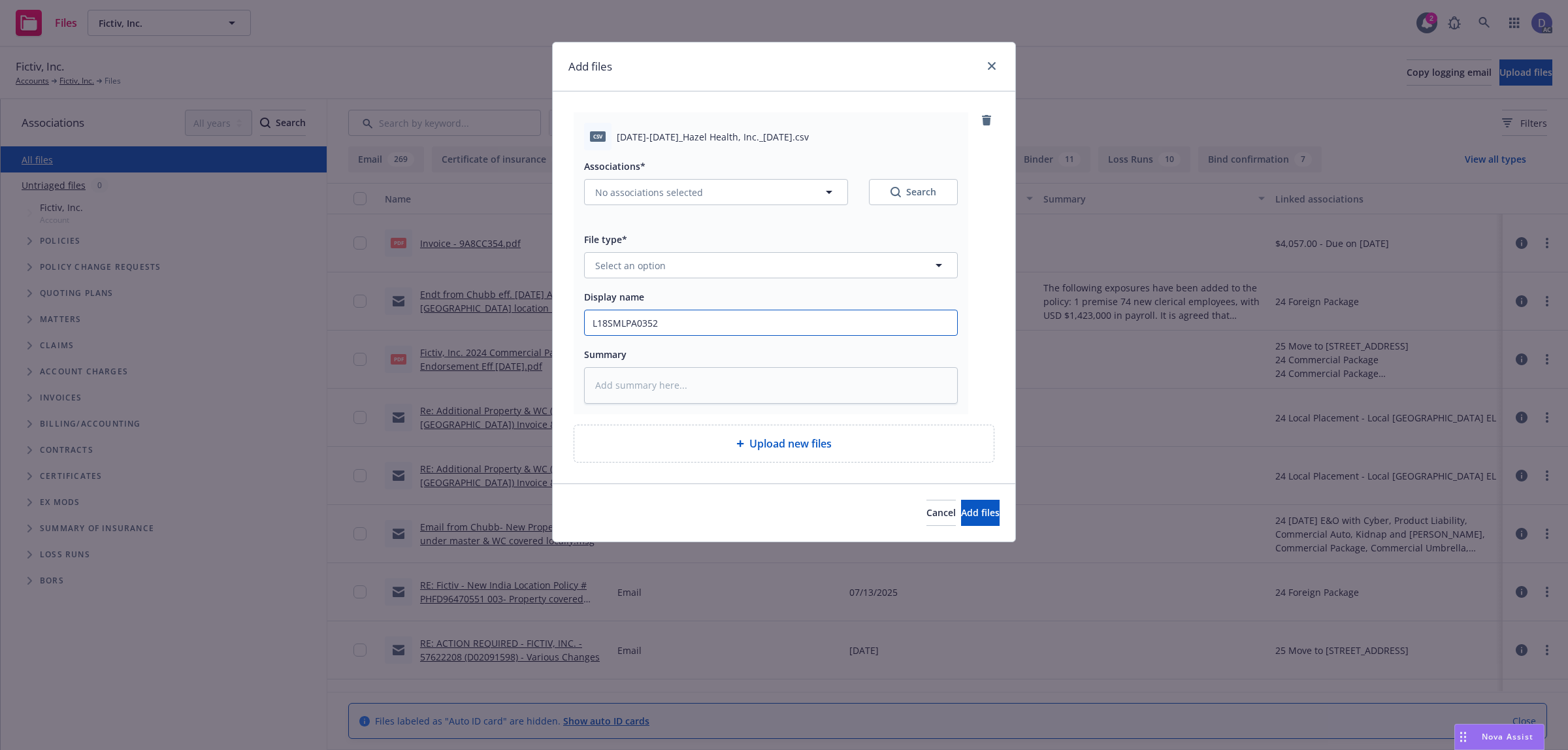
type input "L18SMLPA0352"
click at [685, 312] on input "L18SMLPA0352" at bounding box center [771, 322] width 373 height 25
type textarea "x"
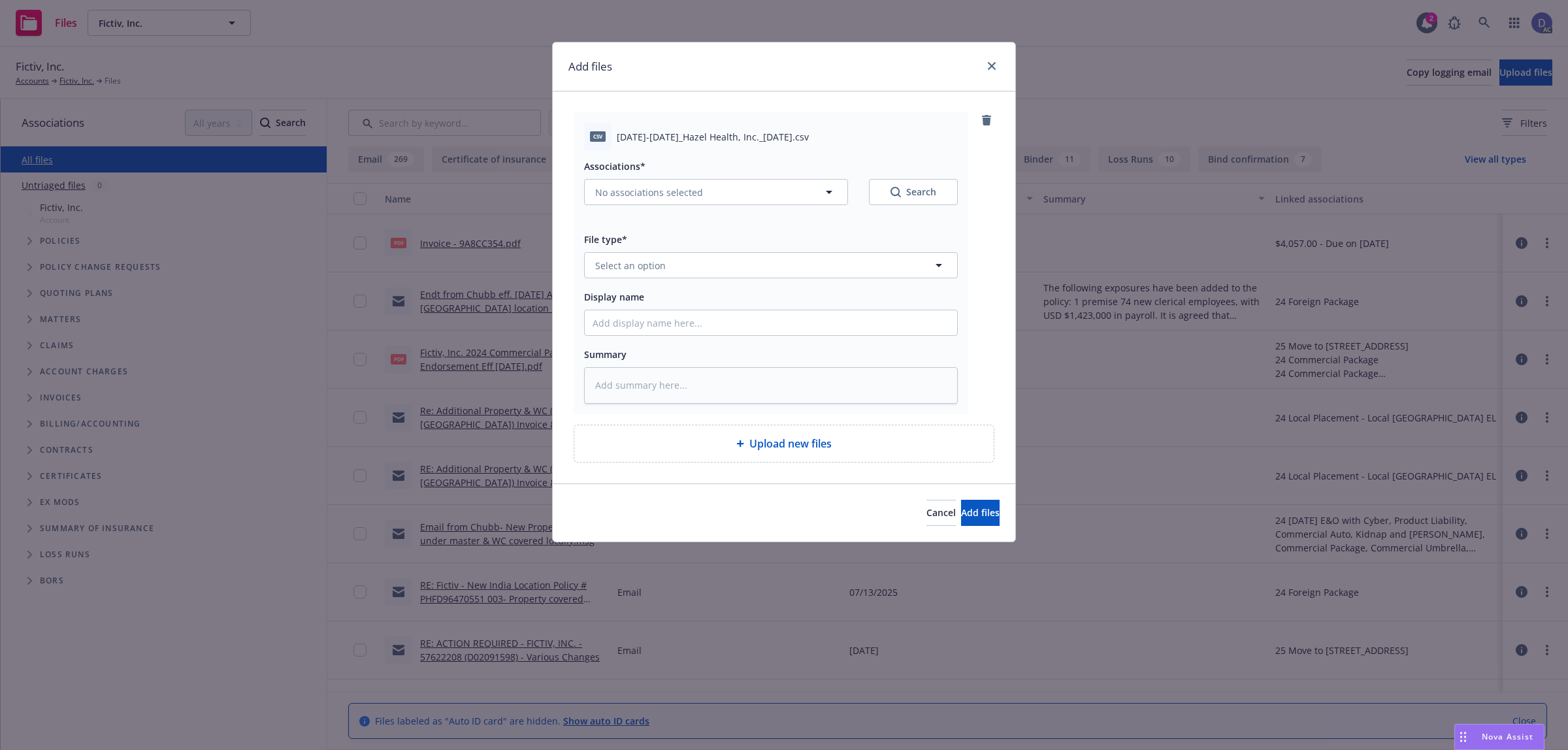
click at [711, 283] on div "Associations* No associations selected Search File type* Select an option Displ…" at bounding box center [771, 276] width 373 height 253
click at [713, 280] on div "Associations* No associations selected Search File type* Select an option Displ…" at bounding box center [771, 276] width 373 height 253
click at [716, 276] on button "Select an option" at bounding box center [771, 265] width 373 height 26
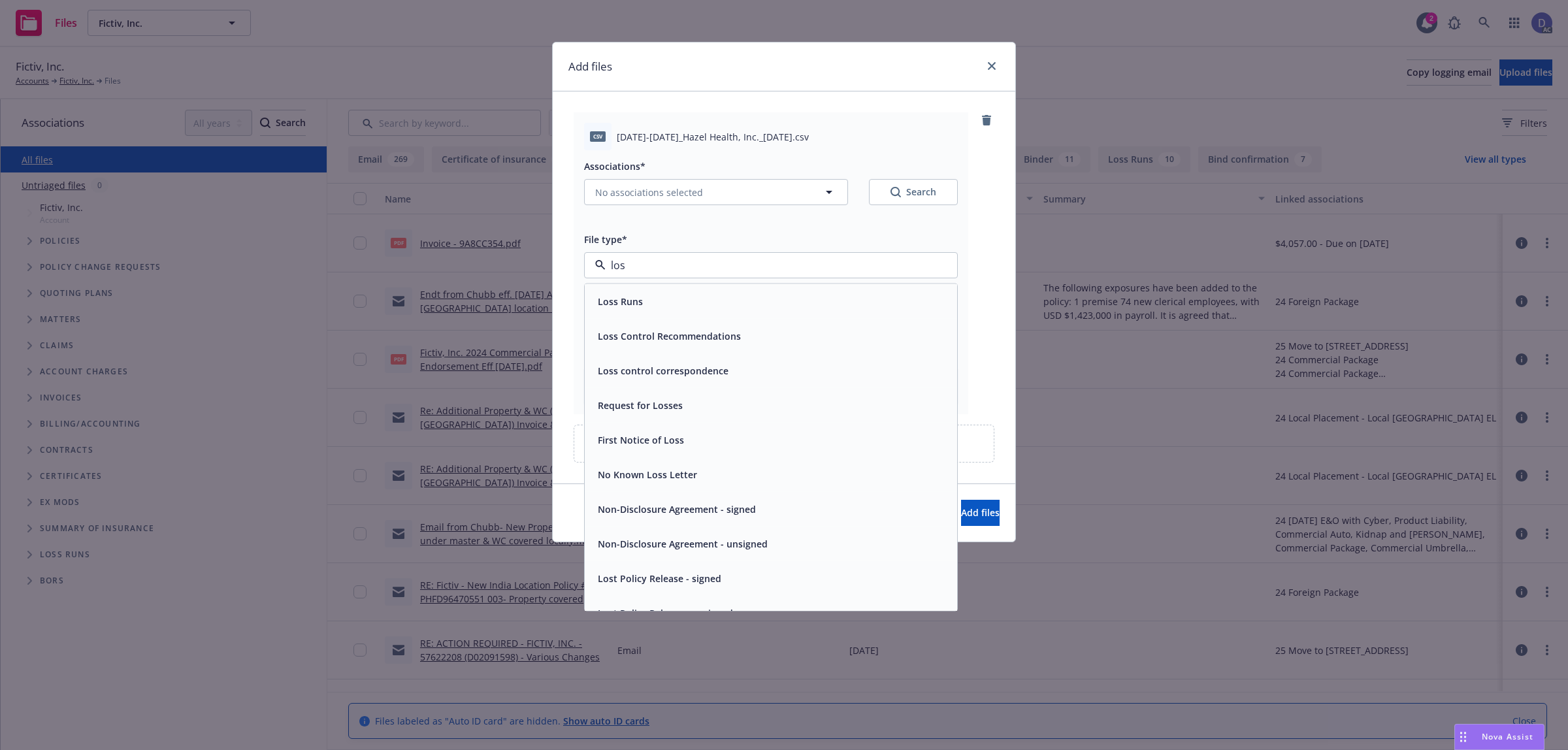
type input "loss"
click at [696, 296] on div "Loss Runs" at bounding box center [771, 302] width 357 height 19
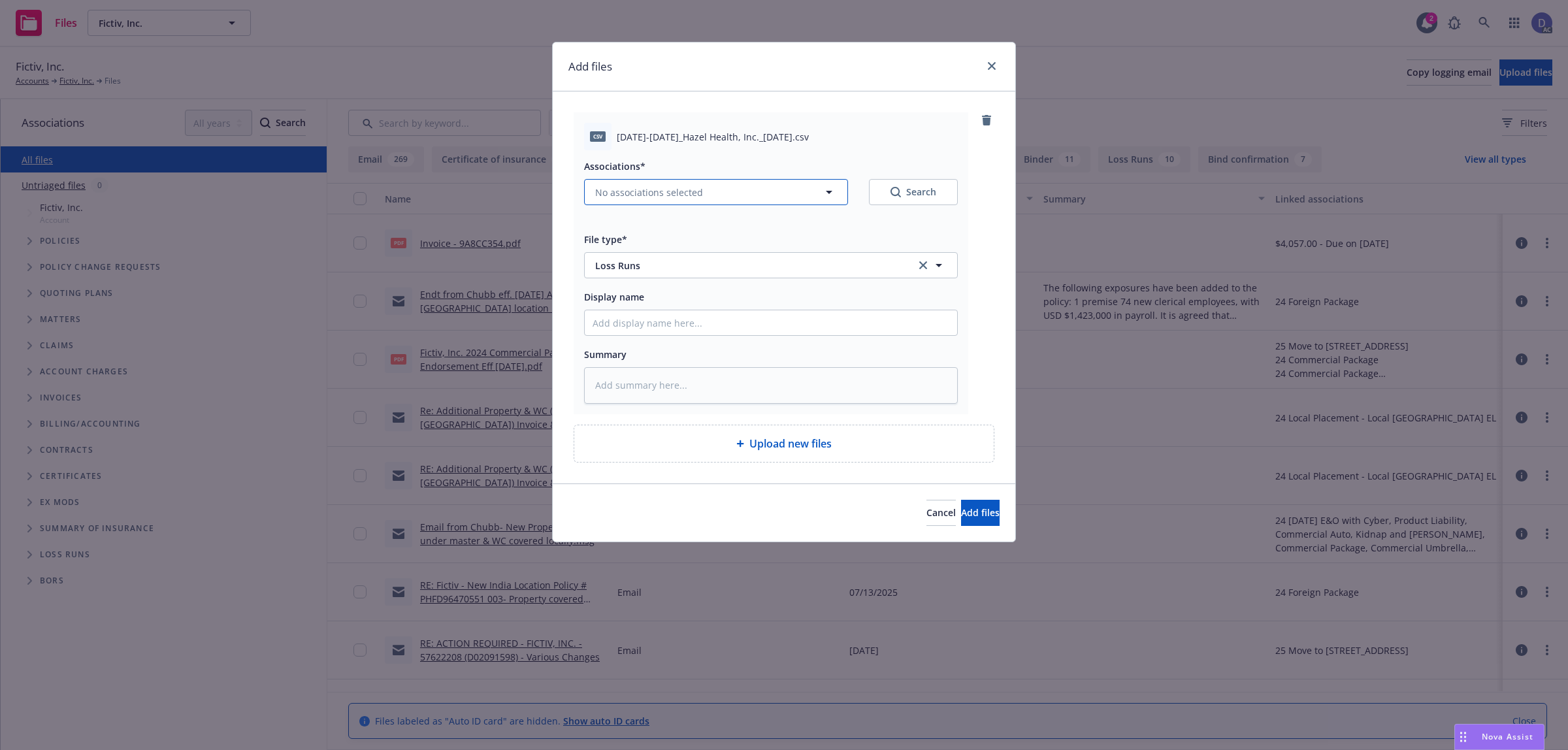
click at [729, 200] on button "No associations selected" at bounding box center [716, 192] width 264 height 26
type textarea "x"
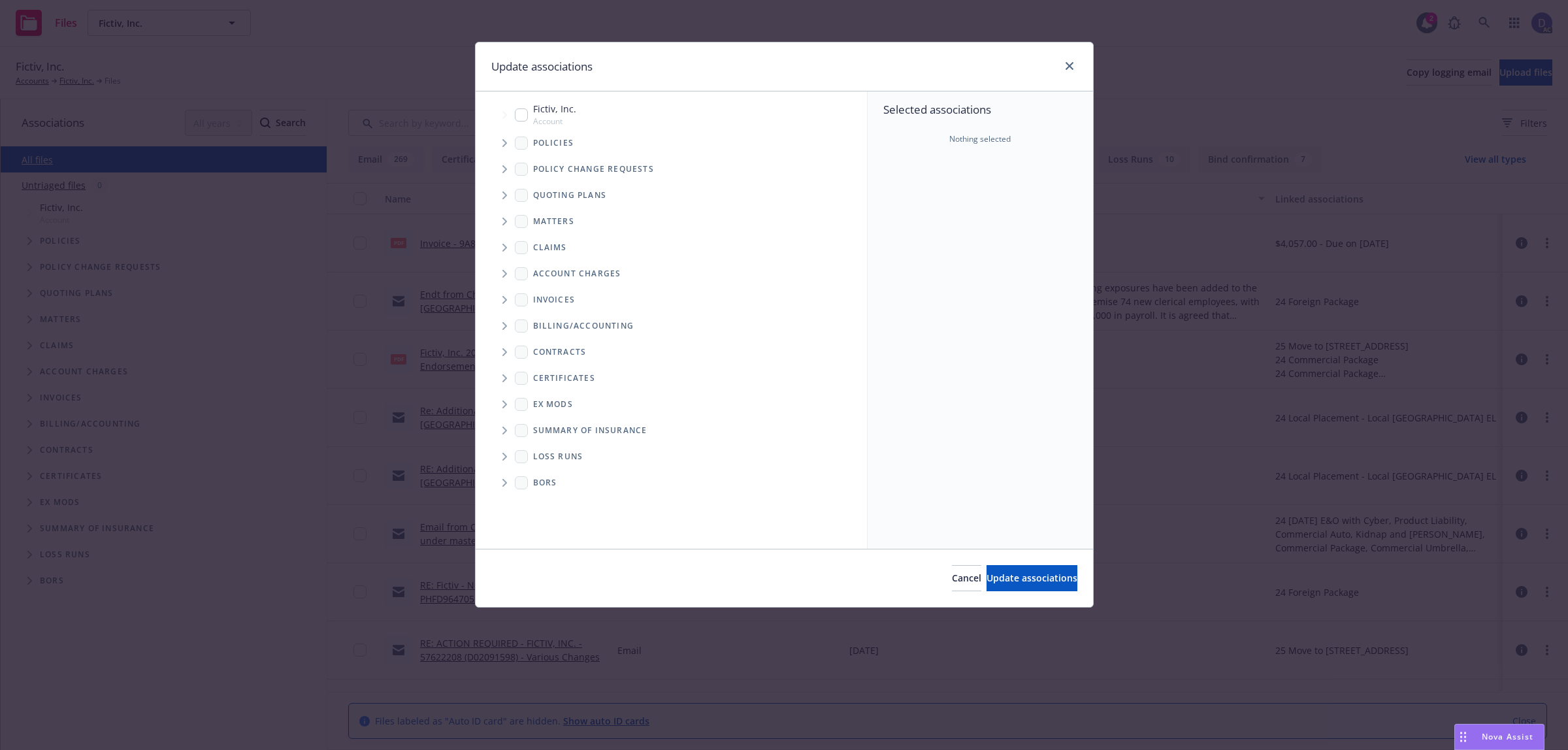
click at [503, 139] on icon "Tree Example" at bounding box center [504, 143] width 4 height 8
click at [912, 198] on div "Selected associations Nothing selected" at bounding box center [980, 320] width 226 height 457
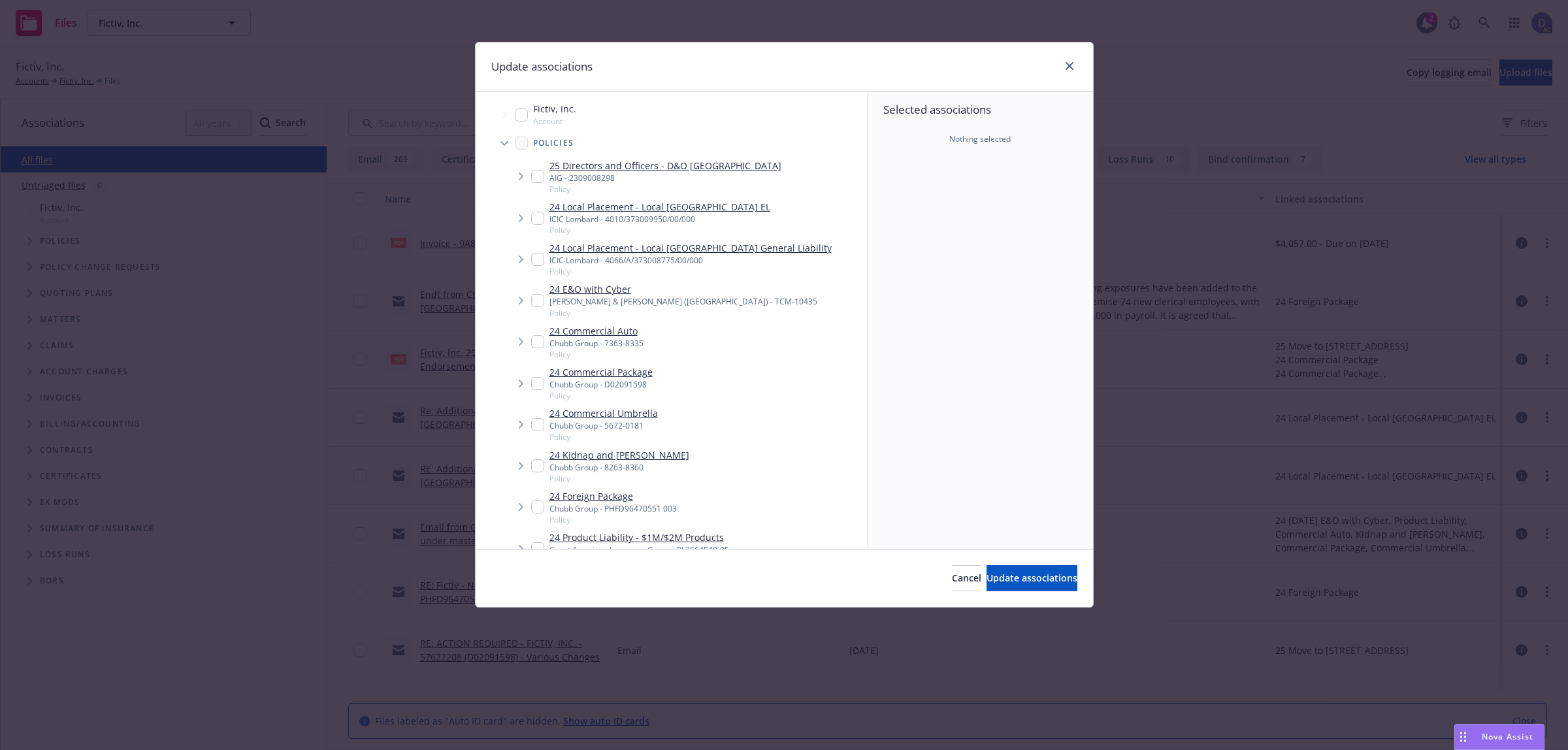
scroll to position [1756, 0]
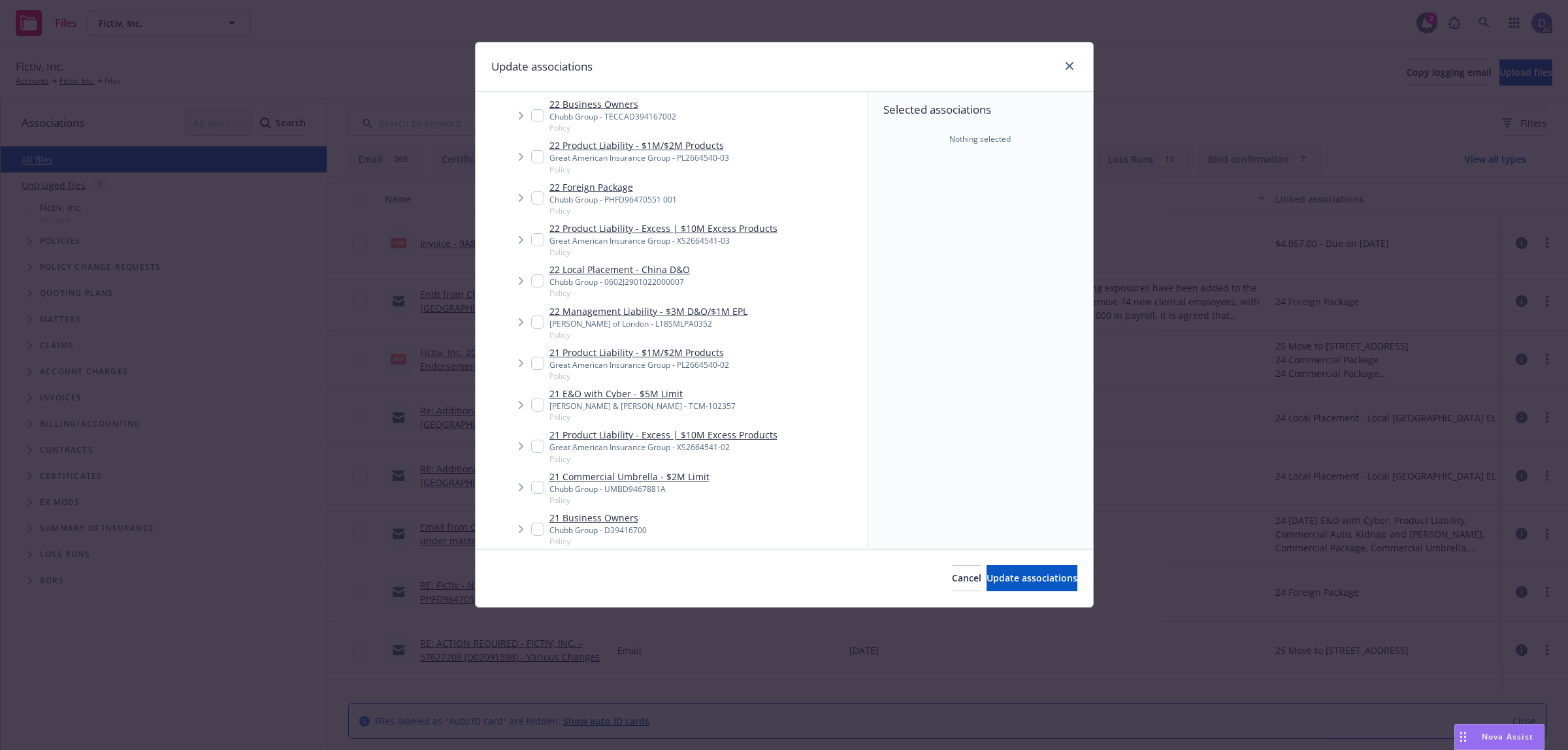
click at [685, 304] on link "22 Management Liability - $3M D&O/$1M EPL" at bounding box center [648, 311] width 198 height 14
checkbox input "true"
click at [997, 572] on span "Update associations" at bounding box center [1032, 578] width 91 height 12
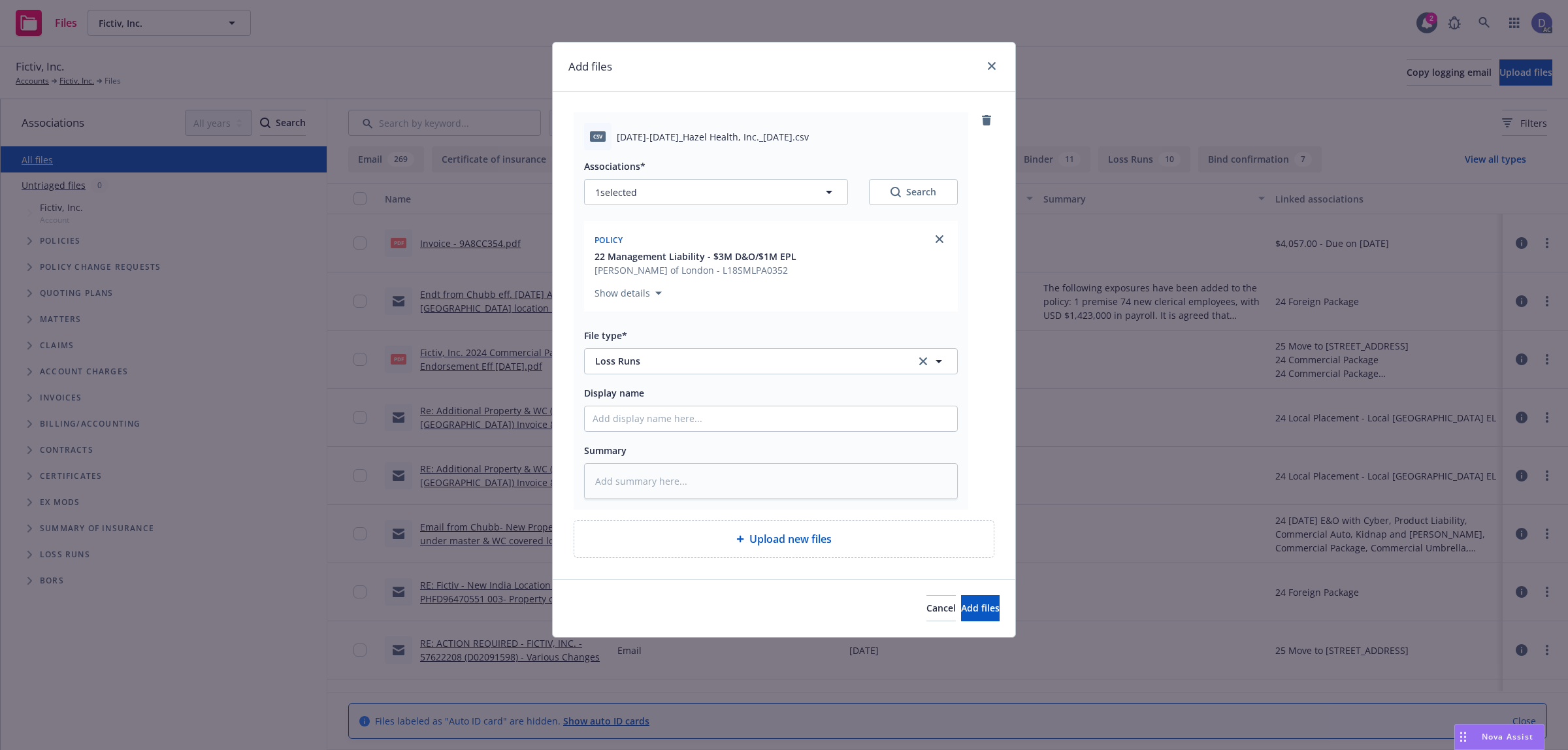
click at [969, 595] on div "Cancel Add files" at bounding box center [784, 607] width 462 height 58
click at [968, 602] on span "Add files" at bounding box center [980, 607] width 39 height 12
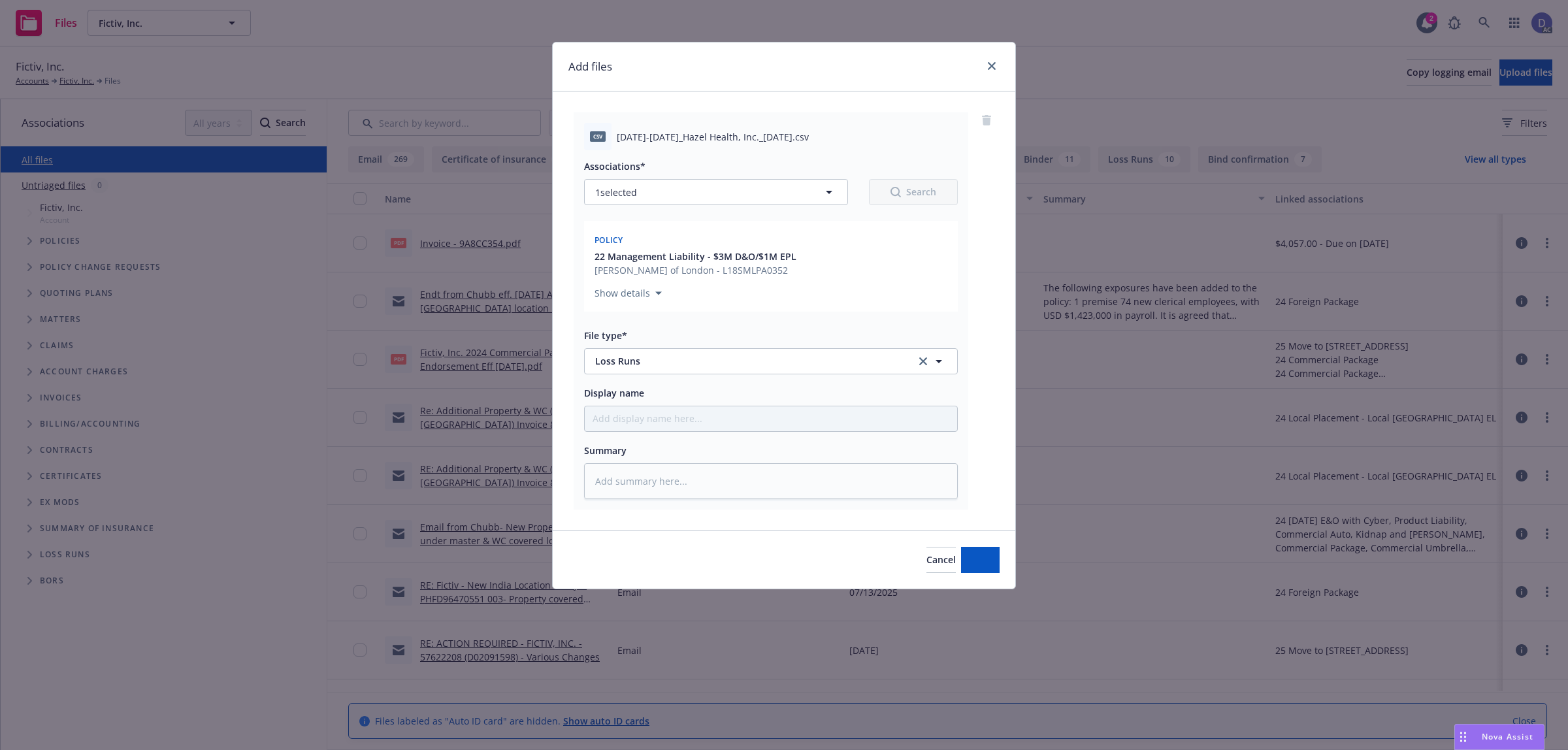
type textarea "x"
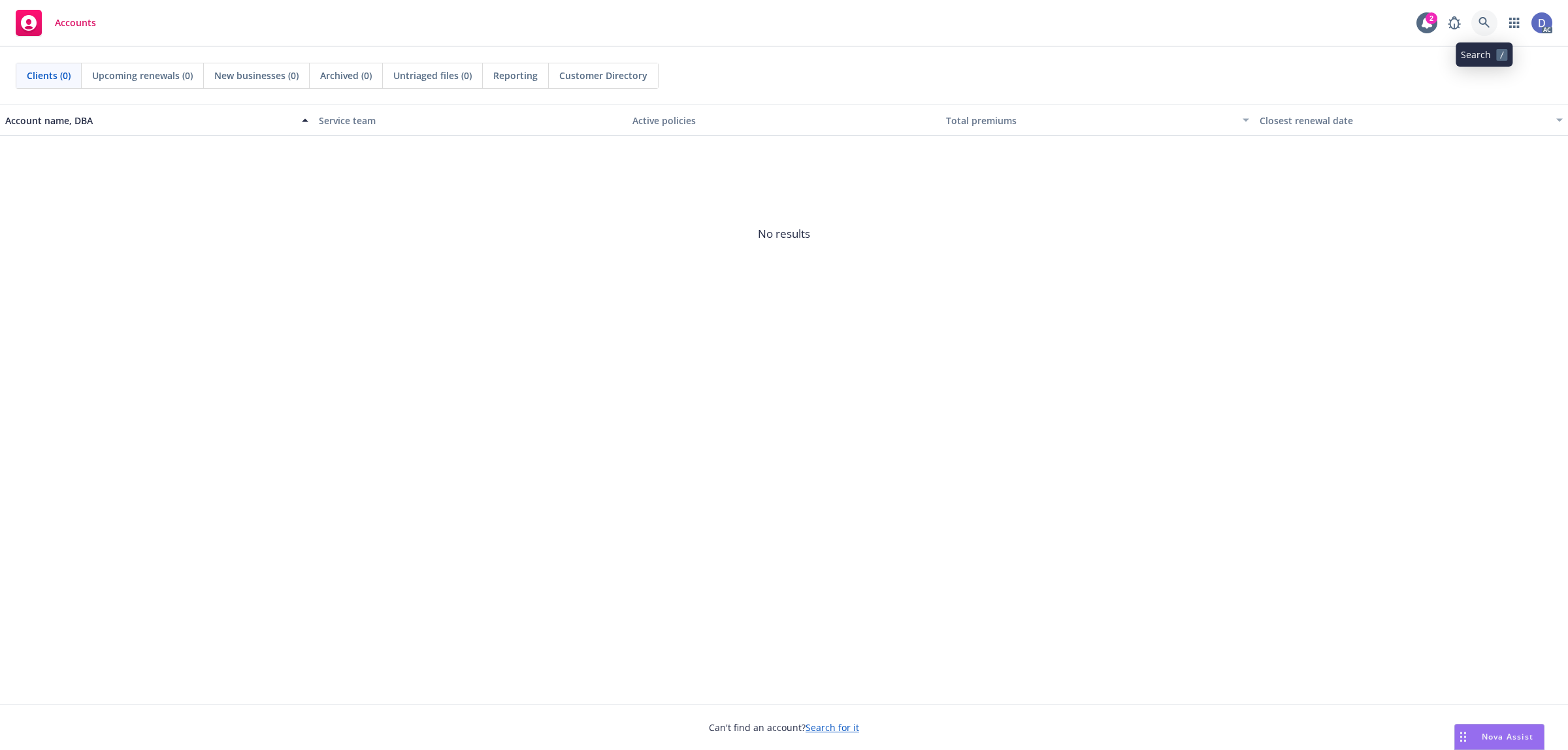
click at [1482, 23] on icon at bounding box center [1484, 22] width 11 height 11
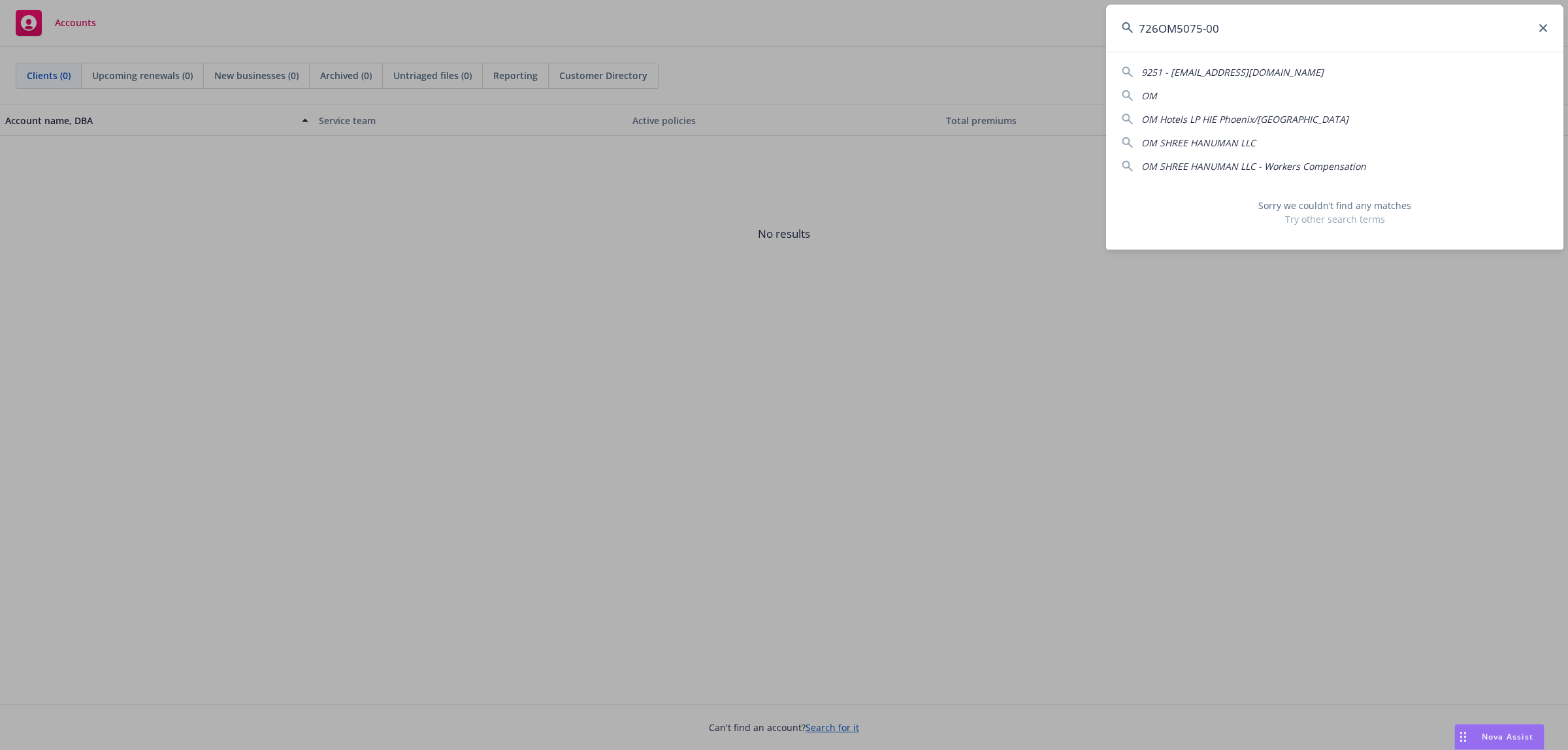
click at [1330, 46] on input "726OM5075-00" at bounding box center [1335, 28] width 457 height 47
paste input "BH WC304"
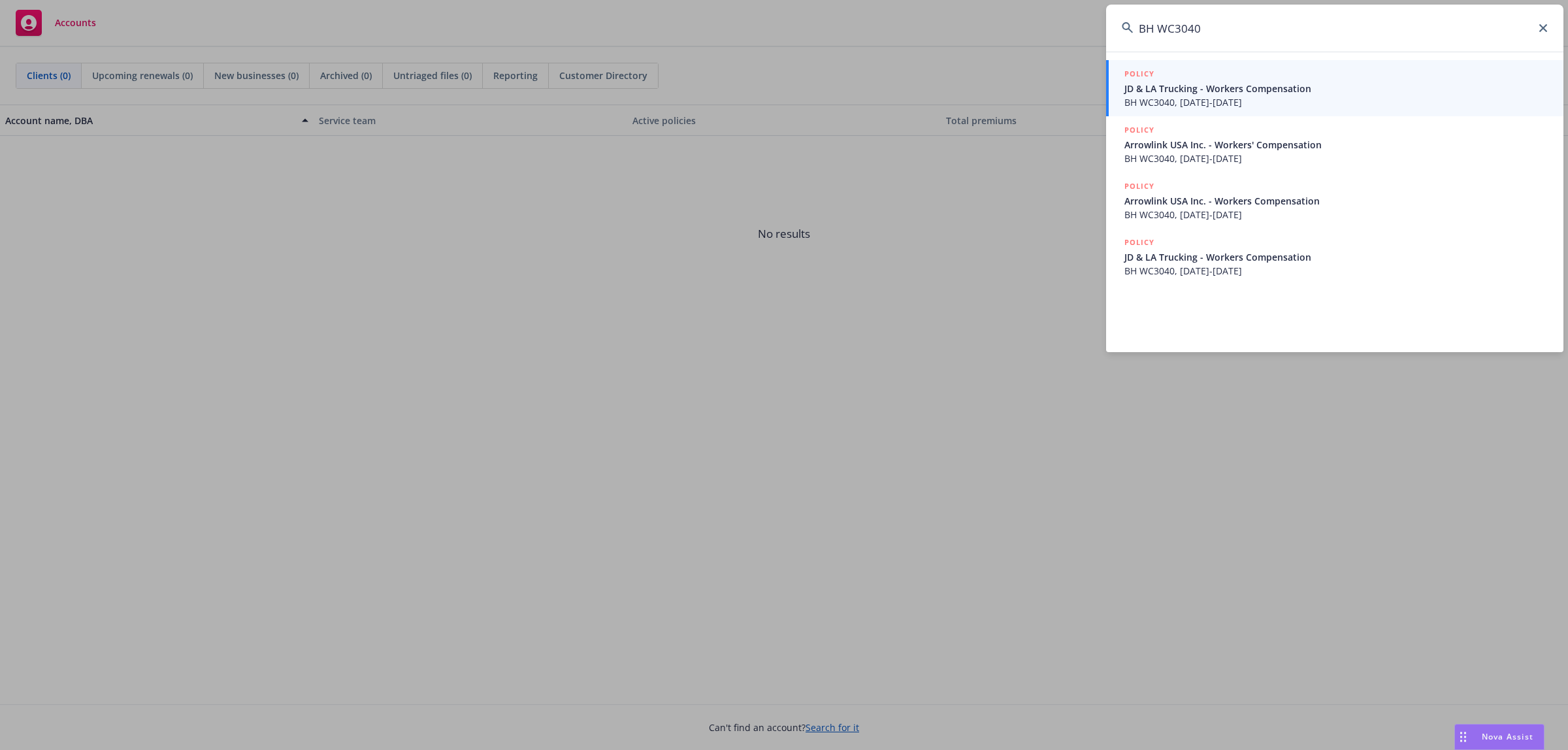
type input "BH WC3040"
click at [1180, 102] on span "BH WC3040, [DATE]-[DATE]" at bounding box center [1336, 102] width 424 height 14
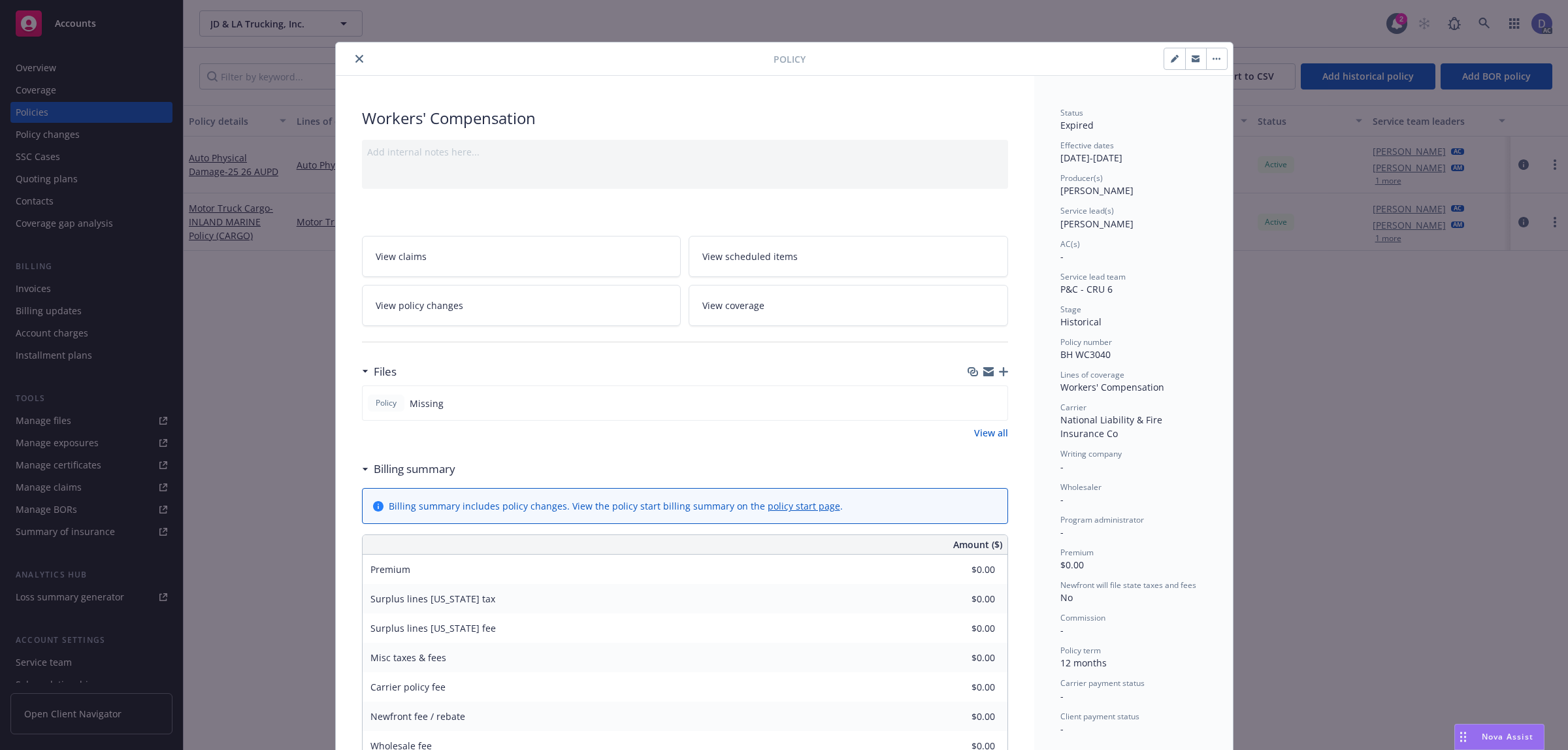
click at [355, 57] on icon "close" at bounding box center [359, 59] width 8 height 8
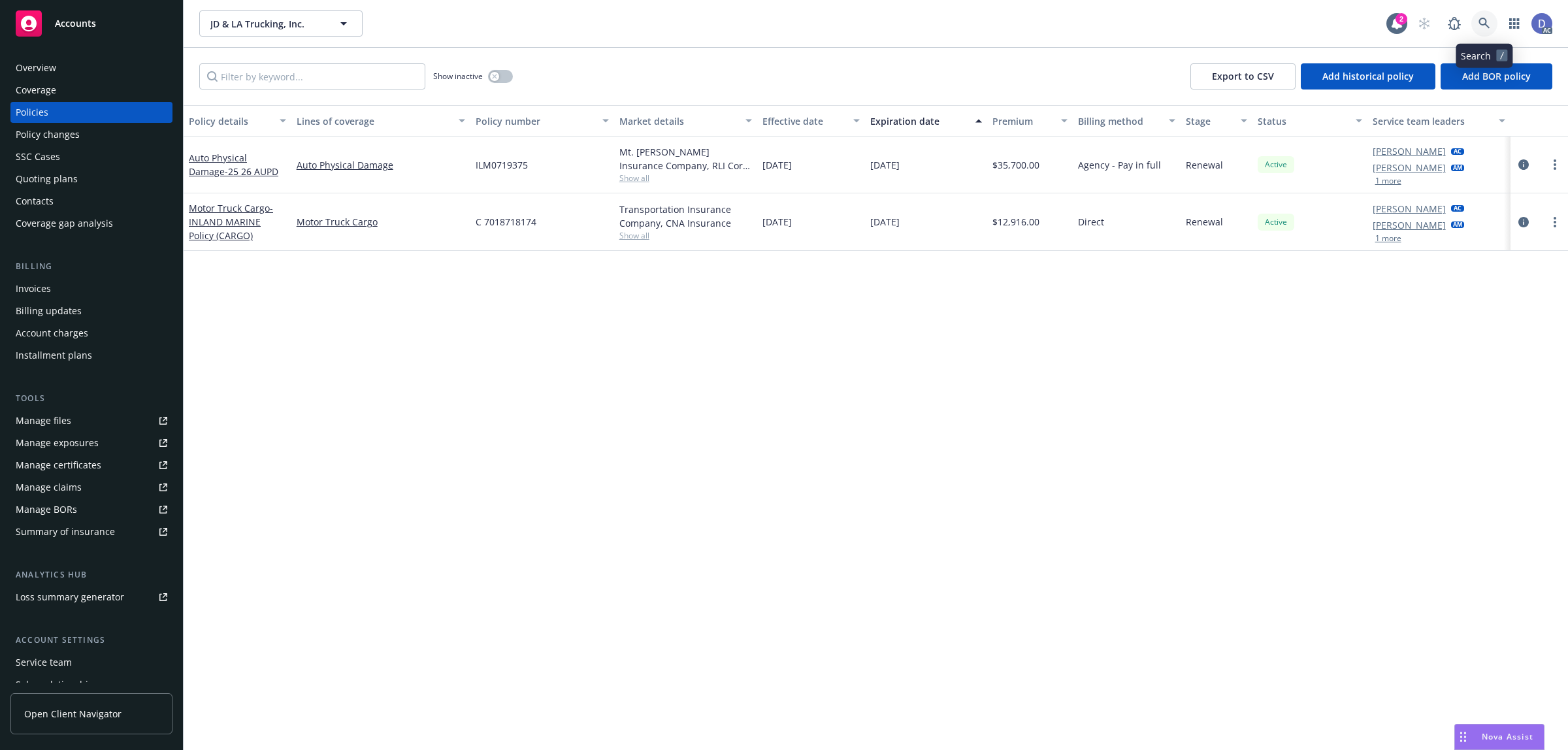
click at [1488, 22] on icon at bounding box center [1485, 23] width 12 height 12
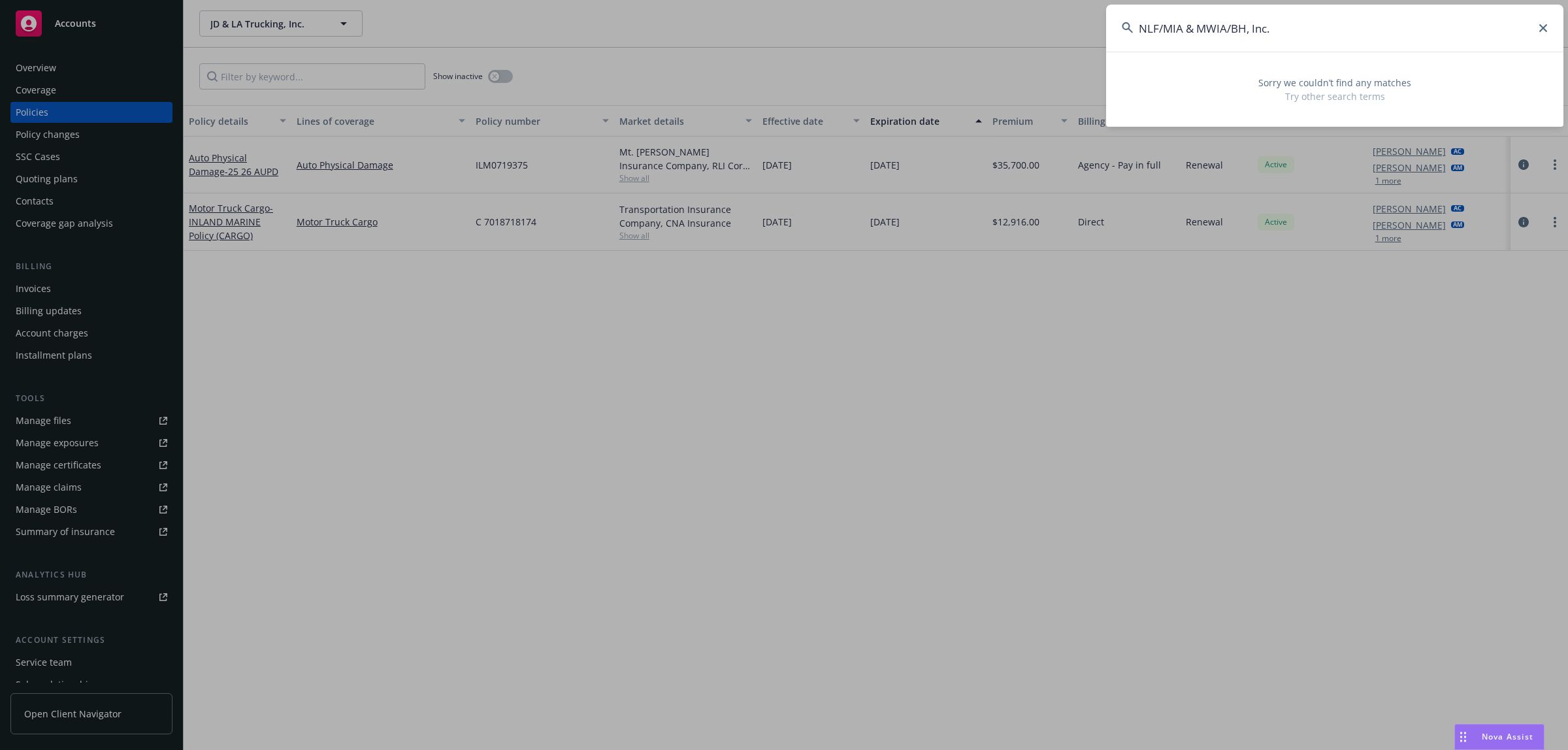
drag, startPoint x: 1193, startPoint y: 25, endPoint x: 1114, endPoint y: 34, distance: 79.5
click at [1114, 34] on input "NLF/MIA & MWIA/BH, Inc." at bounding box center [1335, 28] width 457 height 47
type input "MWIA/BH, Inc."
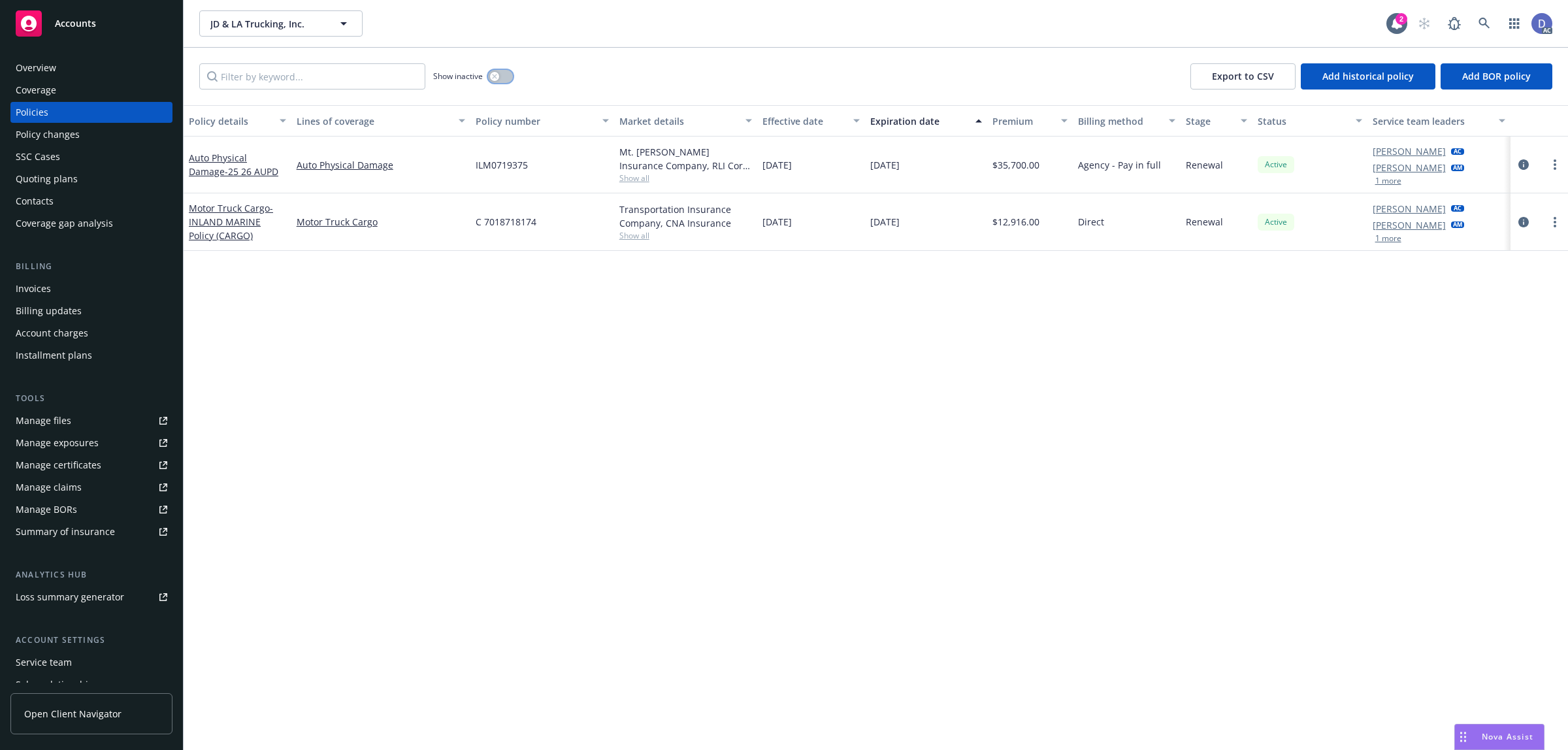
click at [513, 73] on button "button" at bounding box center [500, 76] width 25 height 13
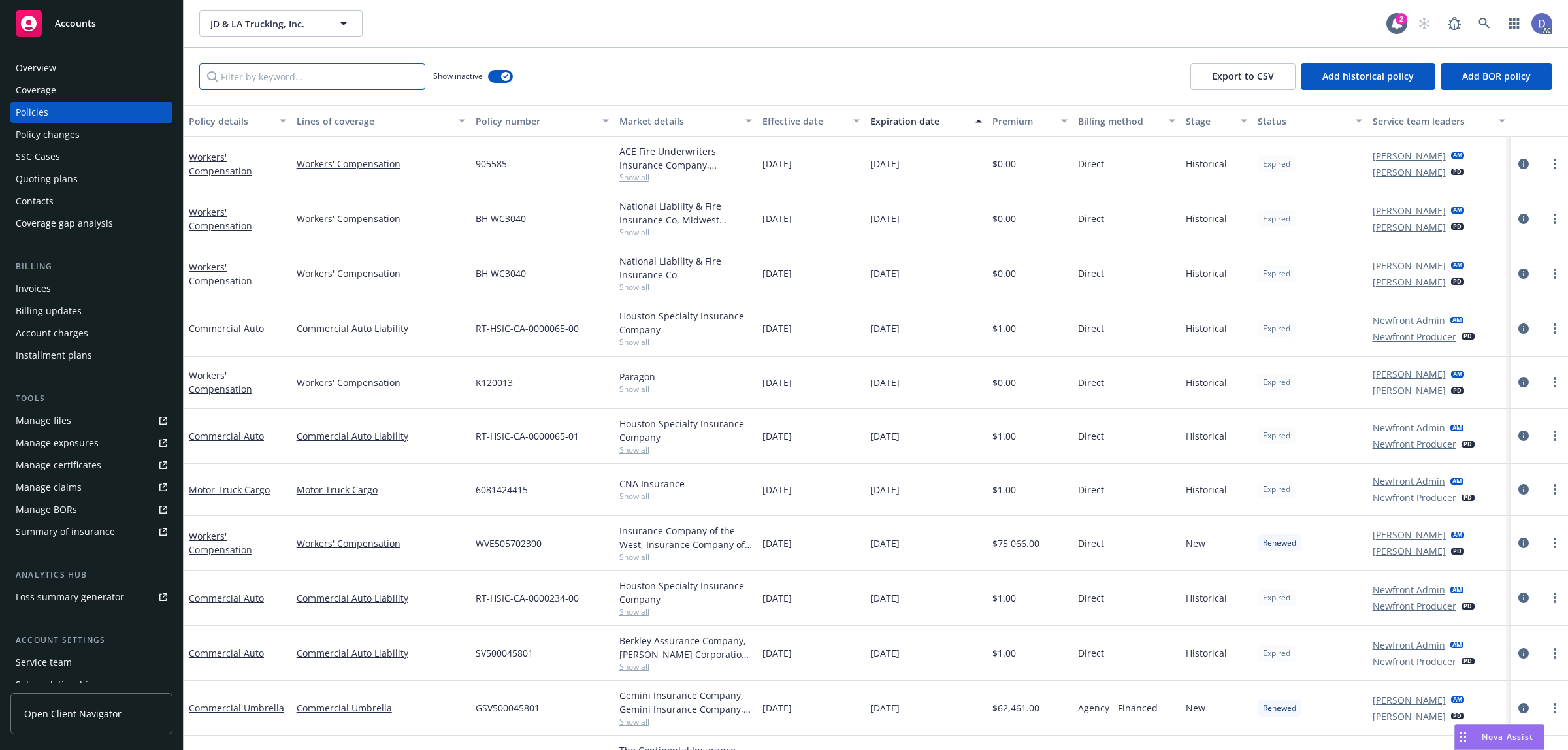
click at [398, 73] on input "Filter by keyword..." at bounding box center [313, 76] width 226 height 26
paste input "BH WC3040"
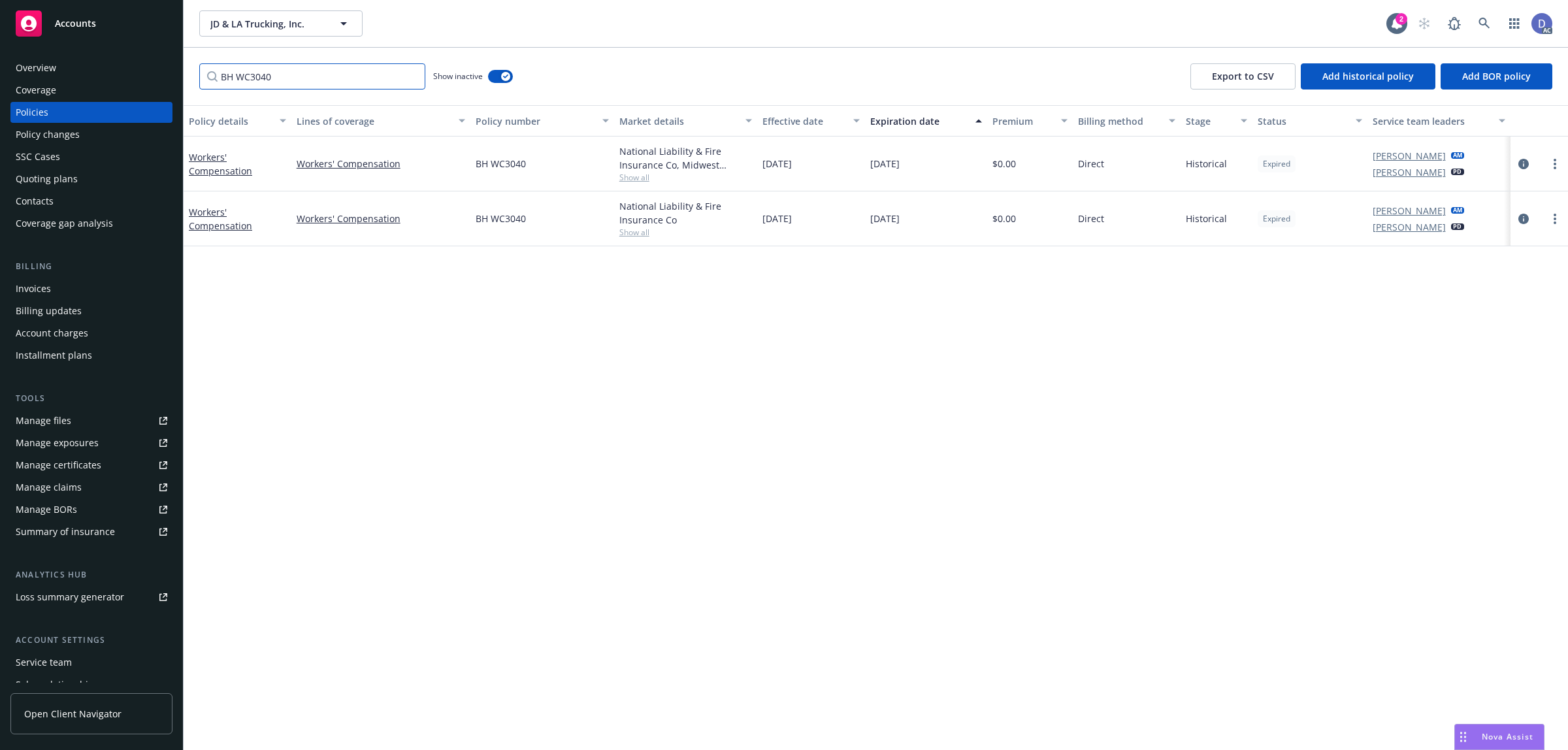
type input "BH WC3040"
click at [67, 488] on div "Manage claims" at bounding box center [48, 487] width 66 height 21
click at [56, 428] on div "Manage files" at bounding box center [43, 421] width 55 height 21
click at [90, 70] on div "Overview" at bounding box center [91, 68] width 151 height 21
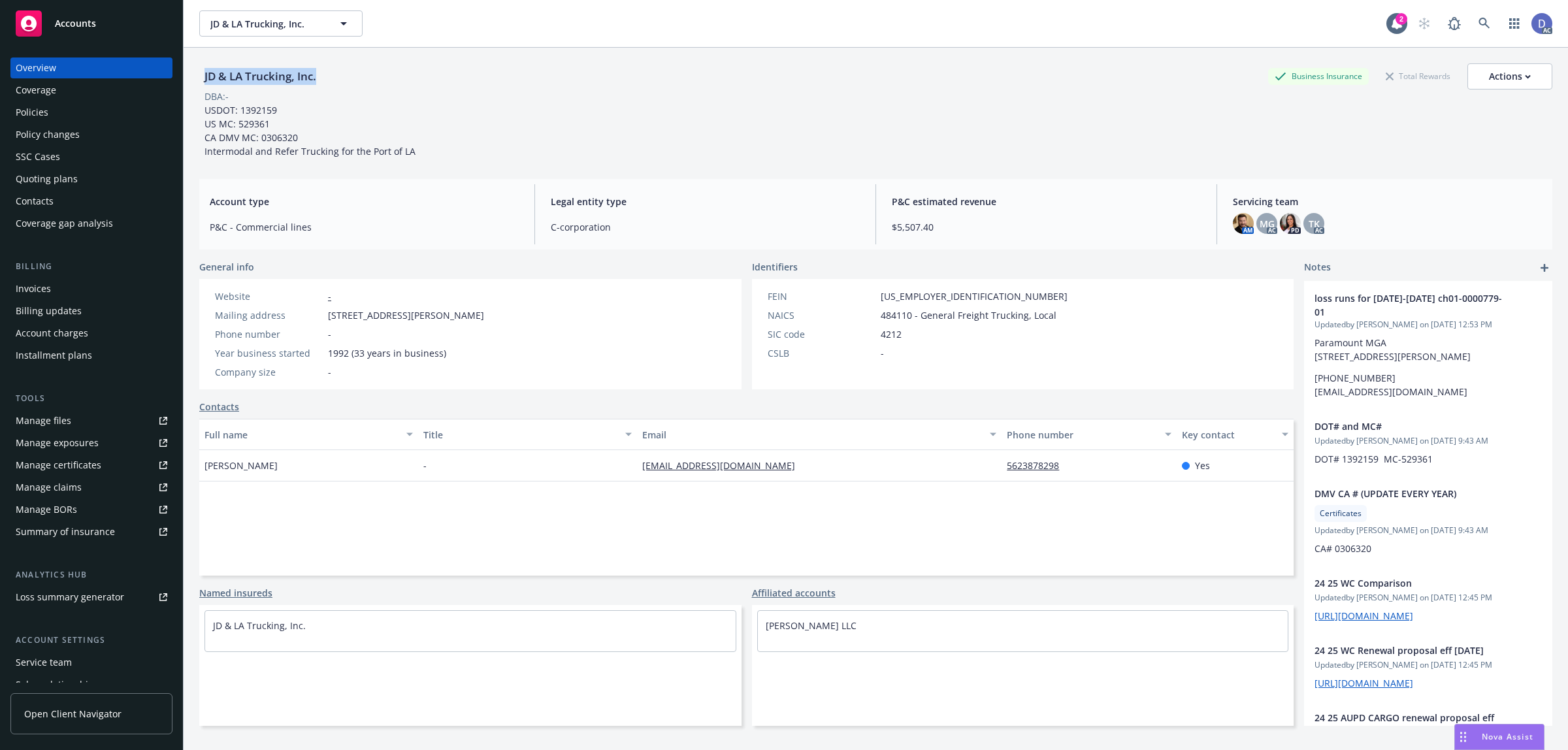
copy div "JD & LA Trucking, Inc."
drag, startPoint x: 317, startPoint y: 79, endPoint x: 204, endPoint y: 80, distance: 113.0
click at [204, 80] on div "JD & LA Trucking, Inc." at bounding box center [260, 77] width 122 height 17
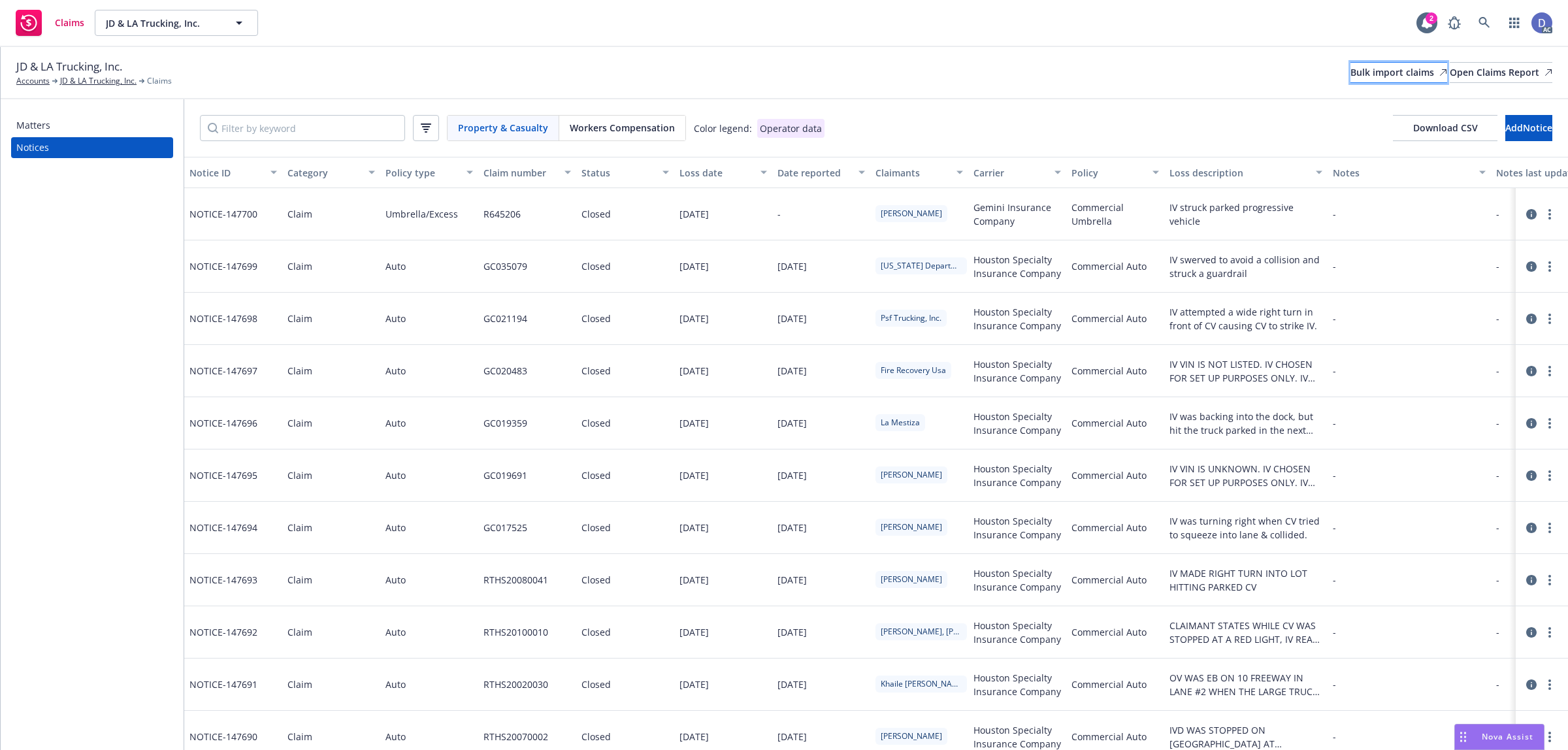
click at [1370, 73] on div "Bulk import claims" at bounding box center [1399, 73] width 97 height 20
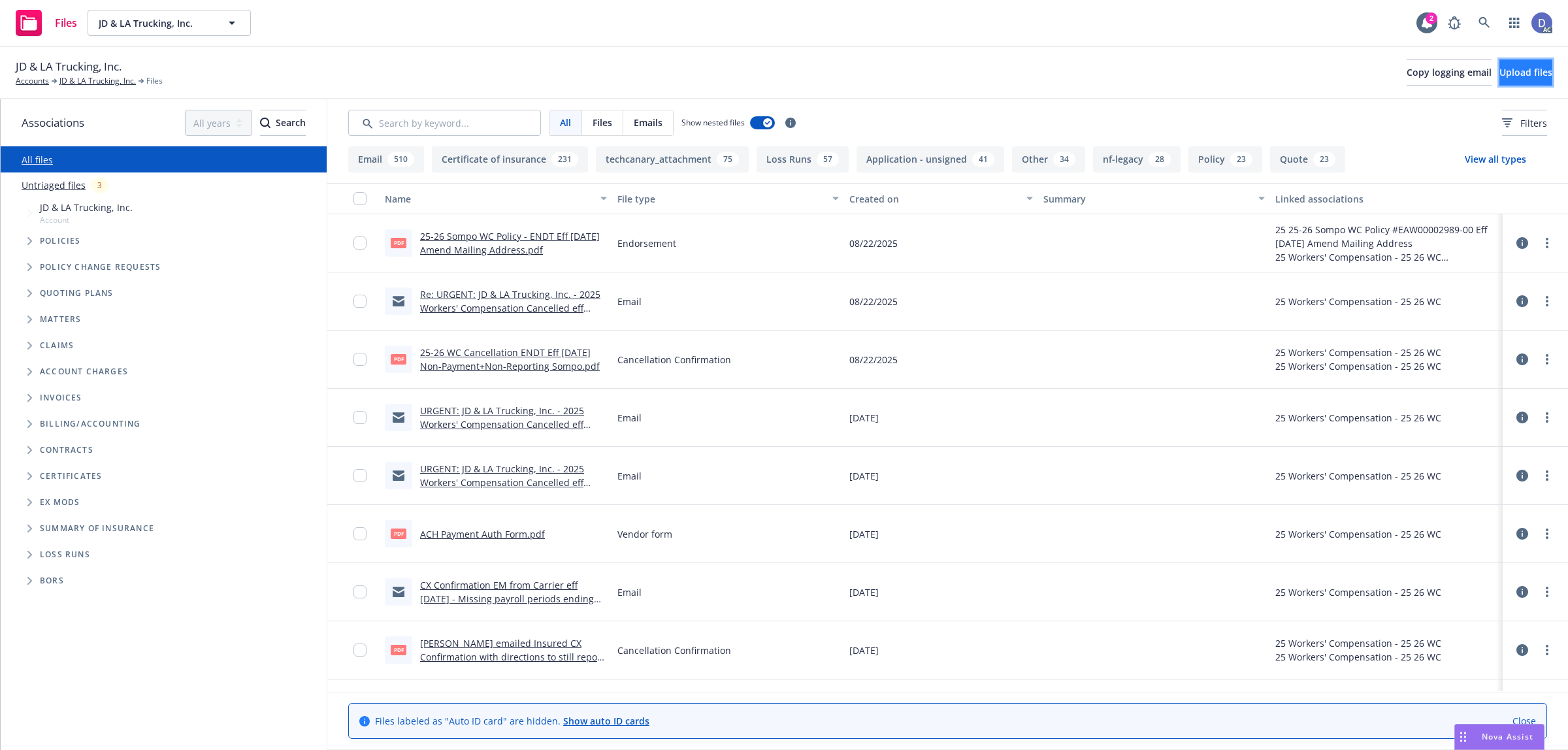
click at [1540, 66] on button "Upload files" at bounding box center [1526, 73] width 53 height 26
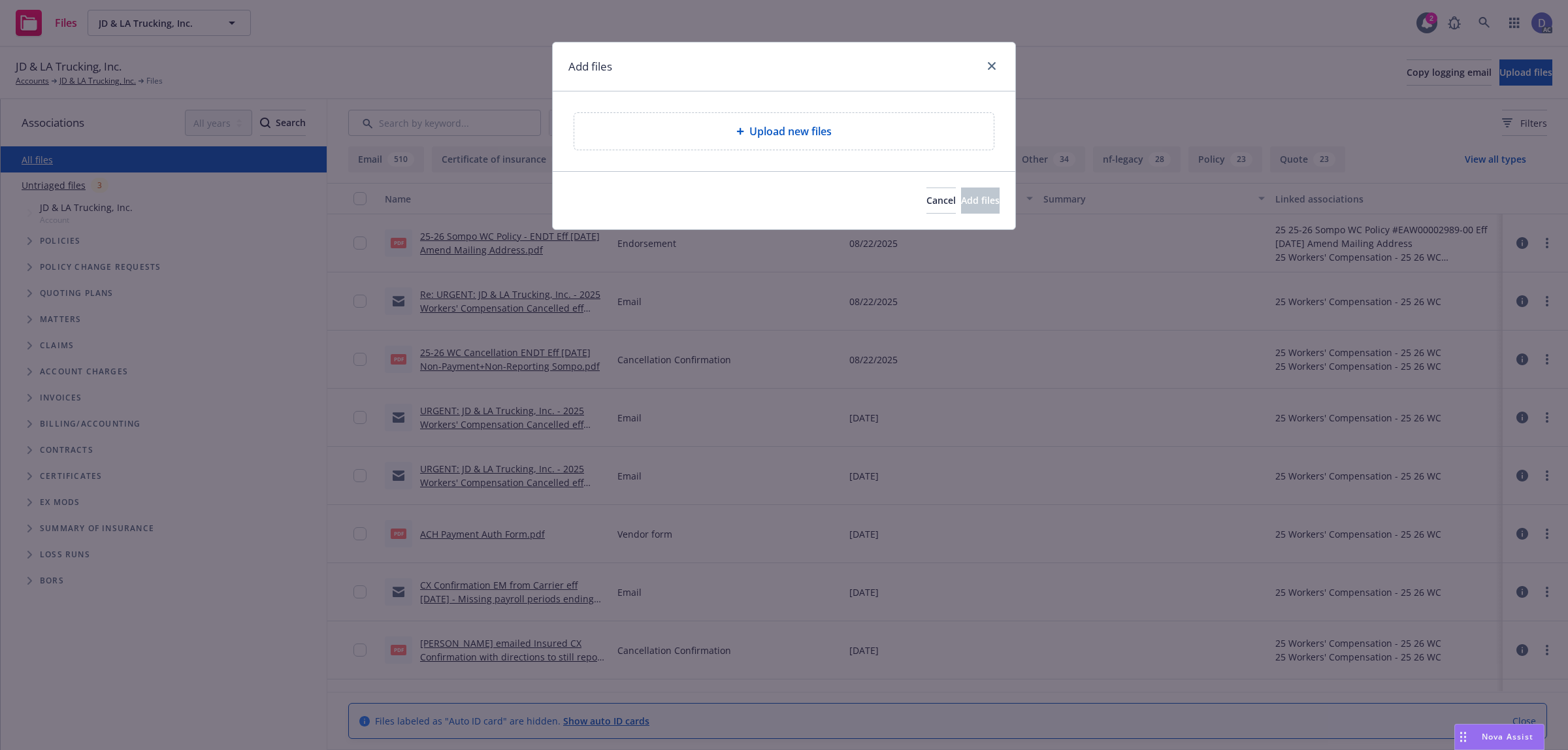
click at [864, 135] on div "Upload new files" at bounding box center [784, 131] width 398 height 16
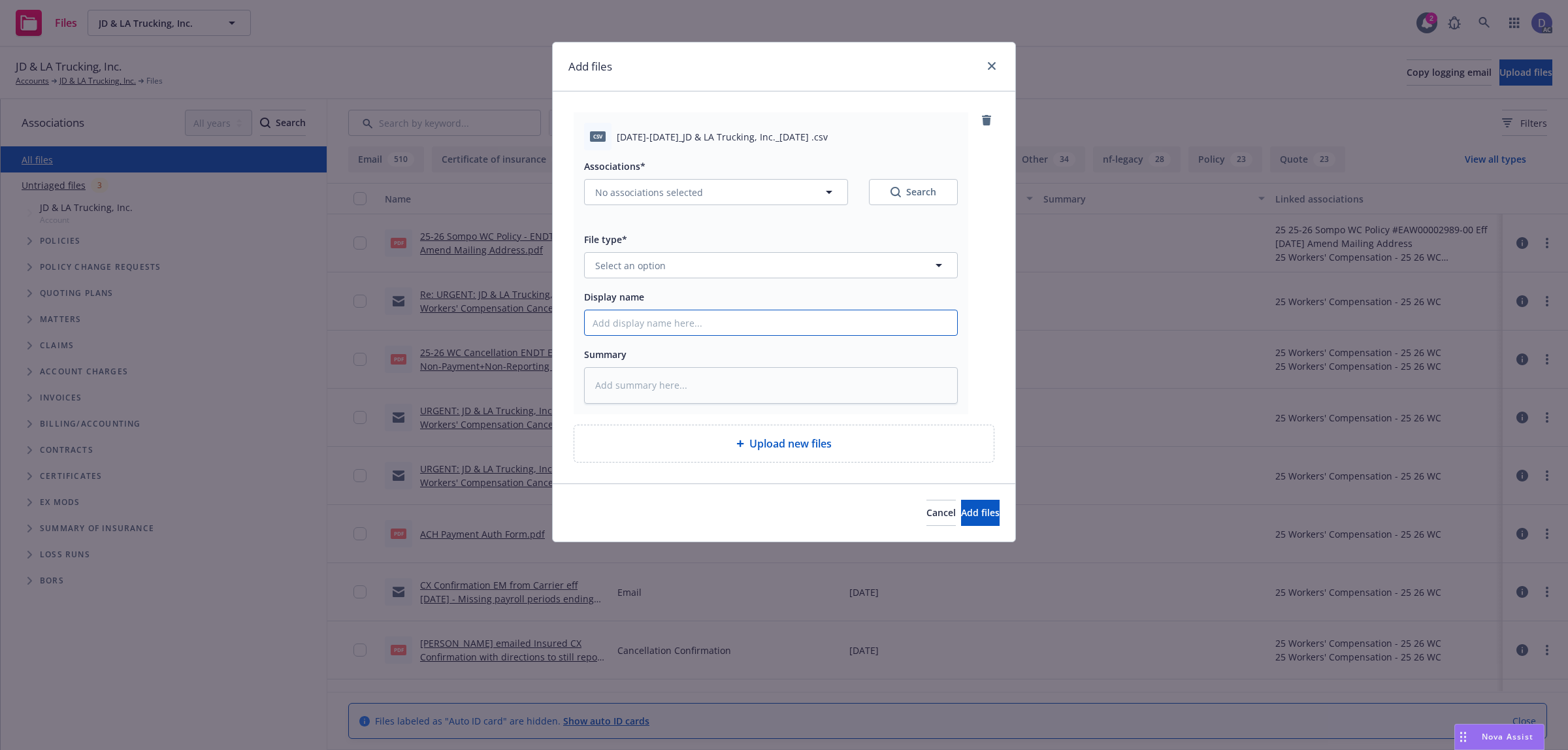
click at [660, 310] on input "Display name" at bounding box center [771, 322] width 373 height 25
paste input "2017-2018_JD & LA Trucking, Inc._9-2-2024"
type input "2017-2018_JD & LA Trucking, Inc._9-2-2024"
type textarea "x"
type input "2017-2018_JD & LA Trucking, Inc._9-2-2024"
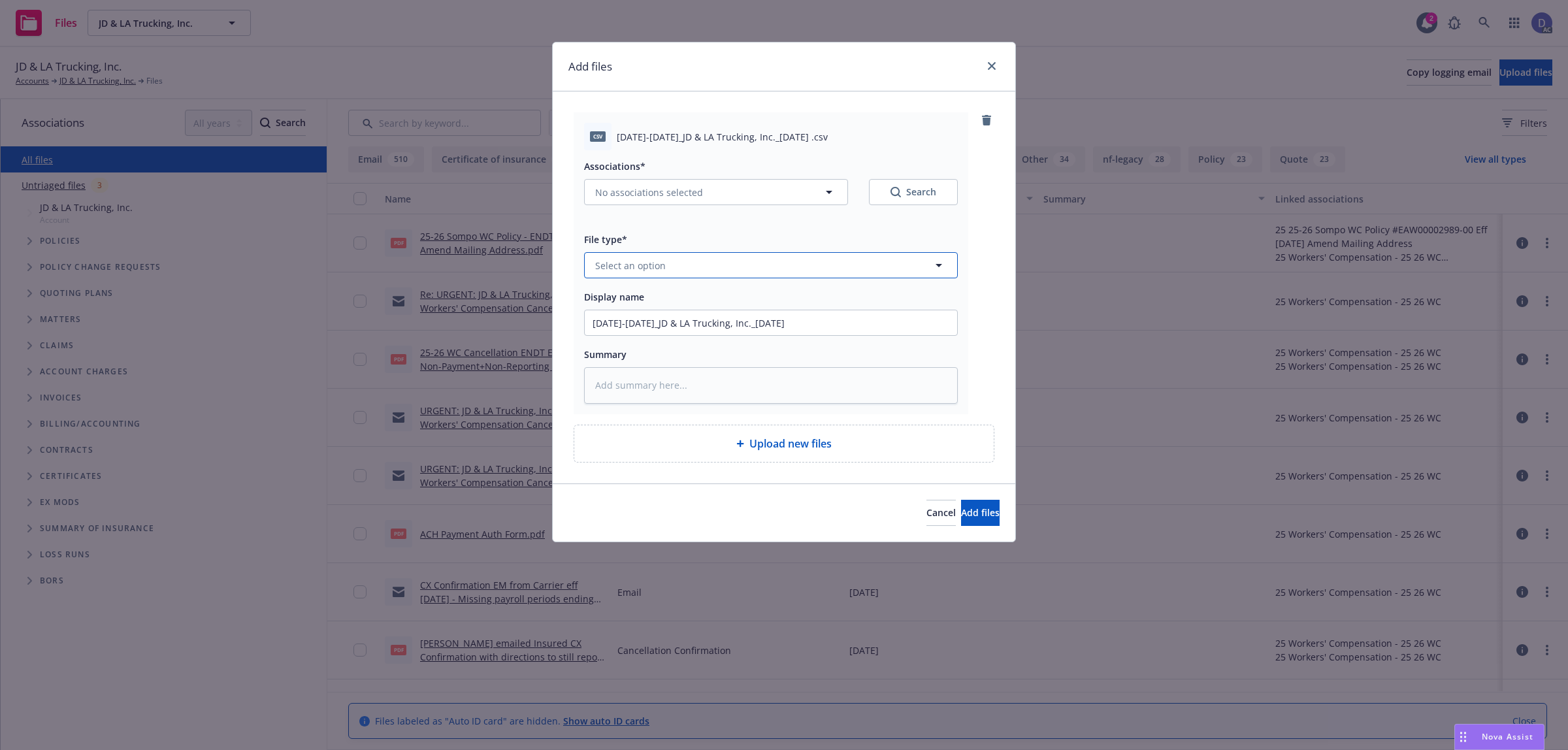
click at [690, 264] on button "Select an option" at bounding box center [771, 265] width 373 height 26
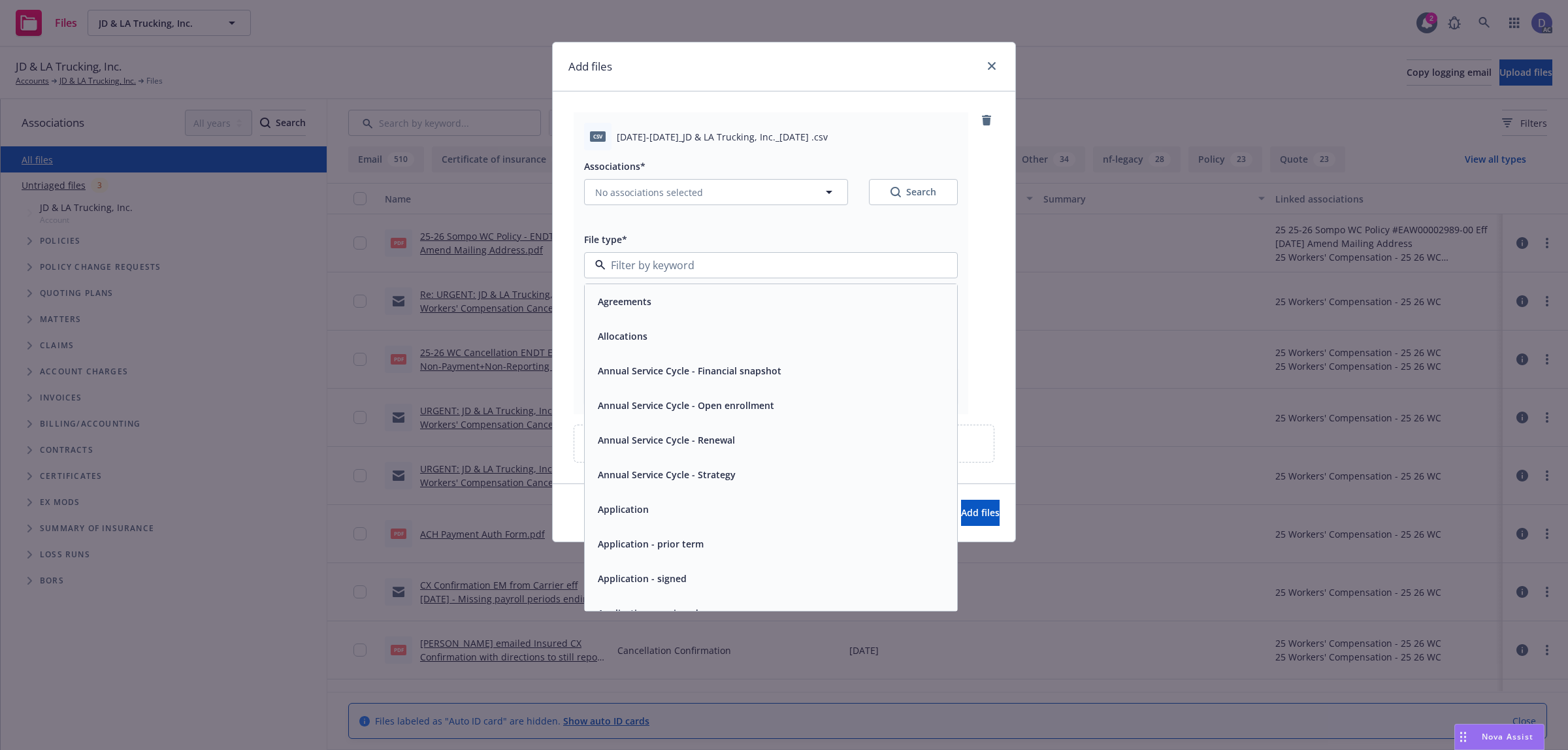
type input "O"
type input "LOSS"
click at [706, 314] on div "Loss Runs" at bounding box center [771, 302] width 373 height 35
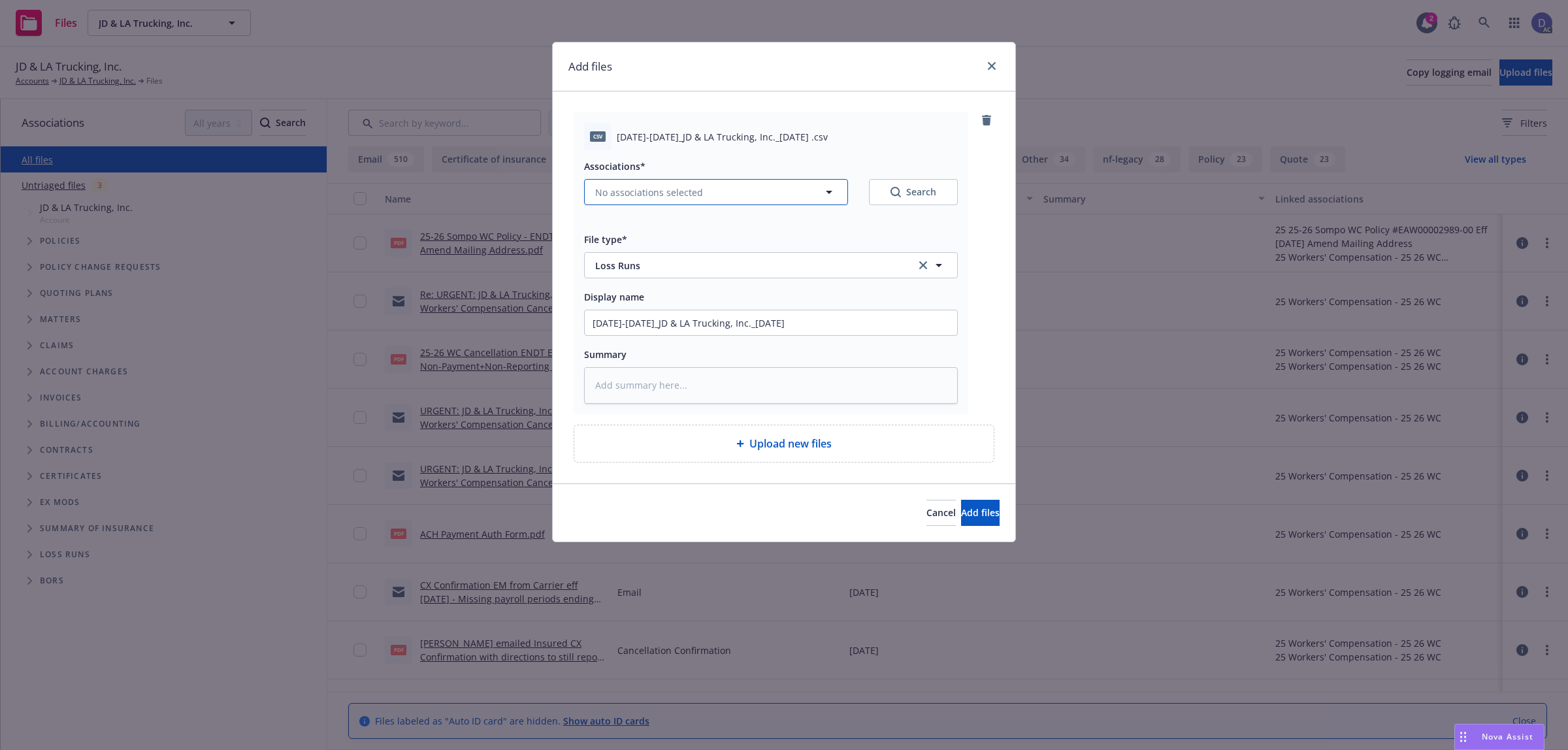
click at [789, 181] on button "No associations selected" at bounding box center [716, 192] width 264 height 26
type textarea "x"
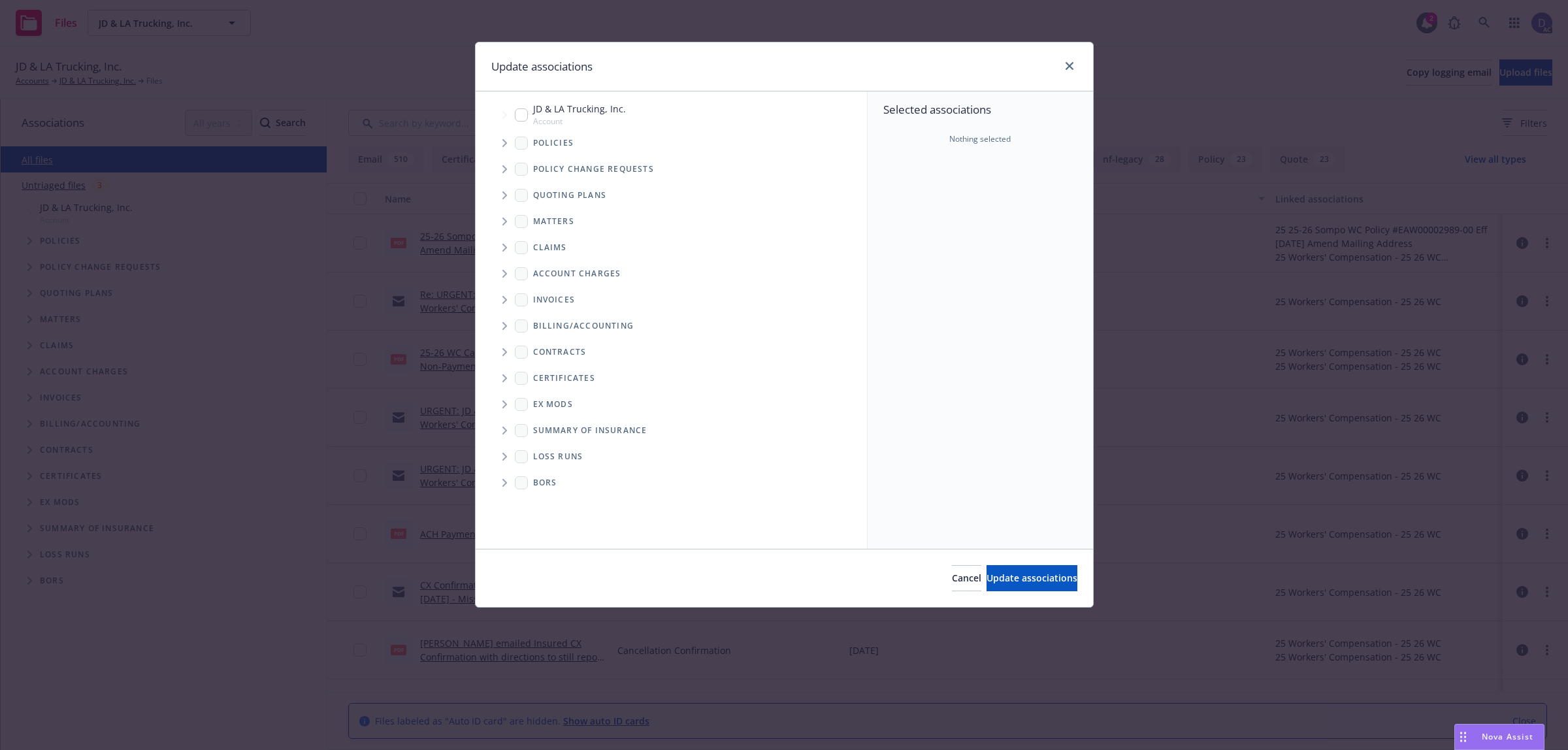
click at [495, 143] on span "Tree Example" at bounding box center [505, 143] width 21 height 21
click at [987, 178] on div "Selected associations Nothing selected" at bounding box center [980, 320] width 226 height 457
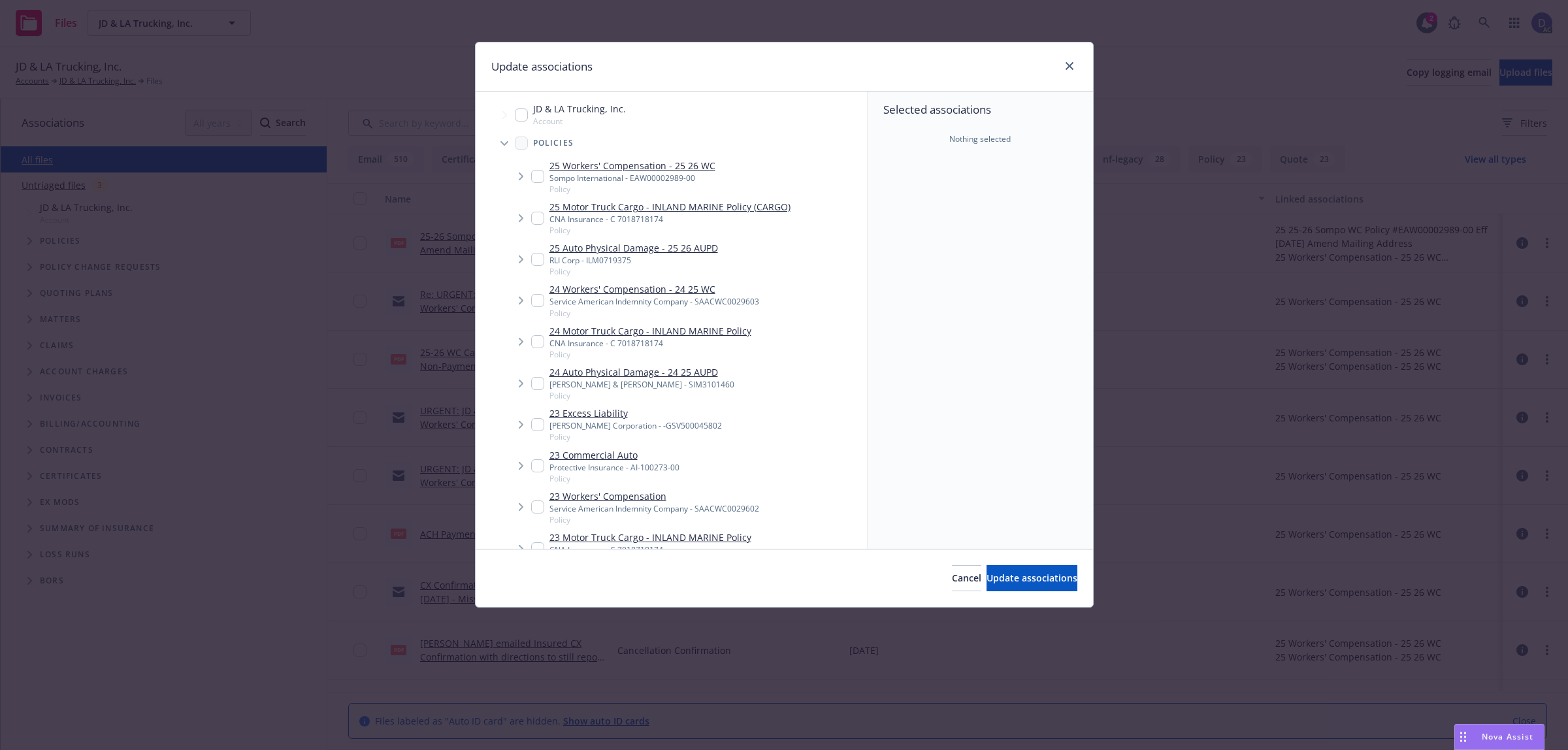
click at [773, 92] on div "Accessibility guide for tree Tree Example. Navigate the tree with the arrow key…" at bounding box center [672, 320] width 392 height 457
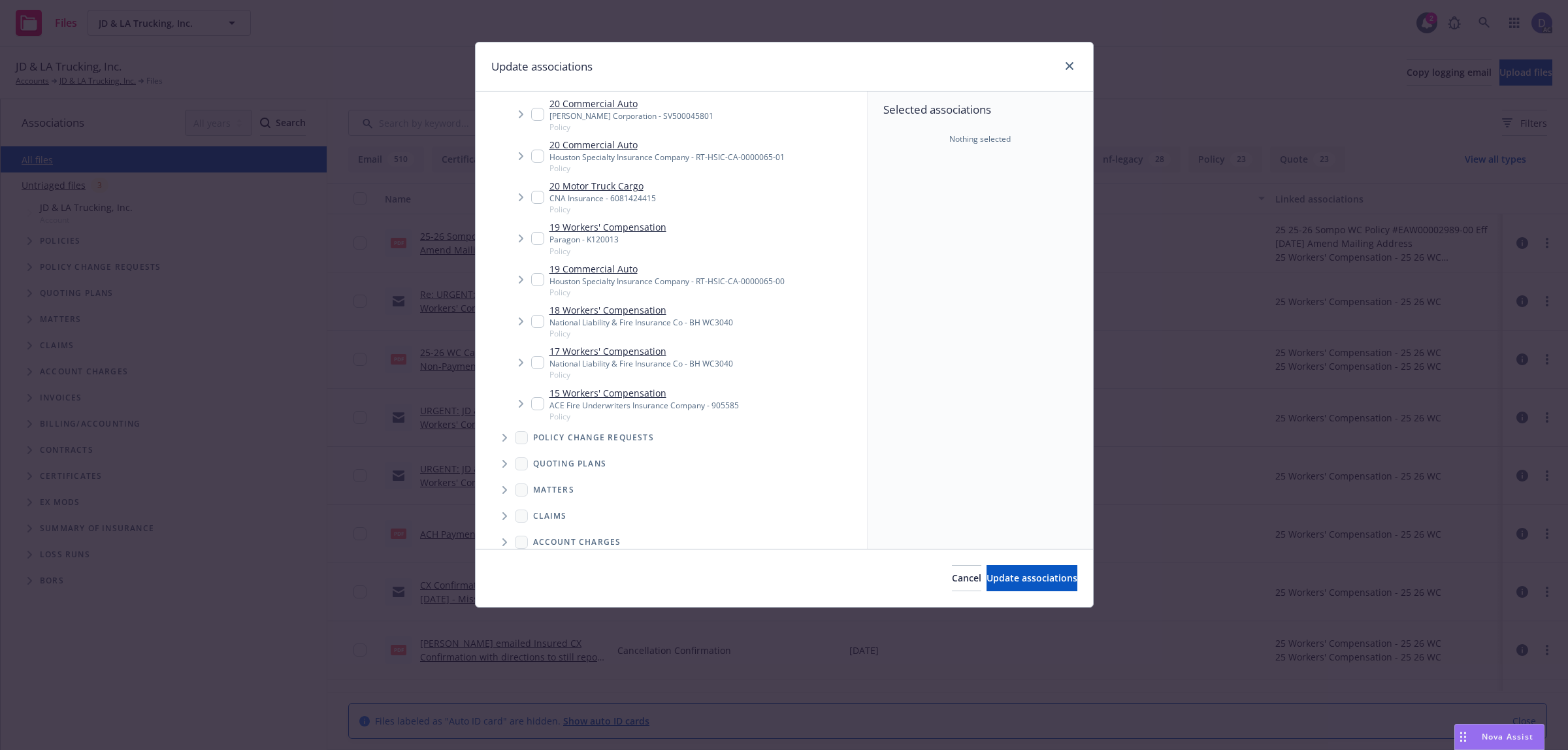
click at [649, 311] on link "18 Workers' Compensation" at bounding box center [641, 310] width 183 height 14
checkbox input "true"
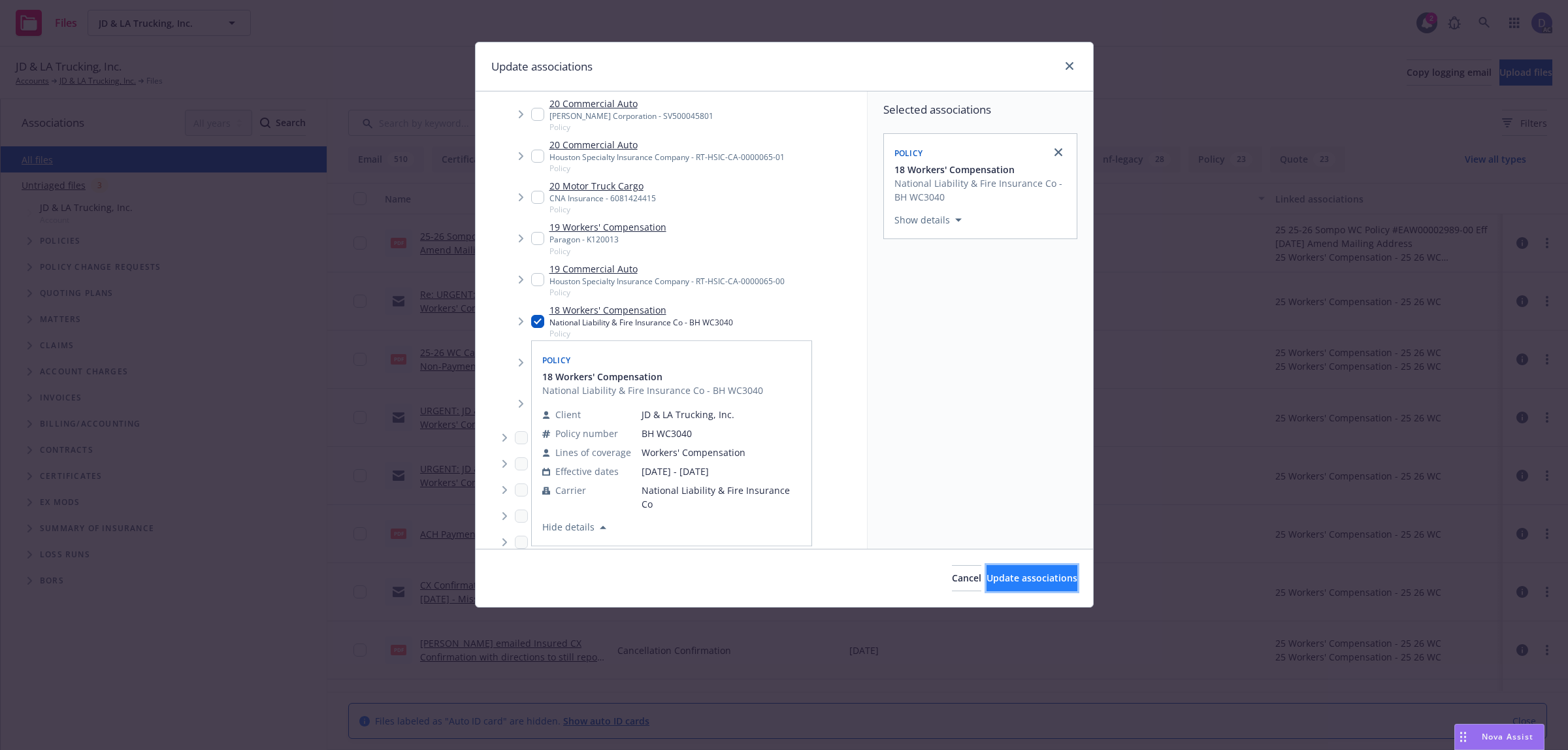
click at [987, 566] on button "Update associations" at bounding box center [1032, 578] width 91 height 26
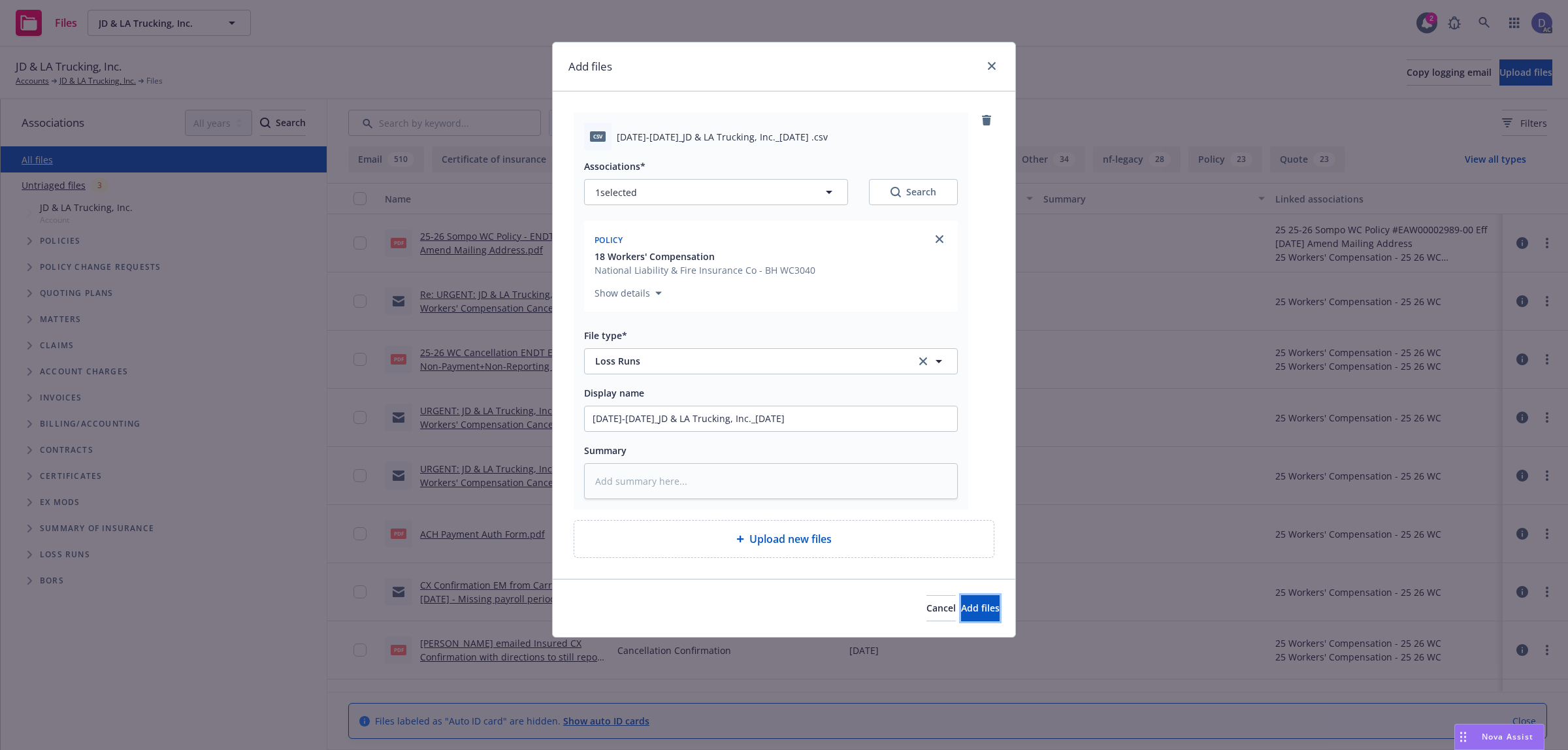
click at [961, 601] on button "Add files" at bounding box center [980, 608] width 39 height 26
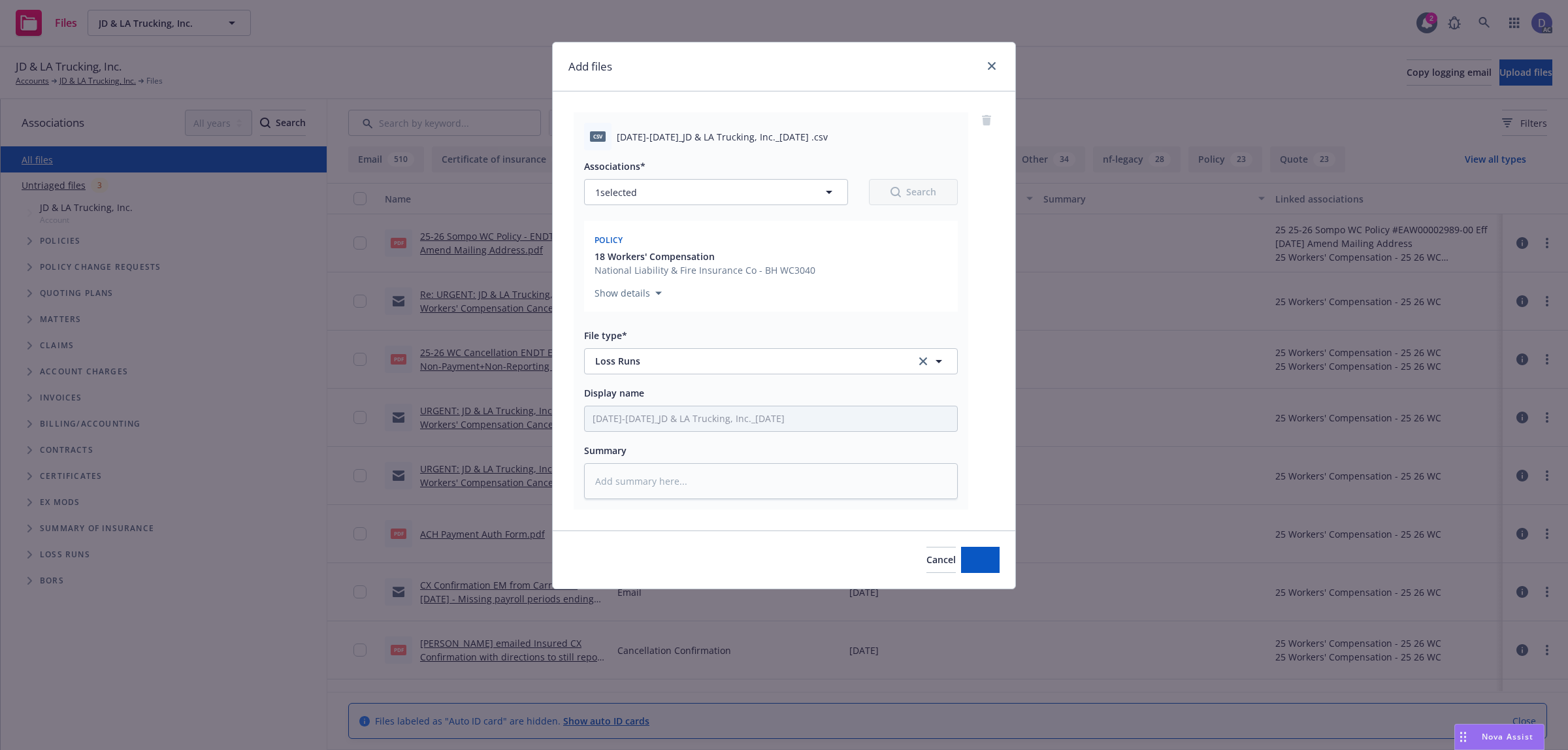
type textarea "x"
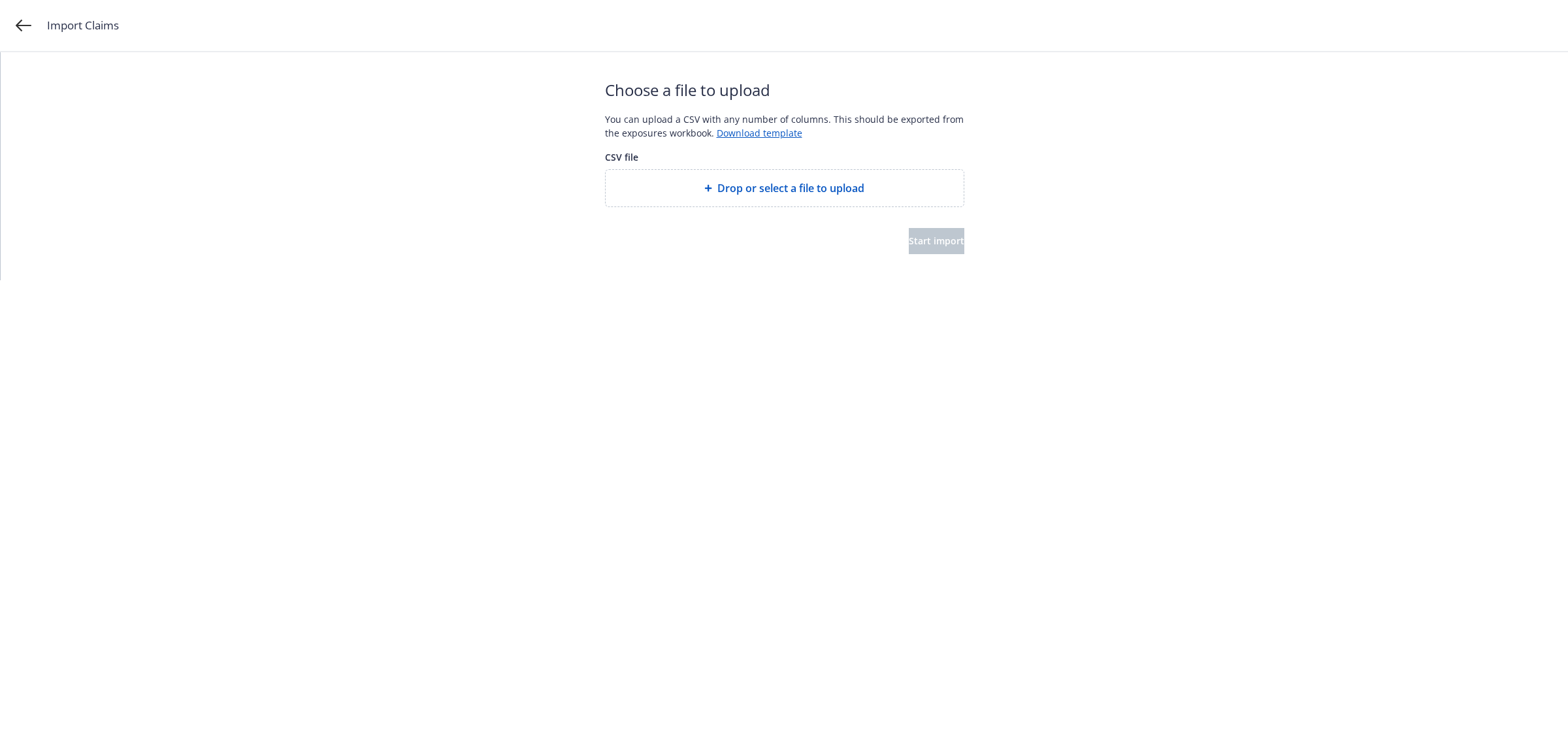
click at [760, 197] on div "Drop or select a file to upload" at bounding box center [785, 188] width 358 height 36
click at [932, 249] on button "Start import" at bounding box center [937, 241] width 55 height 26
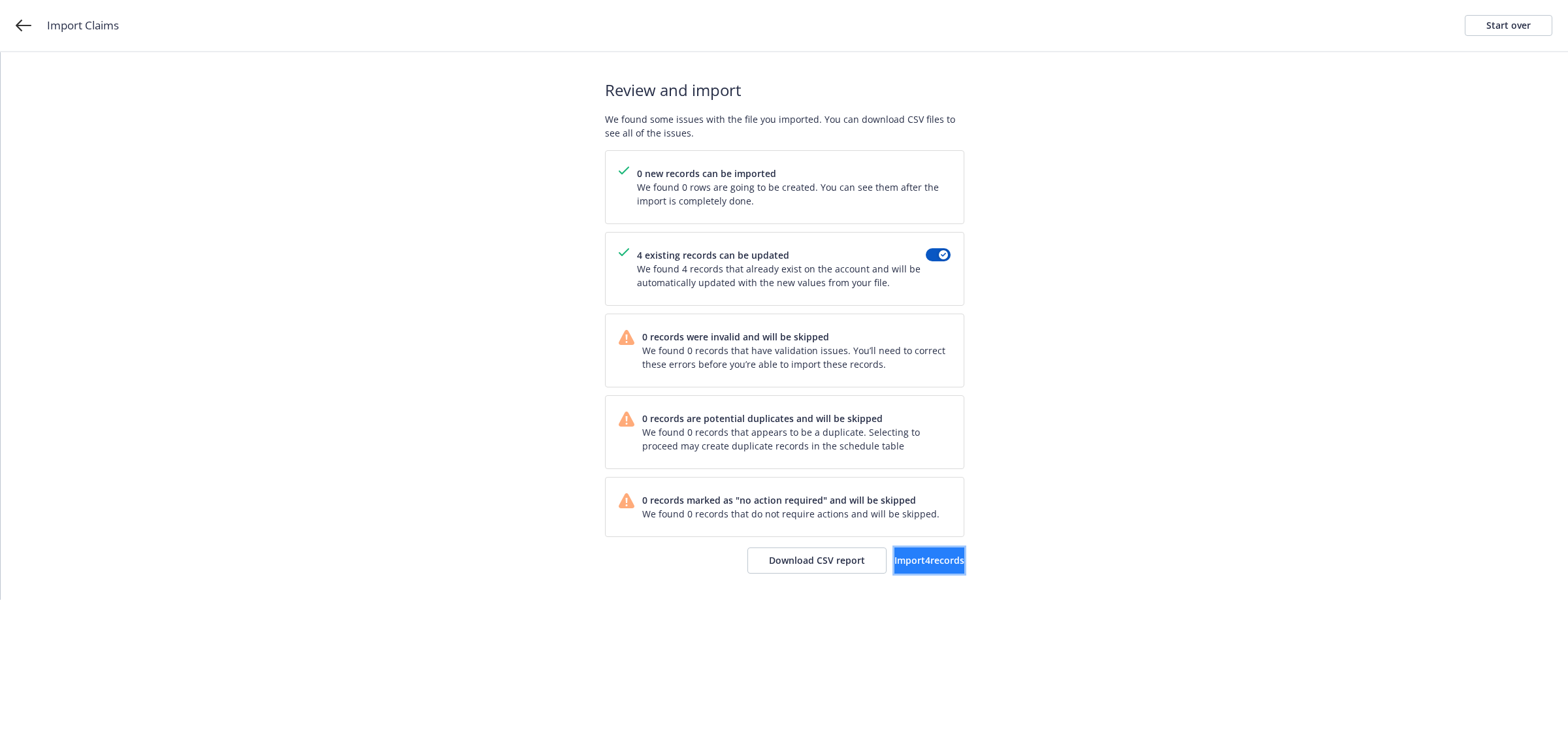
click at [895, 550] on button "Import 4 records" at bounding box center [929, 561] width 70 height 26
click at [887, 559] on span "View accounts" at bounding box center [911, 560] width 64 height 12
